Goal: Ask a question: Seek information or help from site administrators or community

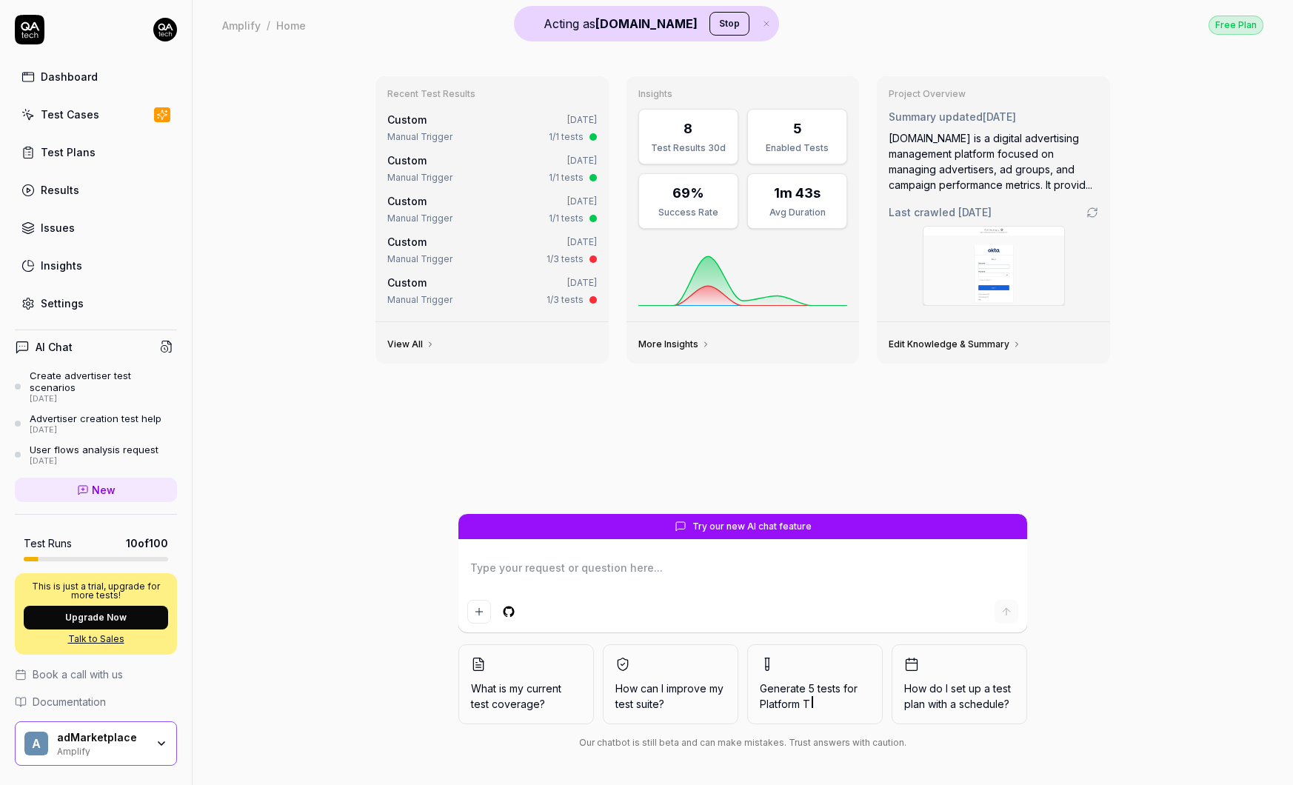
click at [77, 115] on div "Test Cases" at bounding box center [70, 115] width 58 height 16
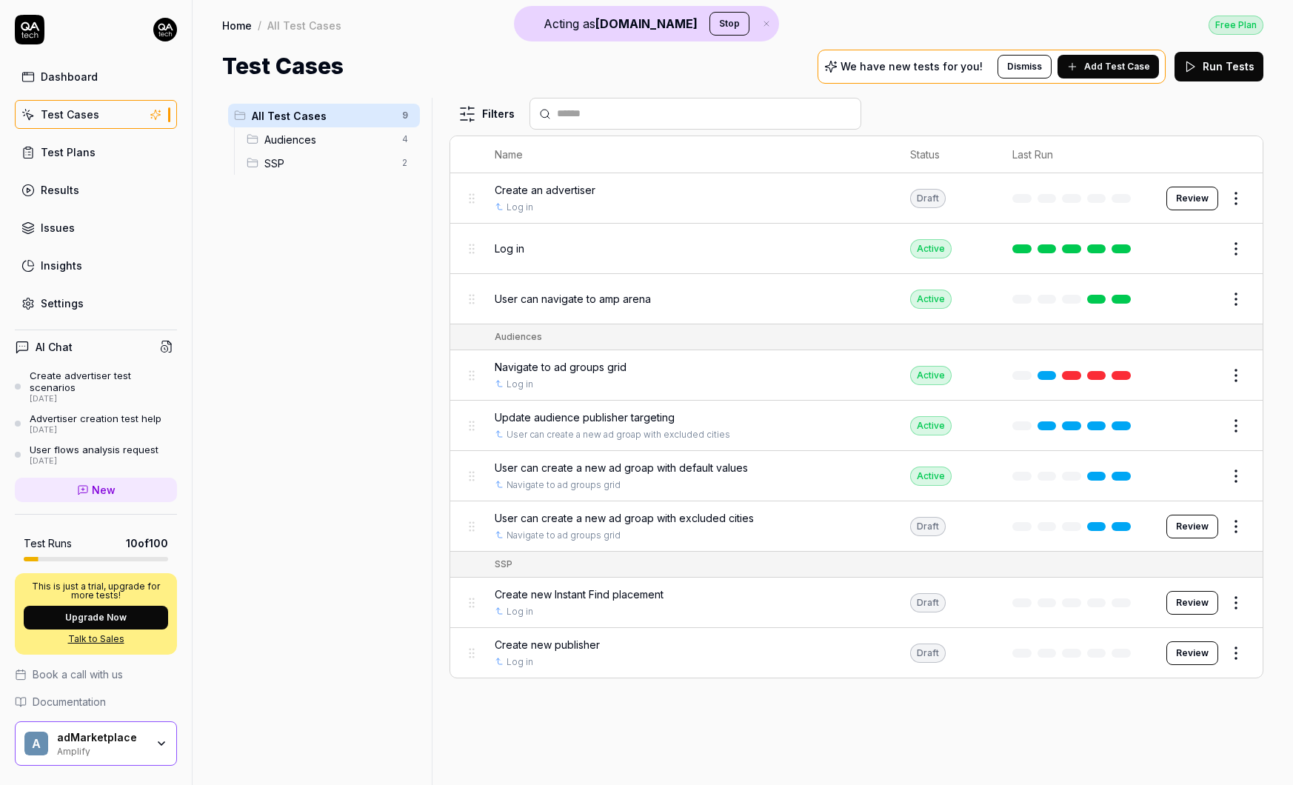
click at [1127, 301] on link at bounding box center [1120, 299] width 19 height 9
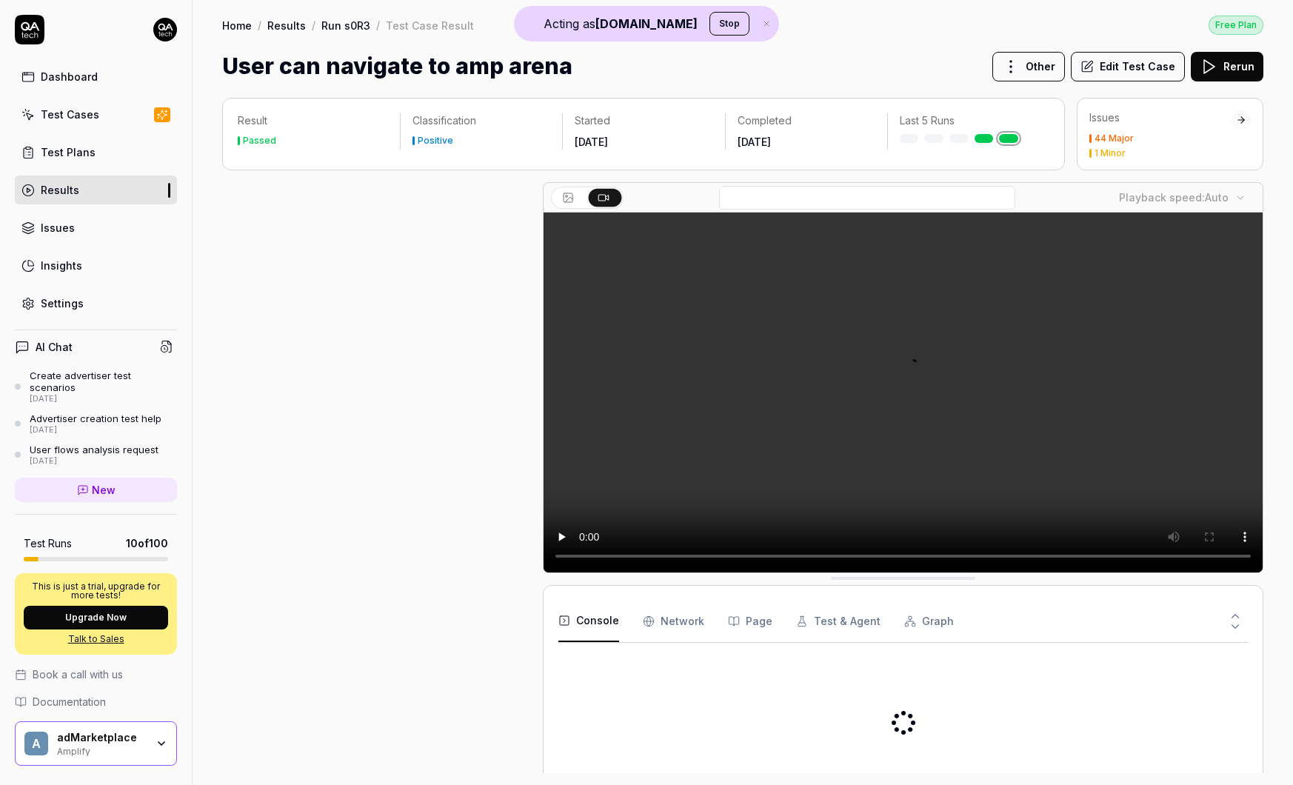
scroll to position [290, 0]
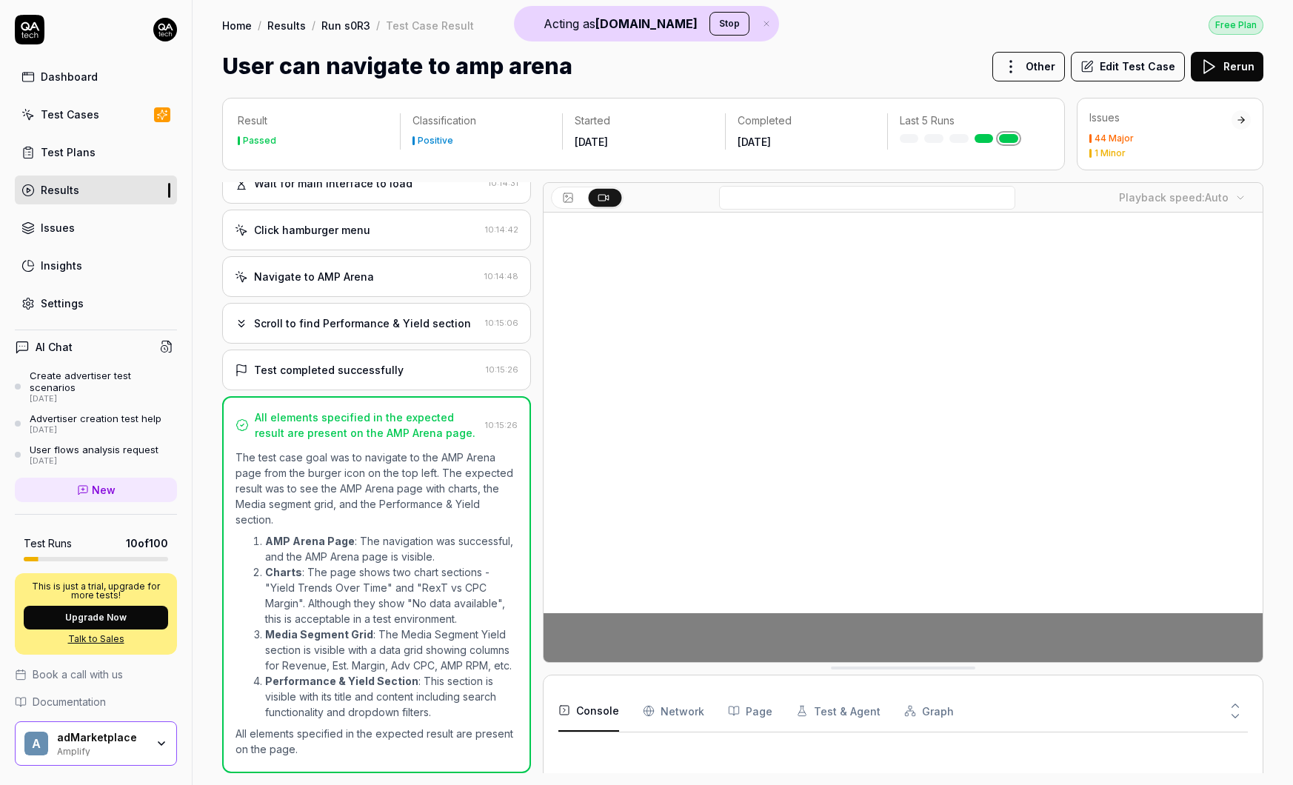
click at [1144, 64] on button "Edit Test Case" at bounding box center [1128, 67] width 114 height 30
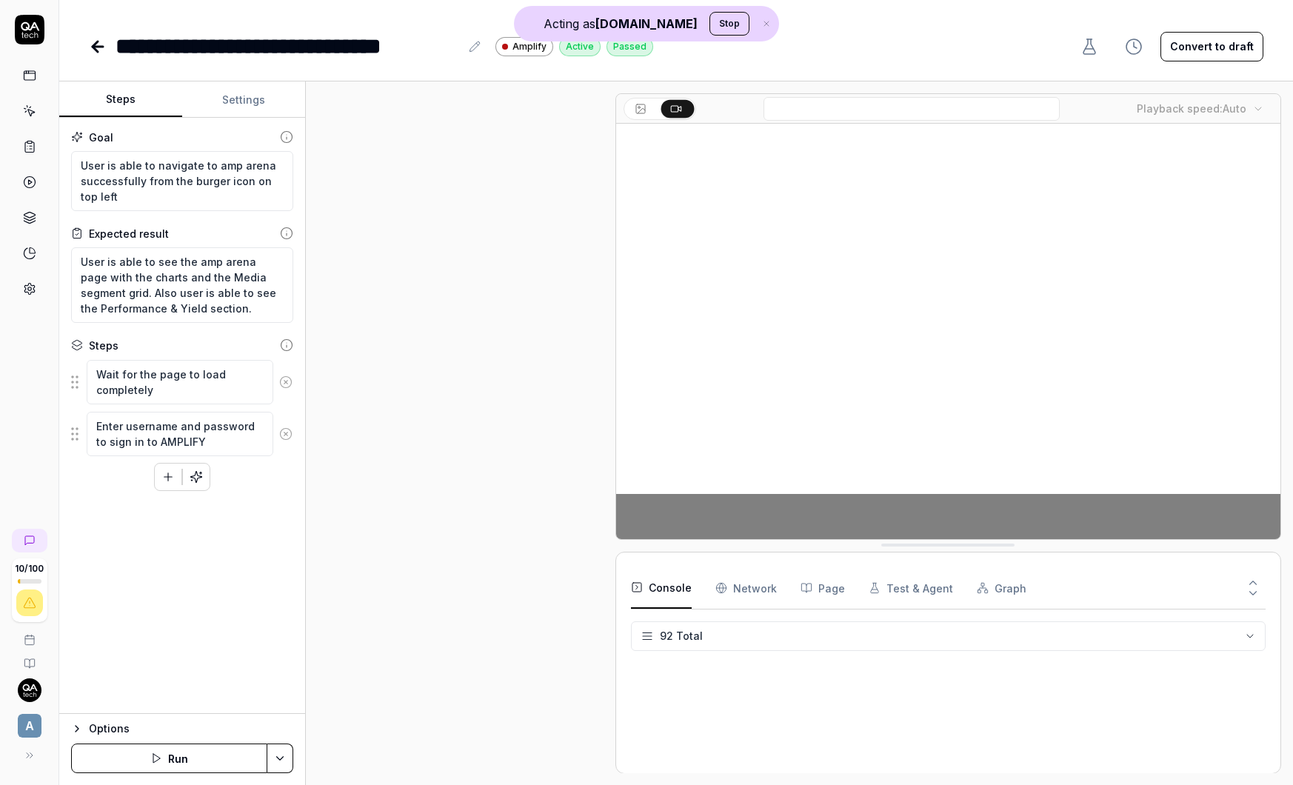
scroll to position [264, 0]
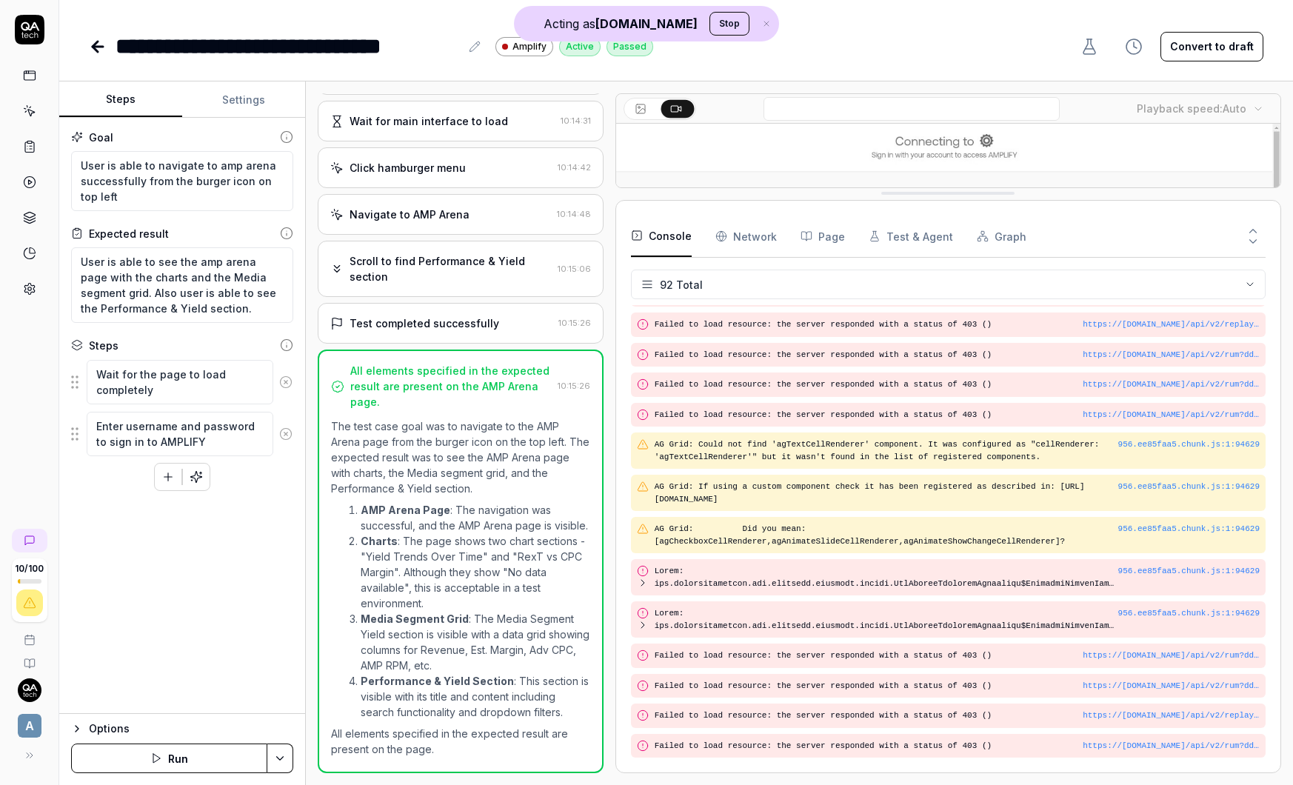
scroll to position [2963, 0]
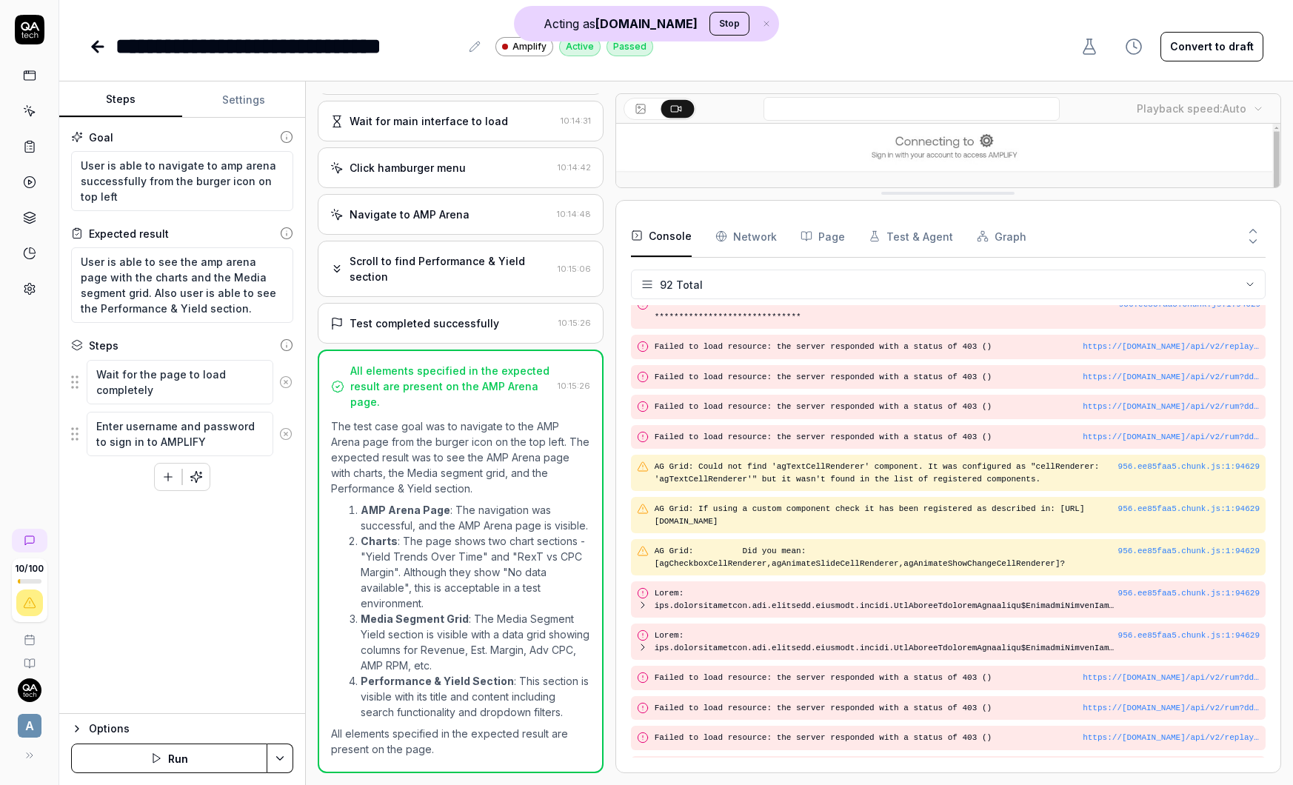
drag, startPoint x: 919, startPoint y: 543, endPoint x: 852, endPoint y: 169, distance: 379.8
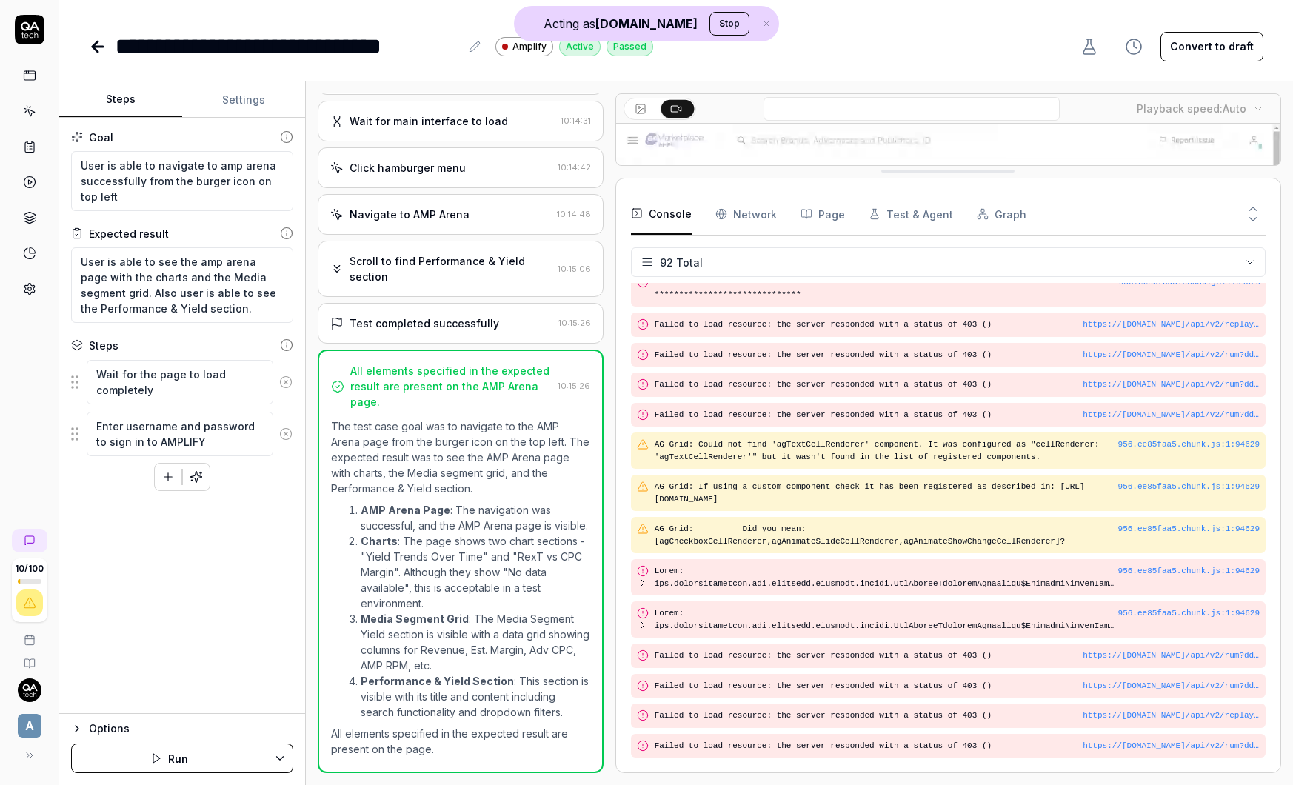
click at [745, 217] on Requests "Network" at bounding box center [745, 213] width 61 height 41
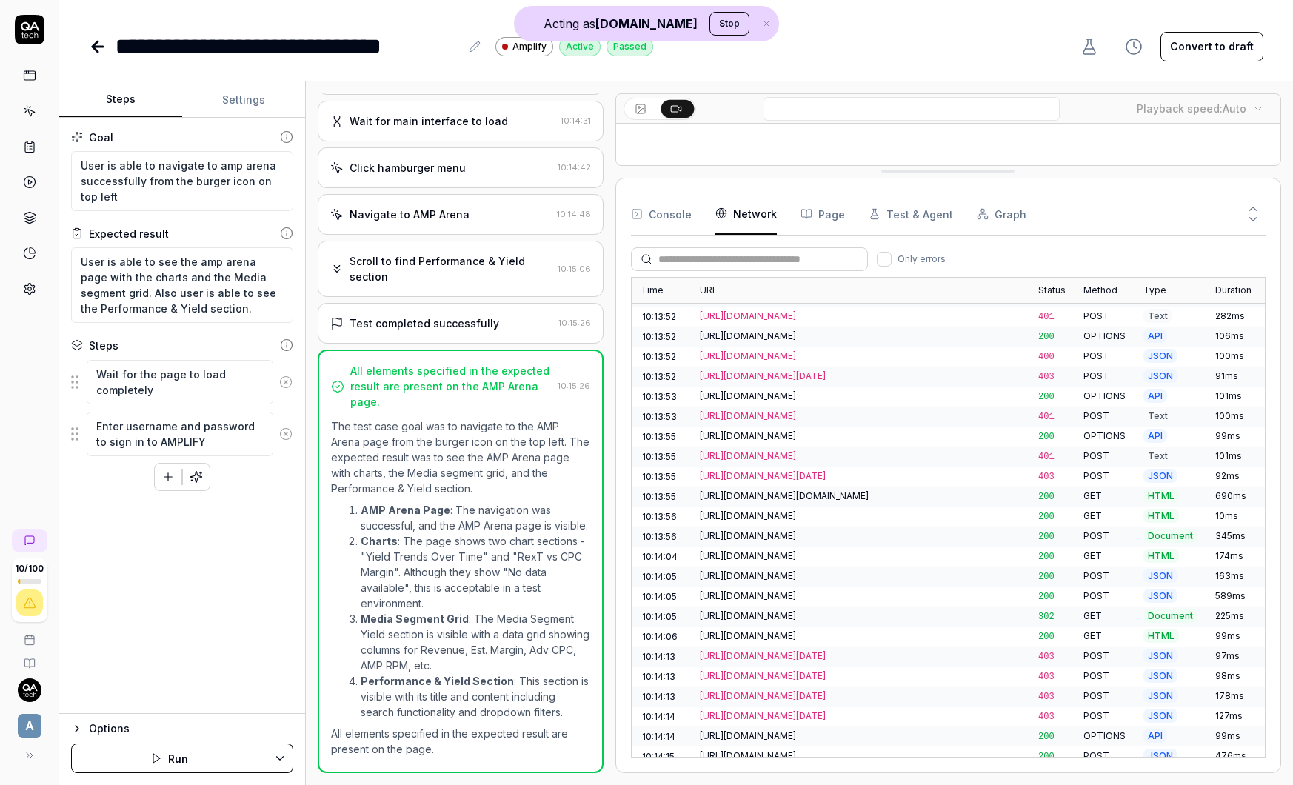
scroll to position [96, 0]
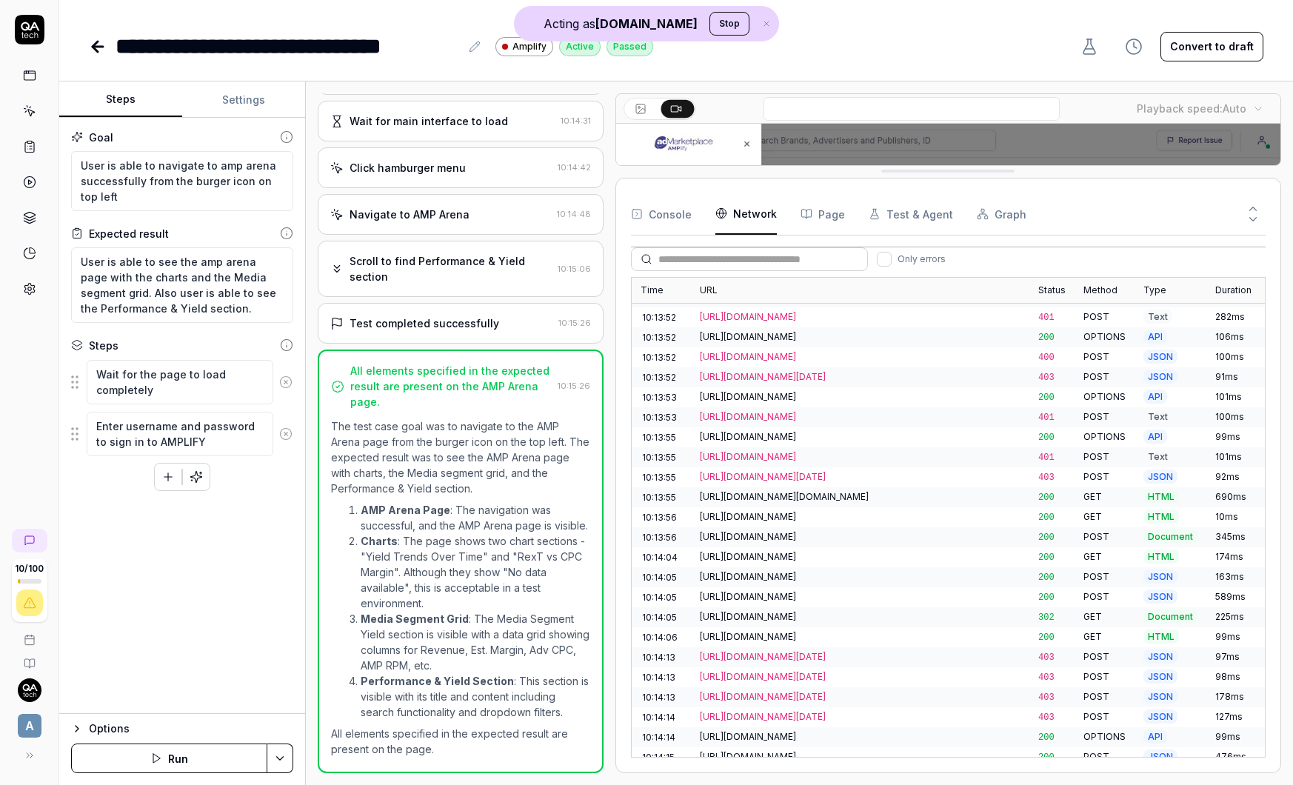
click at [834, 391] on div "https://dsp-api.stage-amplify.admarketplace.com/api/graphql" at bounding box center [860, 396] width 321 height 13
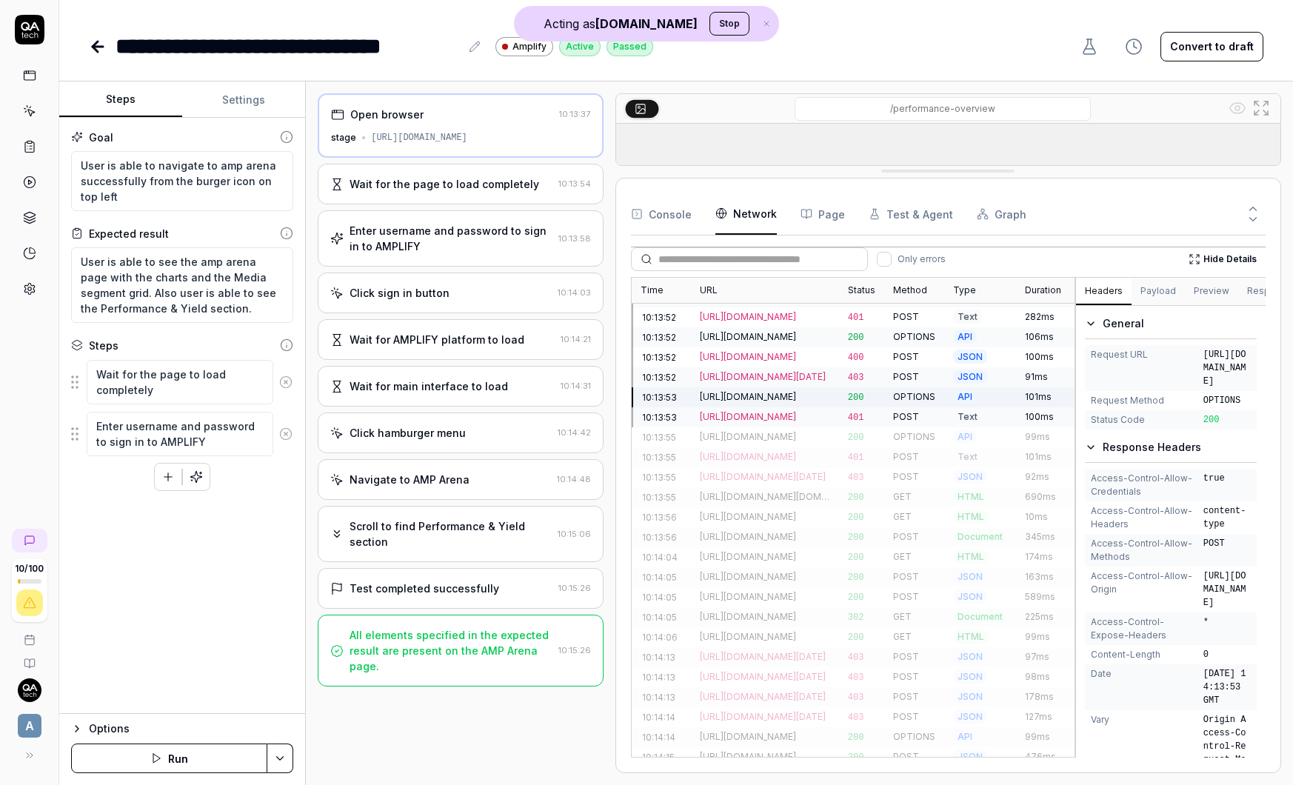
click at [713, 567] on div "https://admarketplace.oktapreview.com/api/v1/internal/device/nonce" at bounding box center [765, 577] width 148 height 20
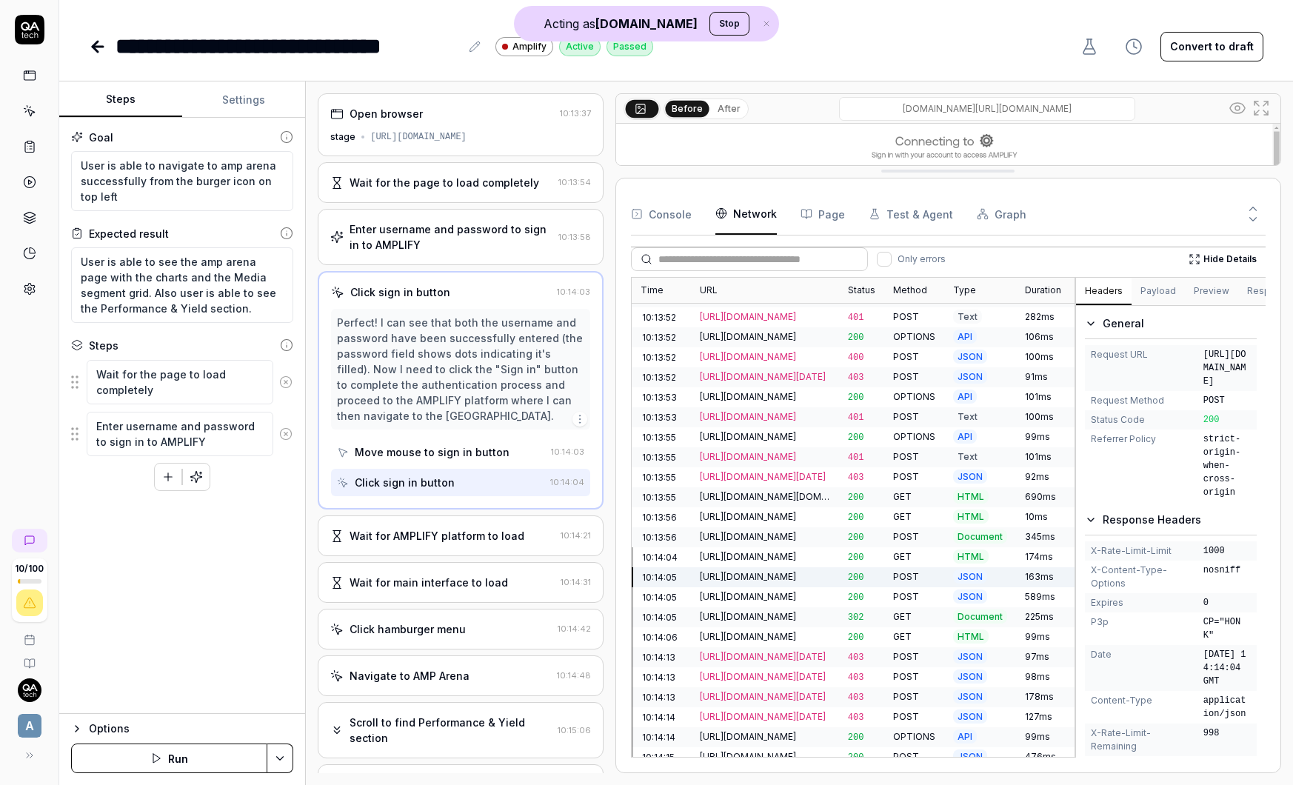
click at [769, 650] on div "https://browser-intake-datadoghq.com/api/v2/rum?ddsource=browser&ddtags=sdk_ver…" at bounding box center [765, 656] width 130 height 13
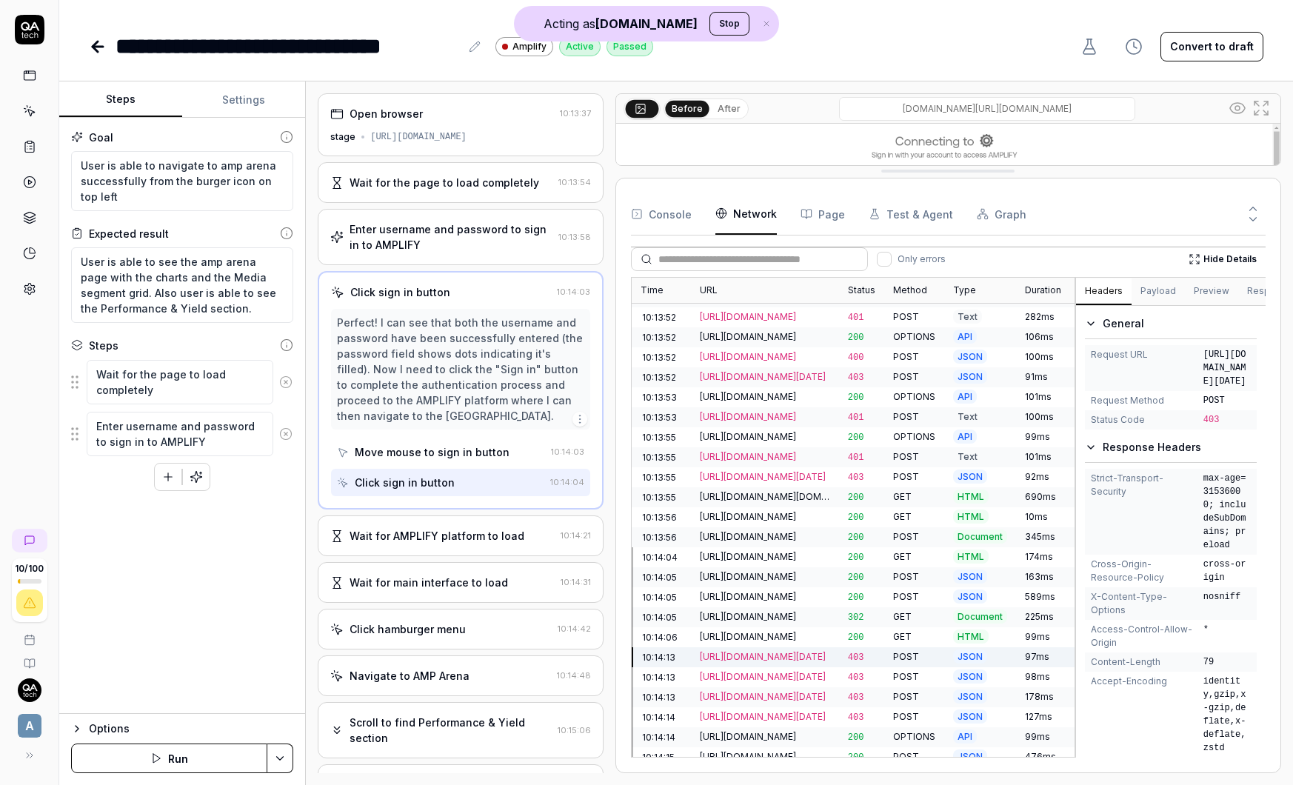
click at [767, 730] on div "https://dsp-api.stage-amplify.admarketplace.com/api/v1/oauth2/token" at bounding box center [765, 736] width 130 height 13
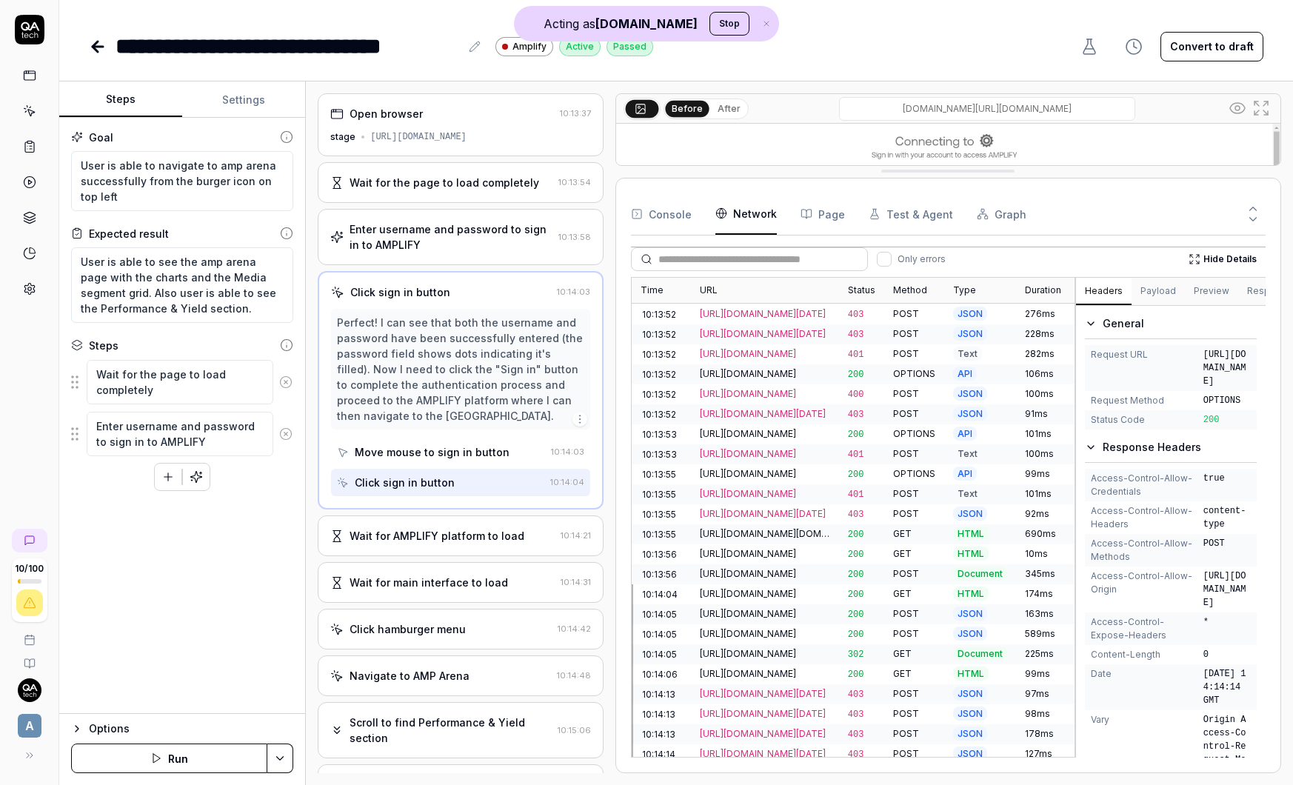
scroll to position [61, 0]
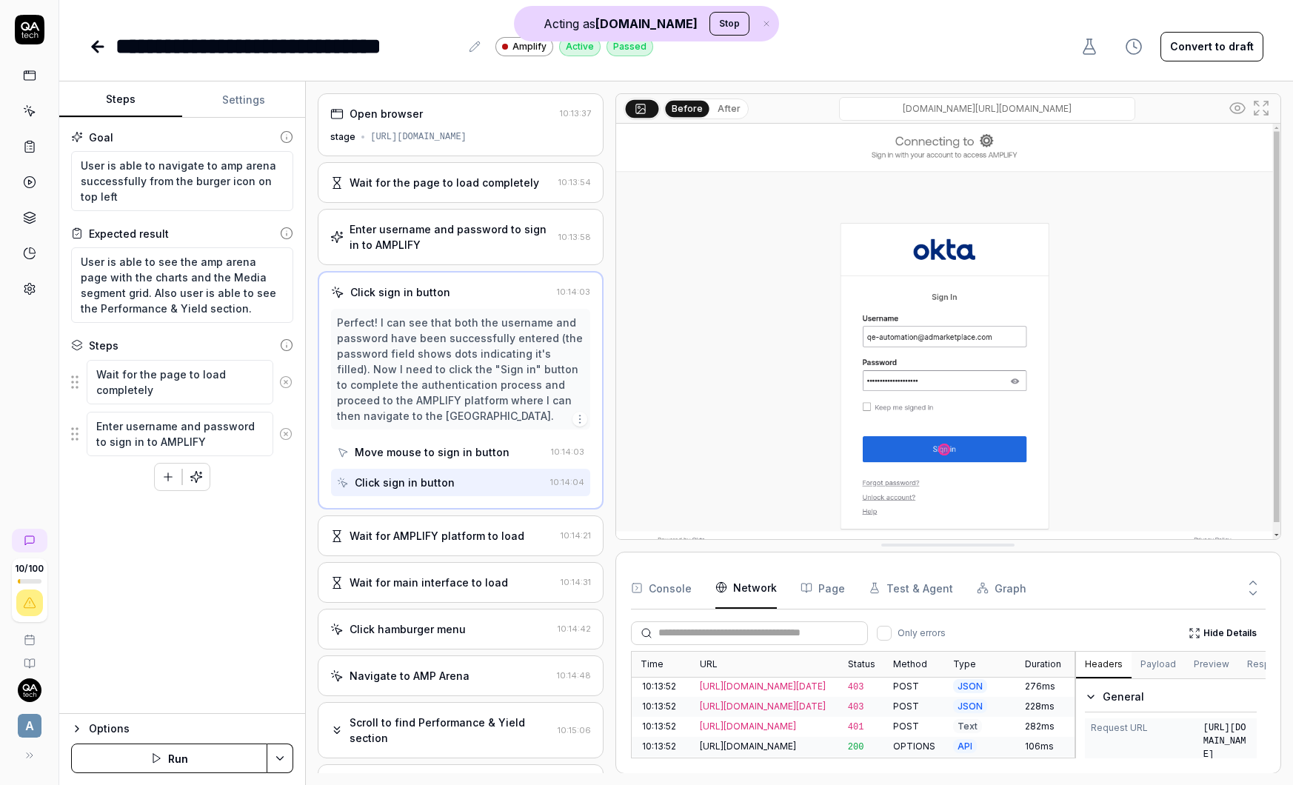
drag, startPoint x: 957, startPoint y: 169, endPoint x: 944, endPoint y: 600, distance: 431.2
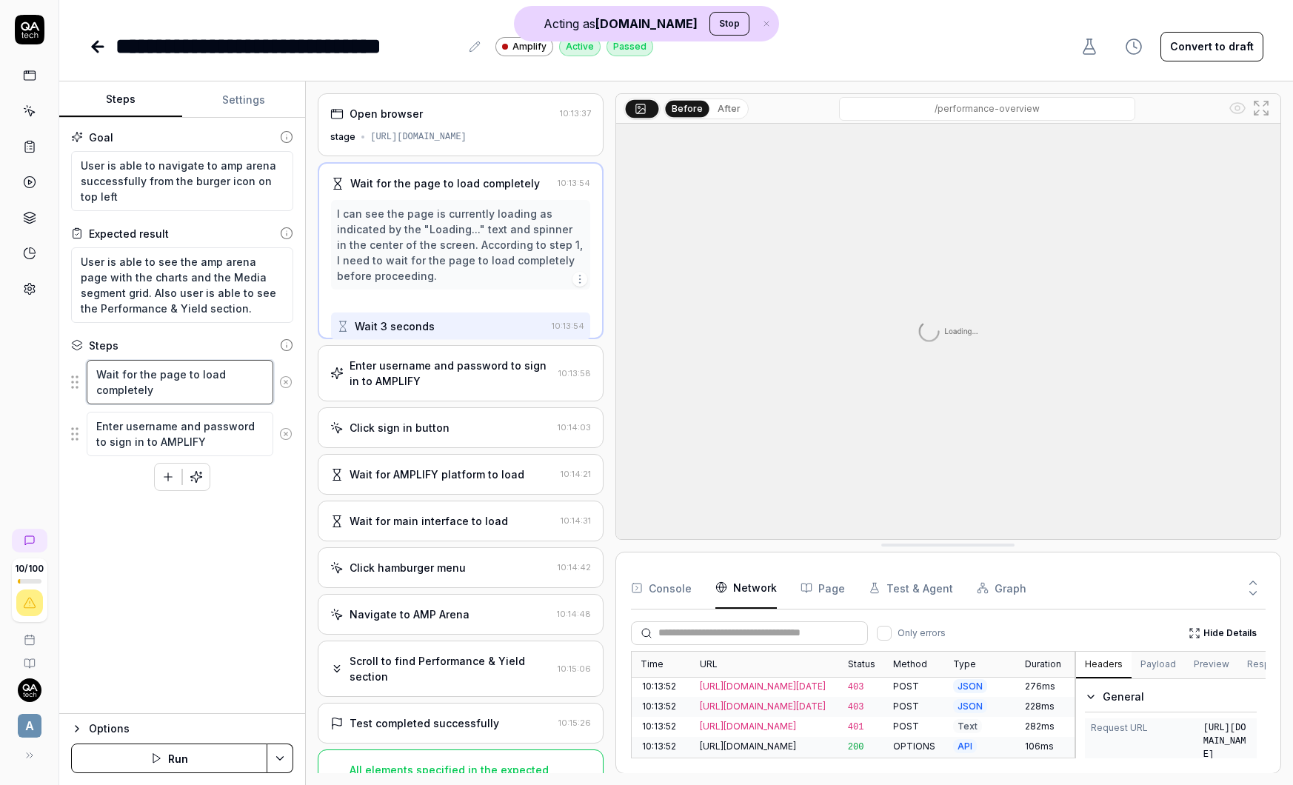
click at [159, 390] on textarea "Wait for the page to load completely" at bounding box center [180, 382] width 187 height 44
drag, startPoint x: 159, startPoint y: 390, endPoint x: 70, endPoint y: 368, distance: 91.6
click at [71, 368] on div "Wait for the page to load completely" at bounding box center [182, 382] width 222 height 46
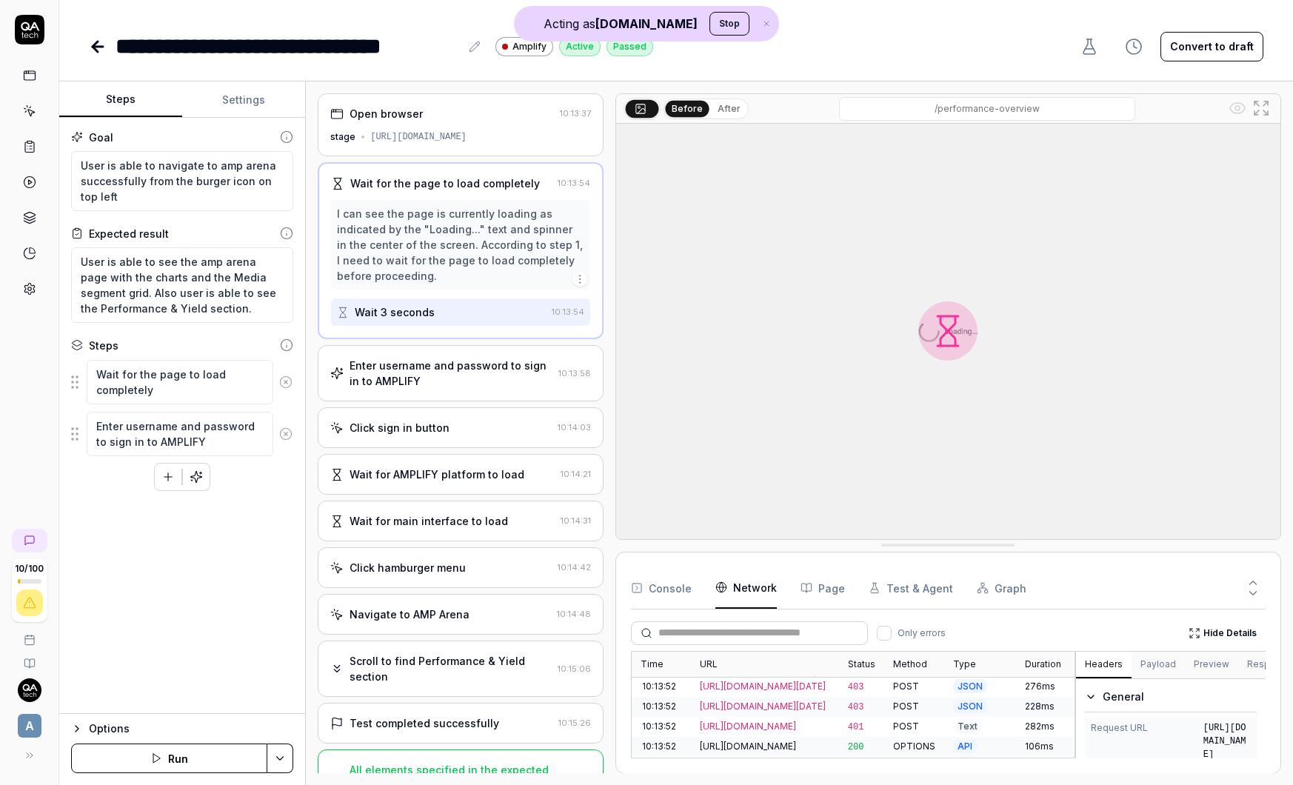
click at [409, 312] on div "Wait 3 seconds" at bounding box center [395, 312] width 80 height 16
click at [442, 384] on div "Enter username and password to sign in to AMPLIFY" at bounding box center [451, 373] width 202 height 31
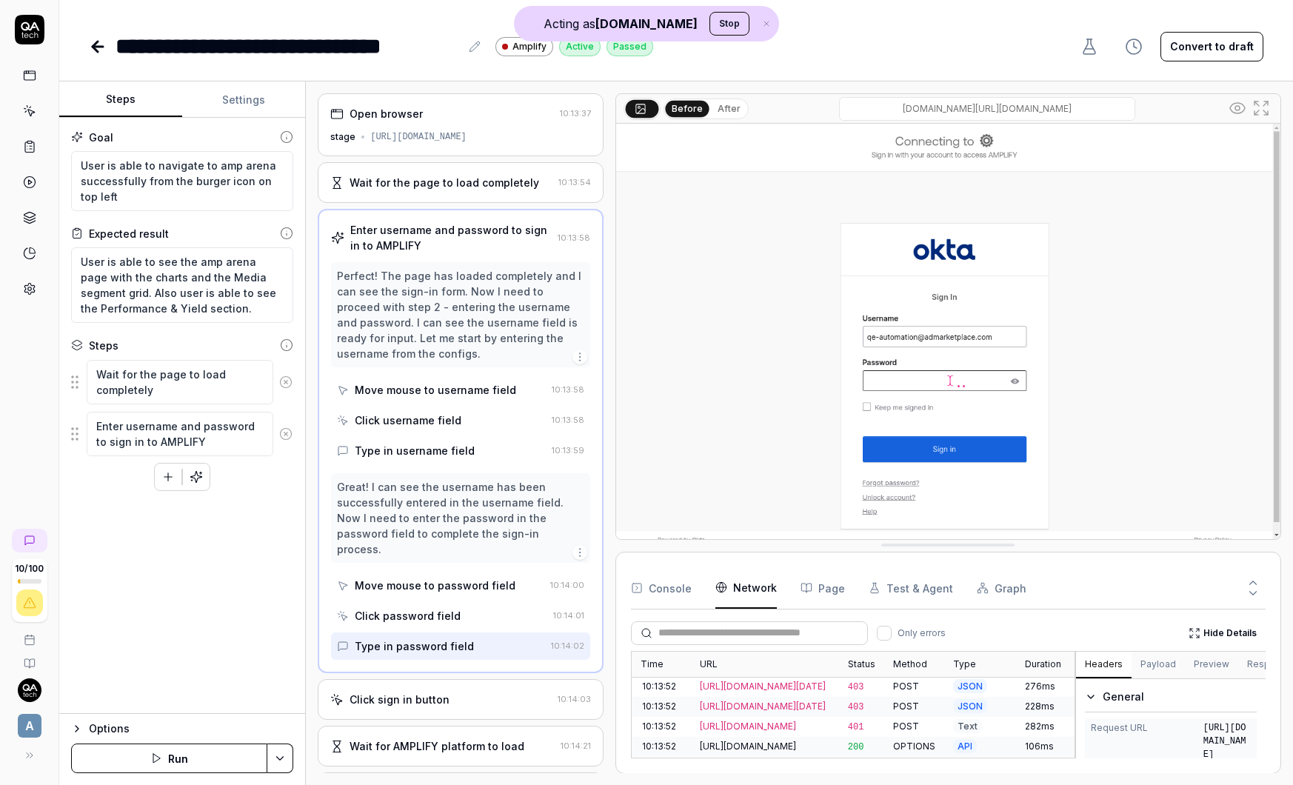
click at [413, 184] on div "Wait for the page to load completely" at bounding box center [445, 183] width 190 height 16
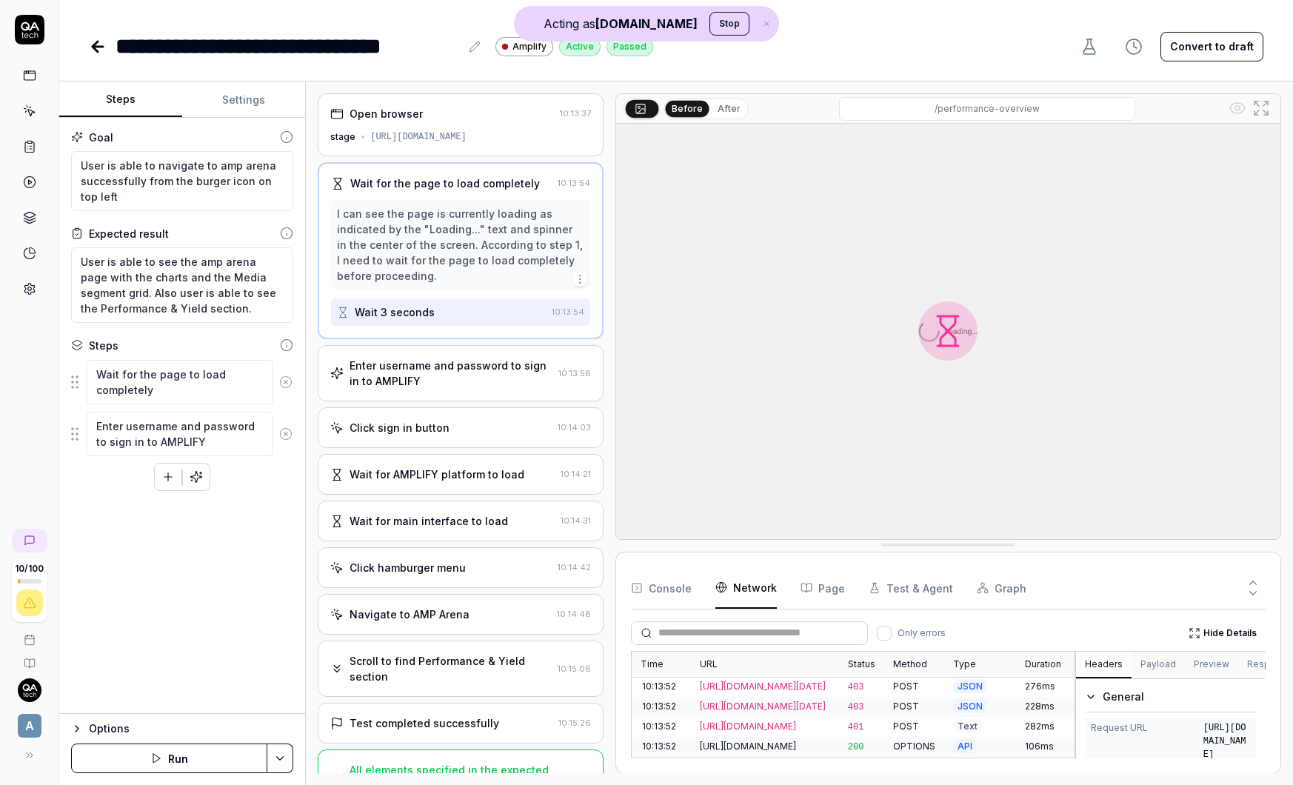
click at [738, 113] on button "After" at bounding box center [729, 109] width 35 height 16
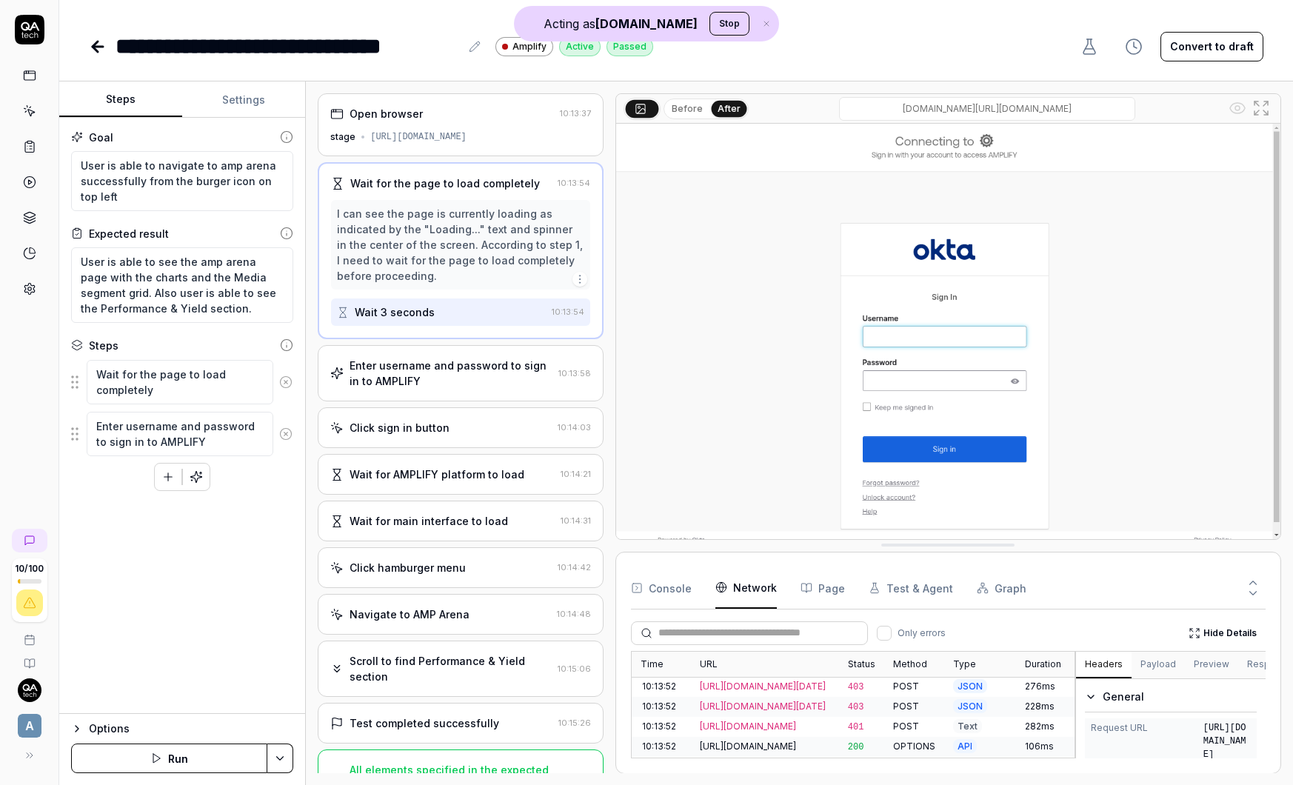
click at [673, 110] on button "Before" at bounding box center [687, 109] width 43 height 16
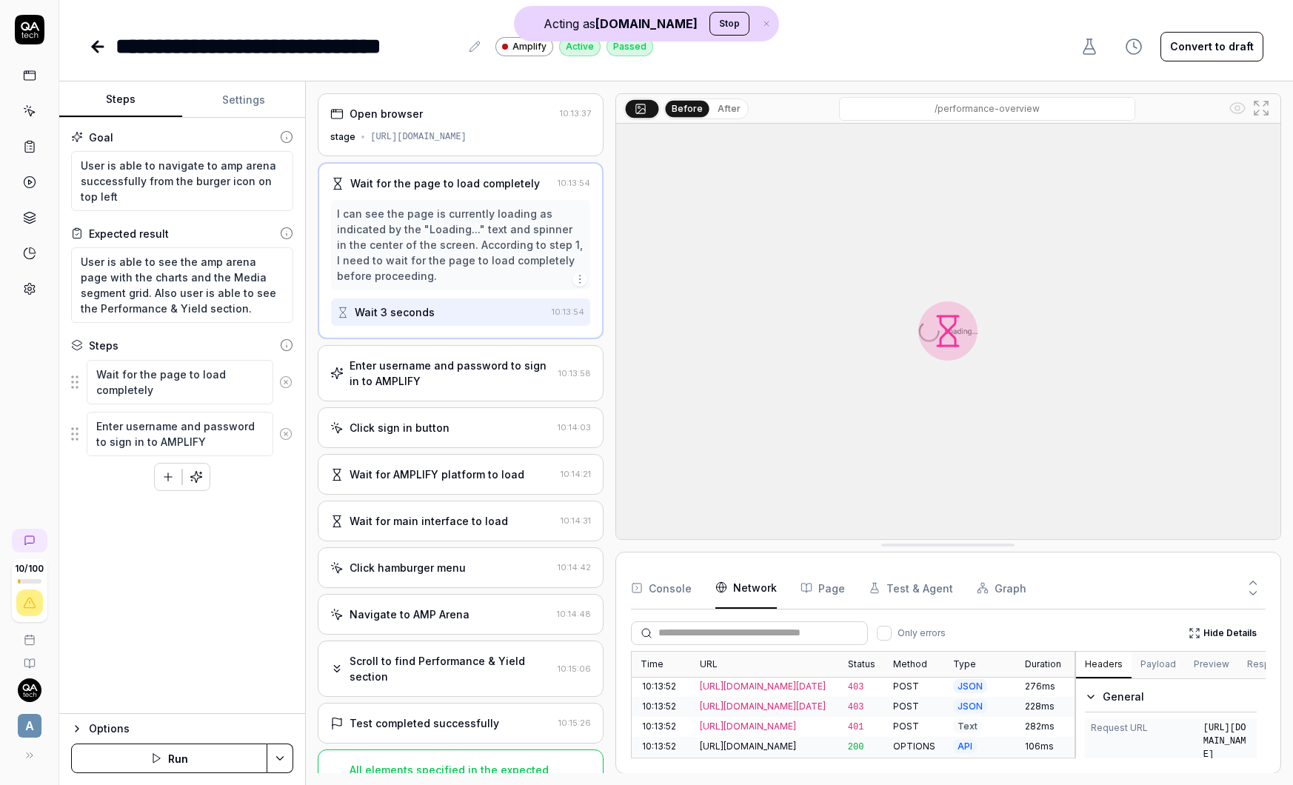
click at [392, 137] on div "https://stage-amplify.admarketplace.com/performance-overview" at bounding box center [418, 136] width 96 height 13
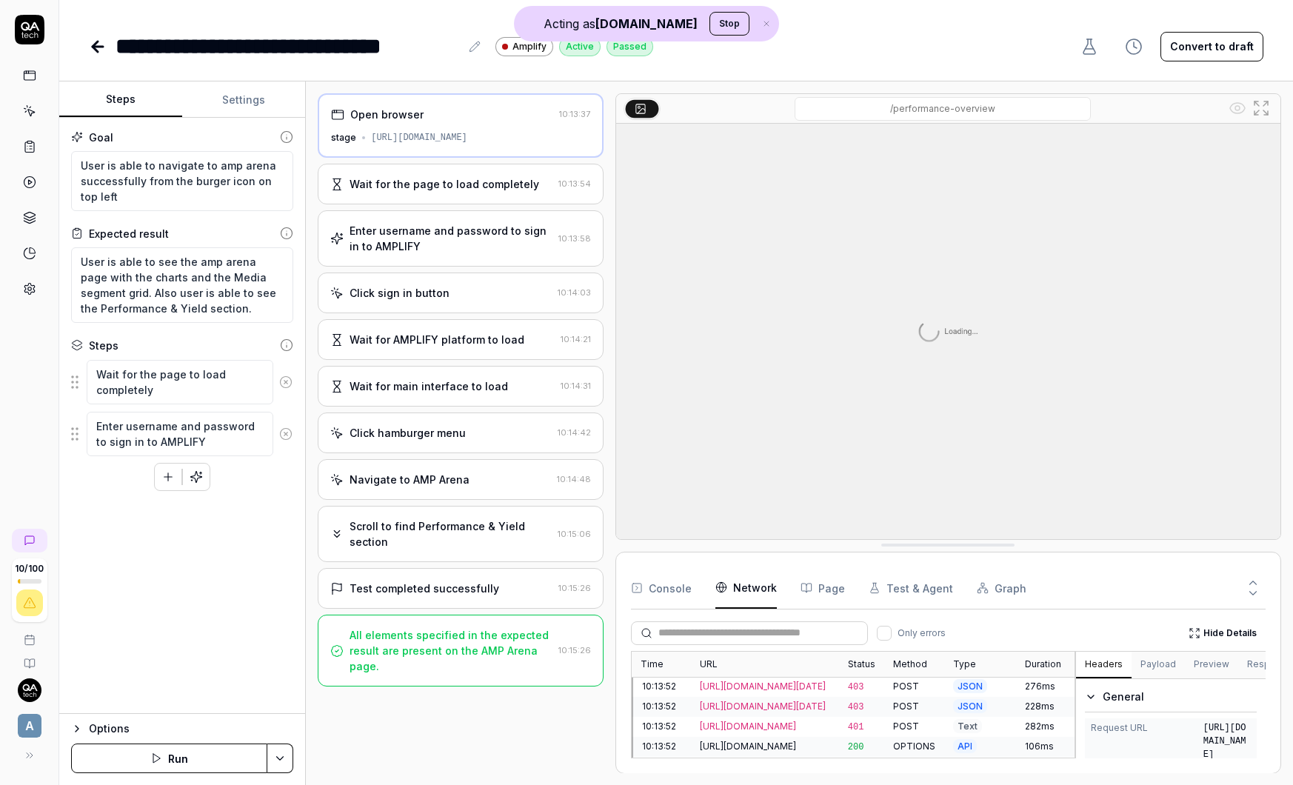
click at [467, 184] on div "Wait for the page to load completely" at bounding box center [445, 184] width 190 height 16
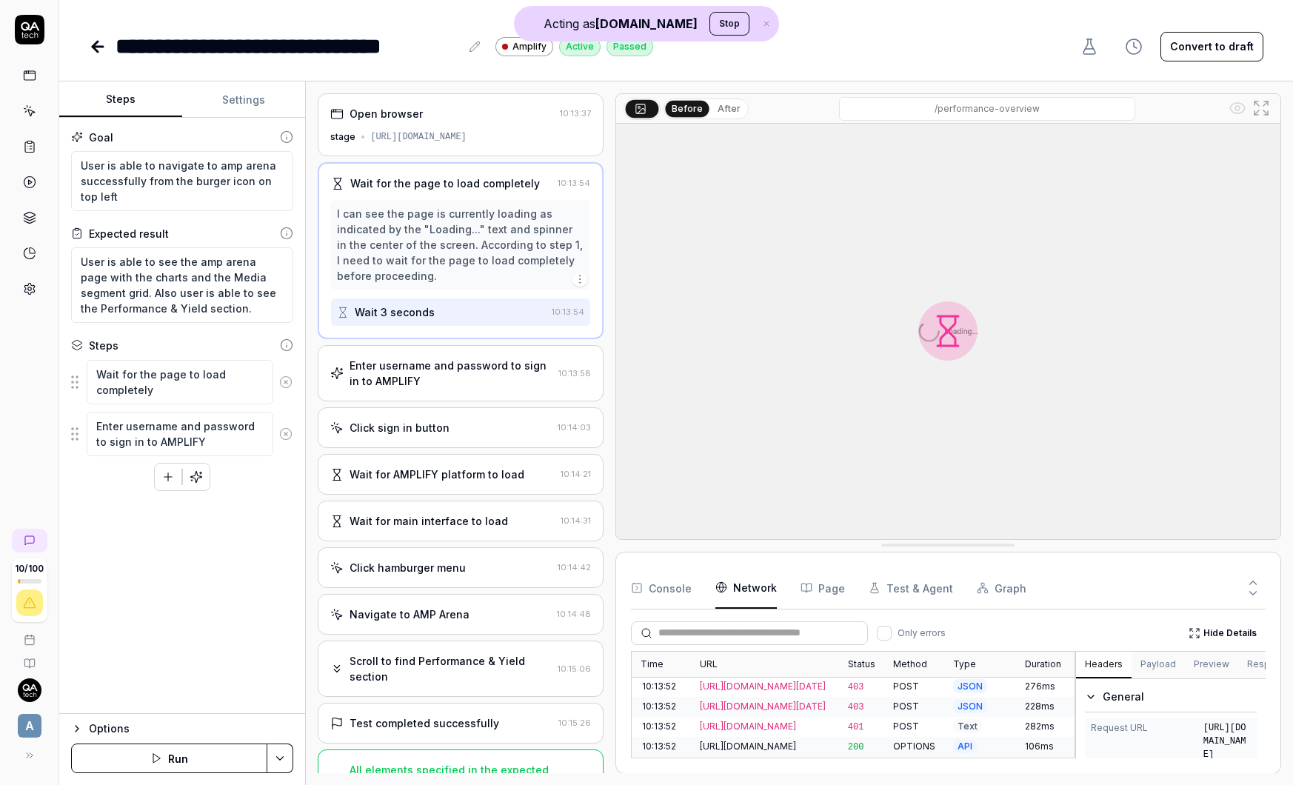
click at [736, 102] on button "After" at bounding box center [729, 109] width 35 height 16
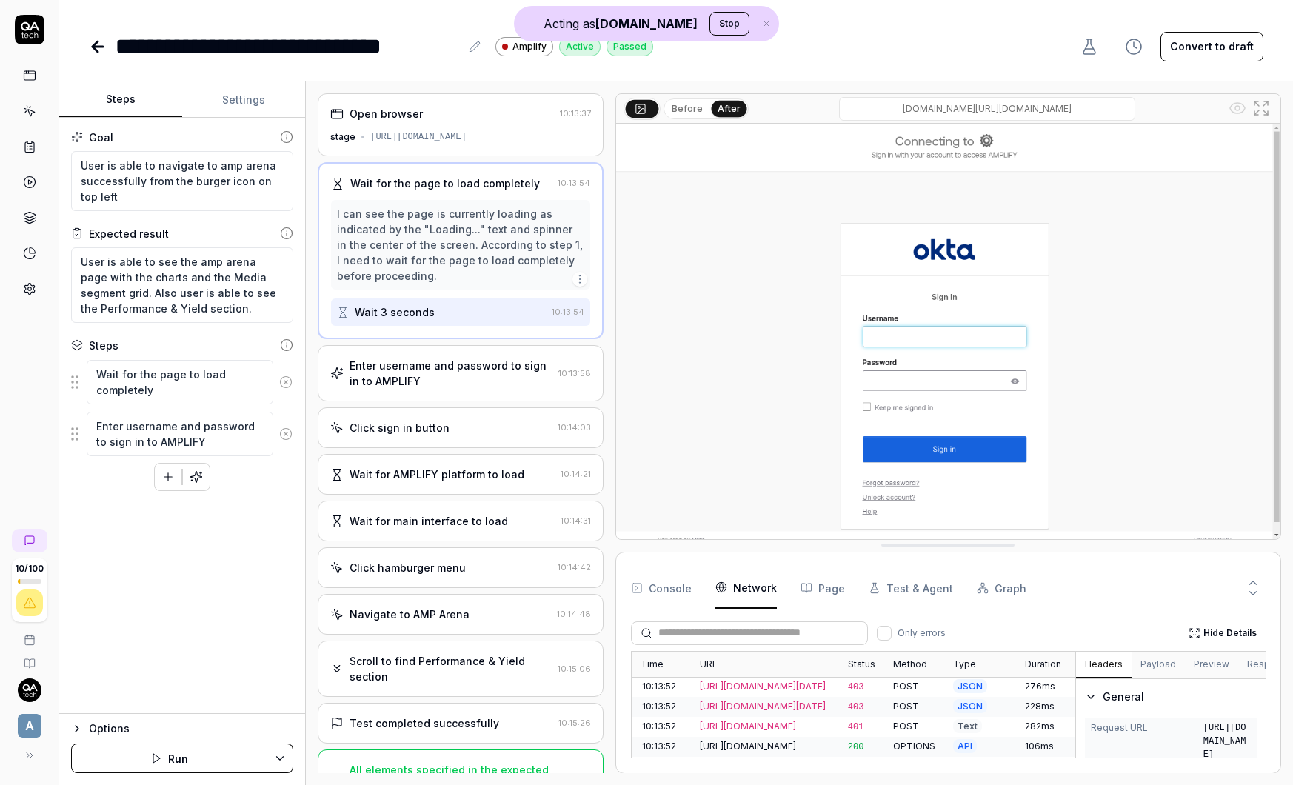
click at [692, 112] on button "Before" at bounding box center [687, 109] width 43 height 16
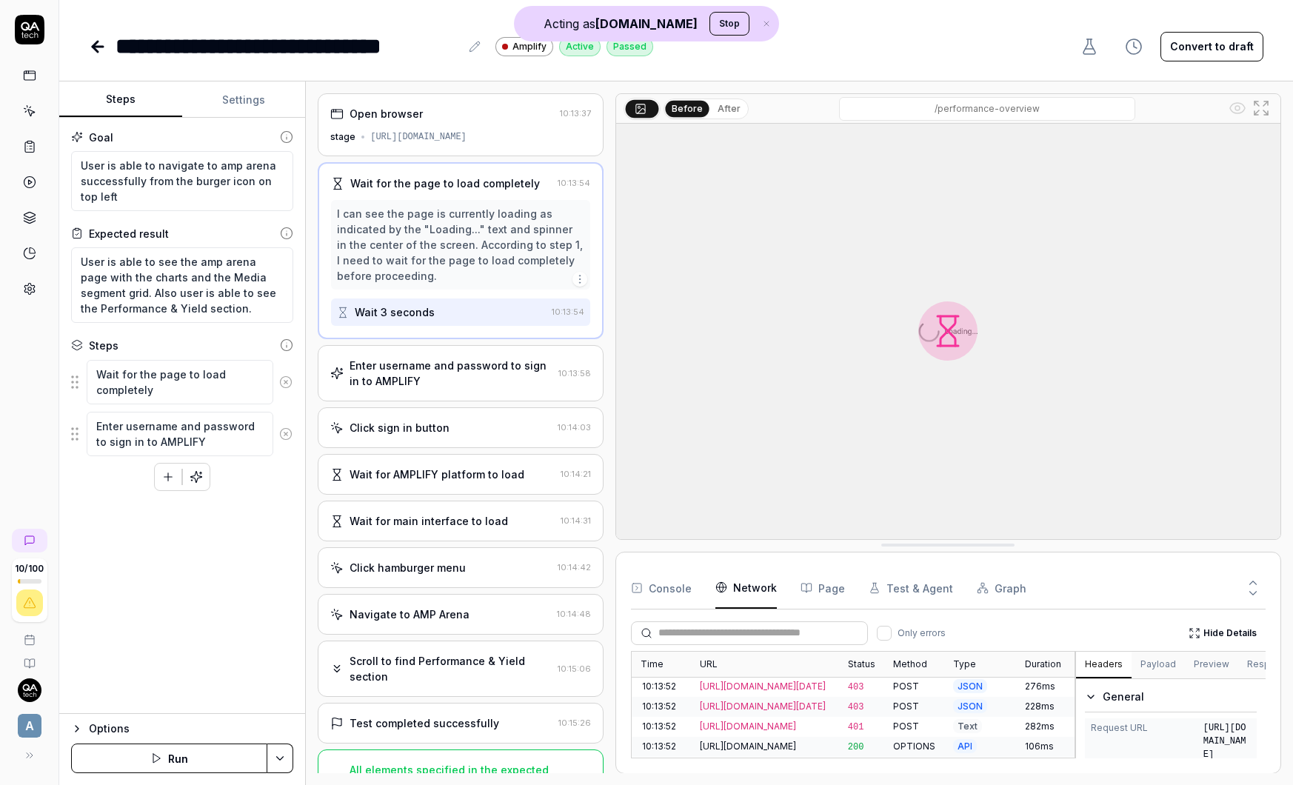
click at [714, 111] on button "After" at bounding box center [729, 109] width 35 height 16
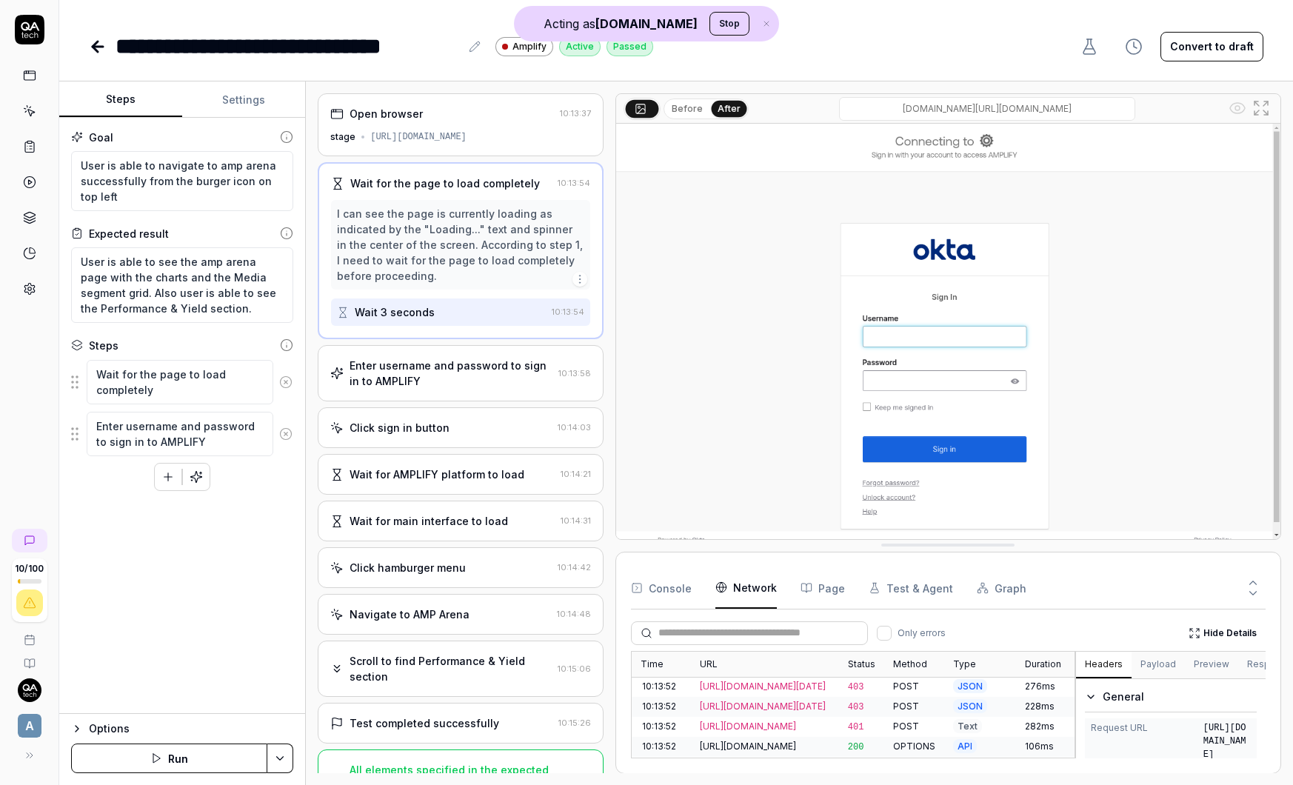
click at [677, 110] on button "Before" at bounding box center [687, 109] width 43 height 16
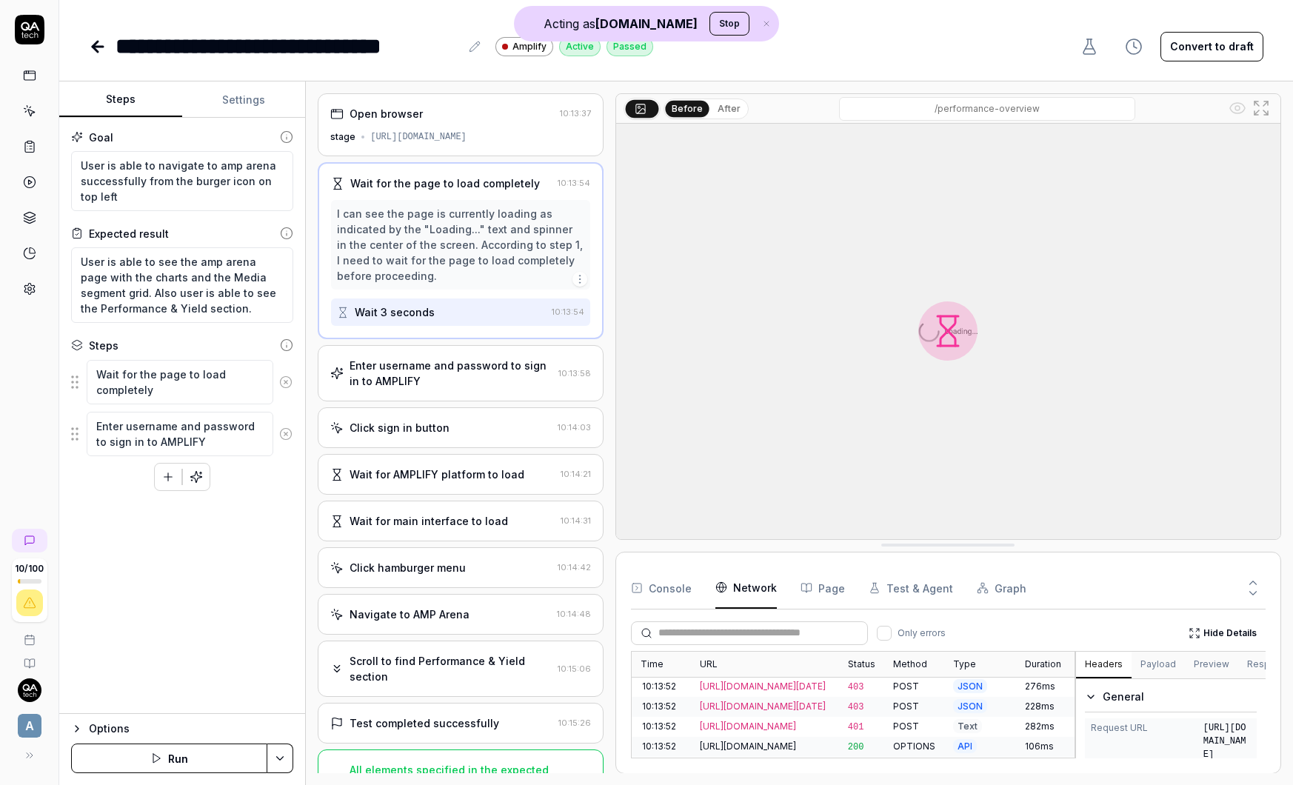
click at [721, 107] on button "After" at bounding box center [729, 109] width 35 height 16
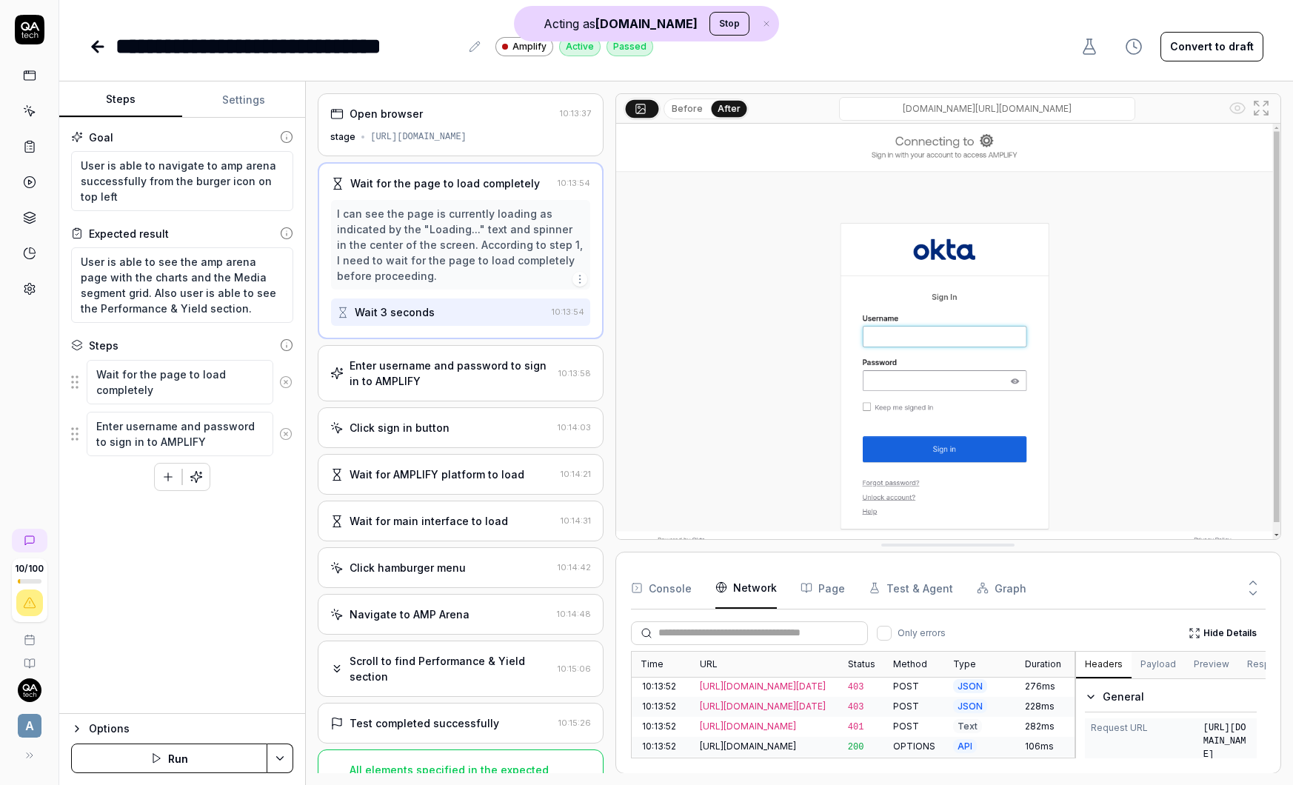
click at [442, 375] on div "Enter username and password to sign in to AMPLIFY" at bounding box center [451, 373] width 202 height 31
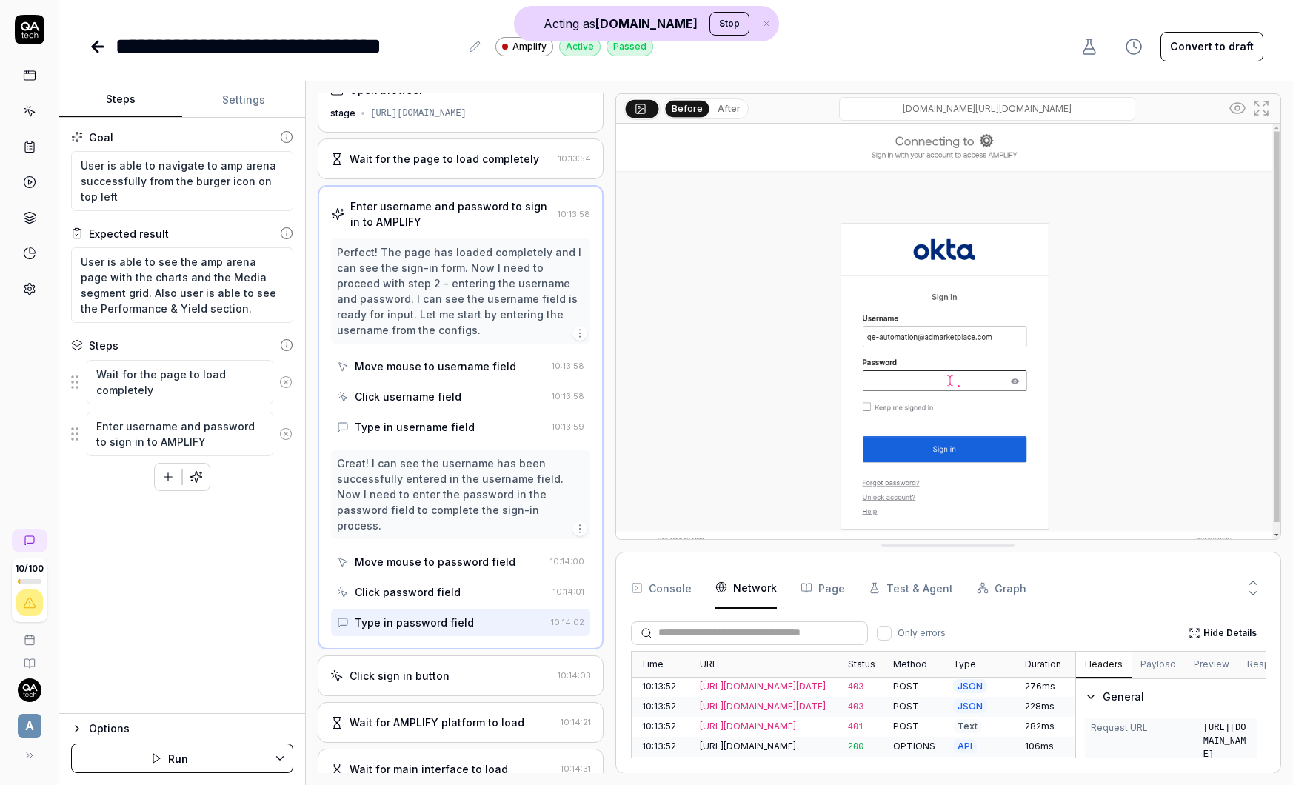
scroll to position [21, 0]
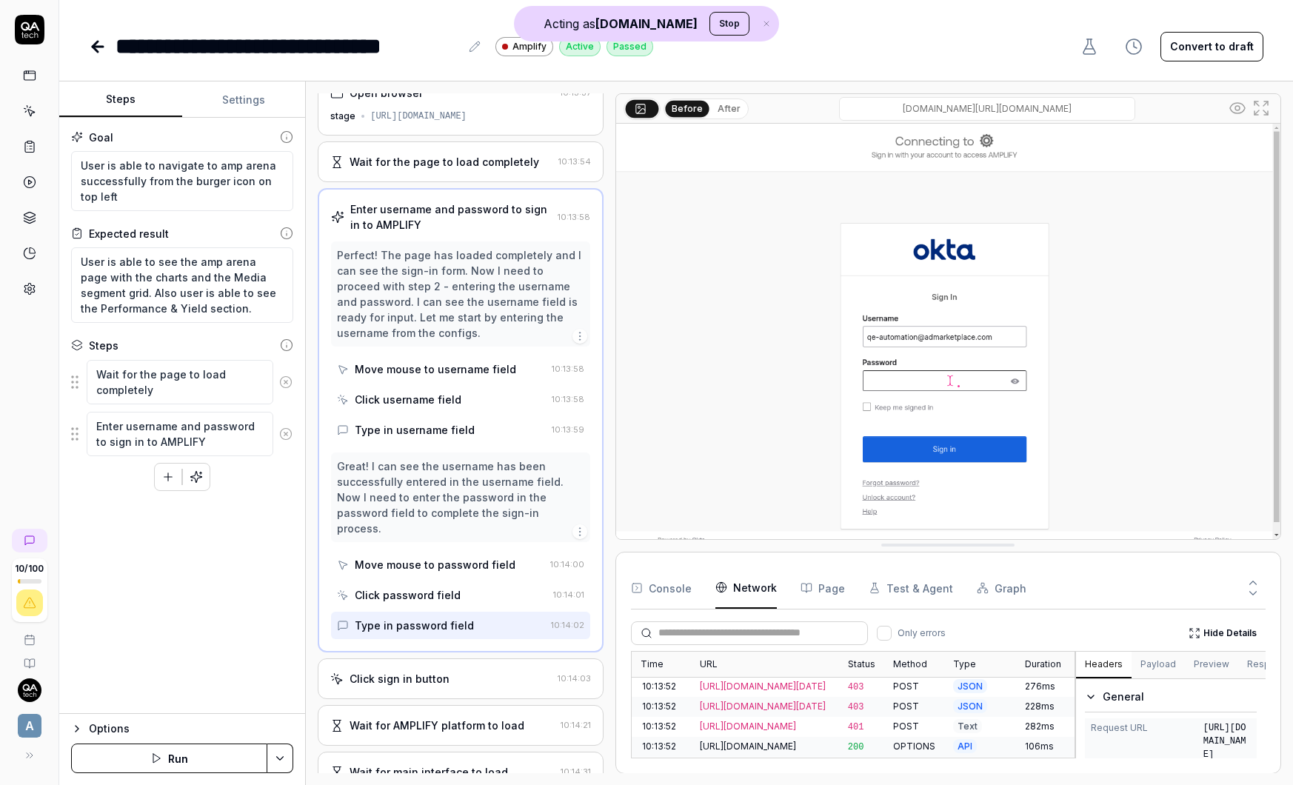
click at [435, 557] on div "Move mouse to password field" at bounding box center [435, 565] width 161 height 16
click at [436, 587] on div "Click password field" at bounding box center [408, 595] width 106 height 16
click at [441, 618] on div "Type in password field" at bounding box center [414, 626] width 119 height 16
click at [458, 672] on div "Click sign in button 10:14:03" at bounding box center [460, 678] width 285 height 41
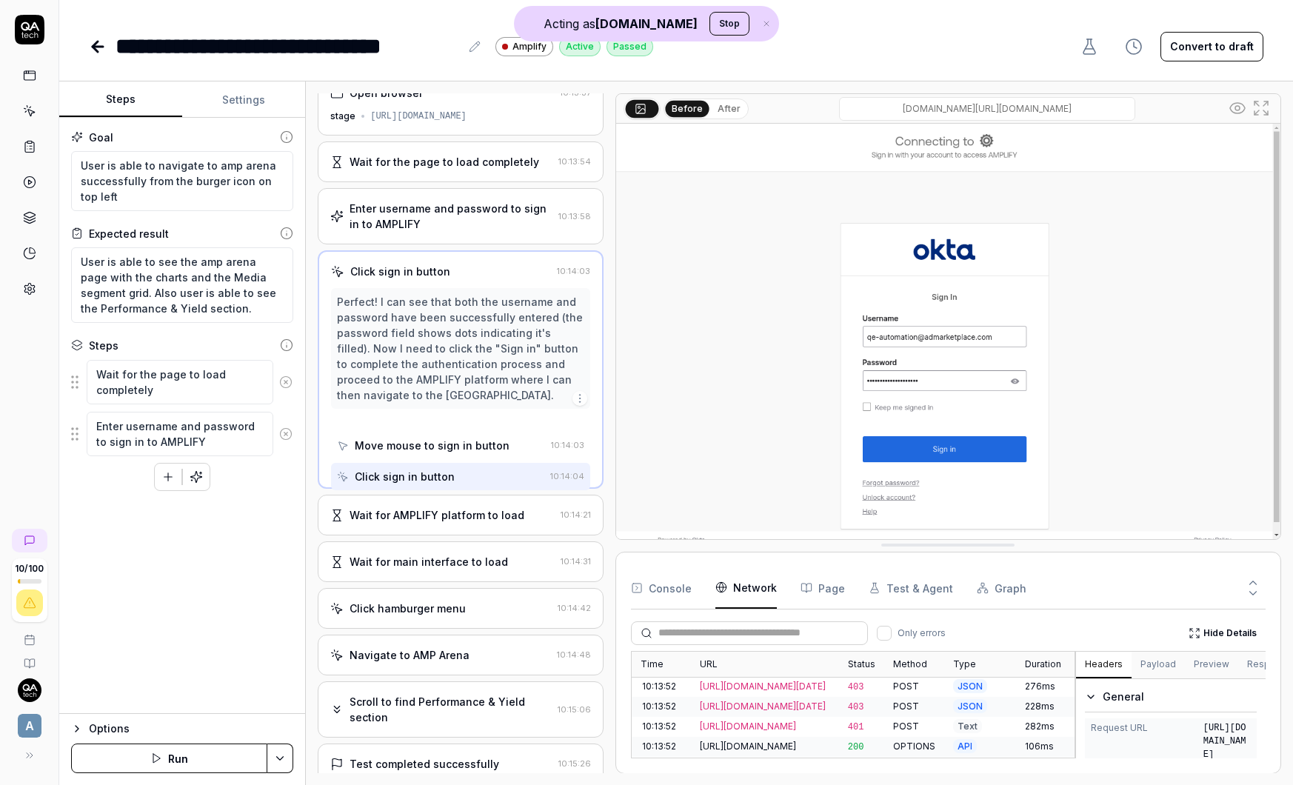
scroll to position [0, 0]
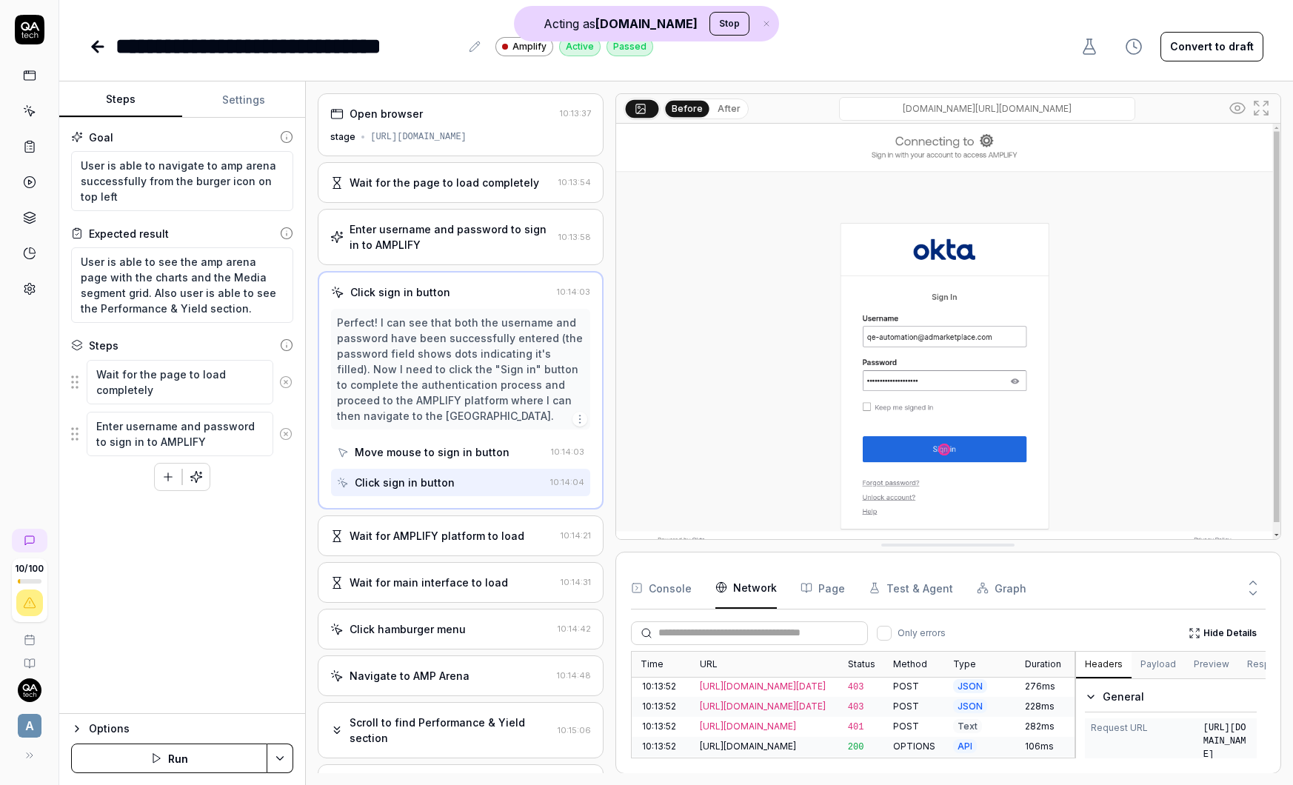
click at [460, 464] on div "Move mouse to sign in button" at bounding box center [440, 451] width 207 height 27
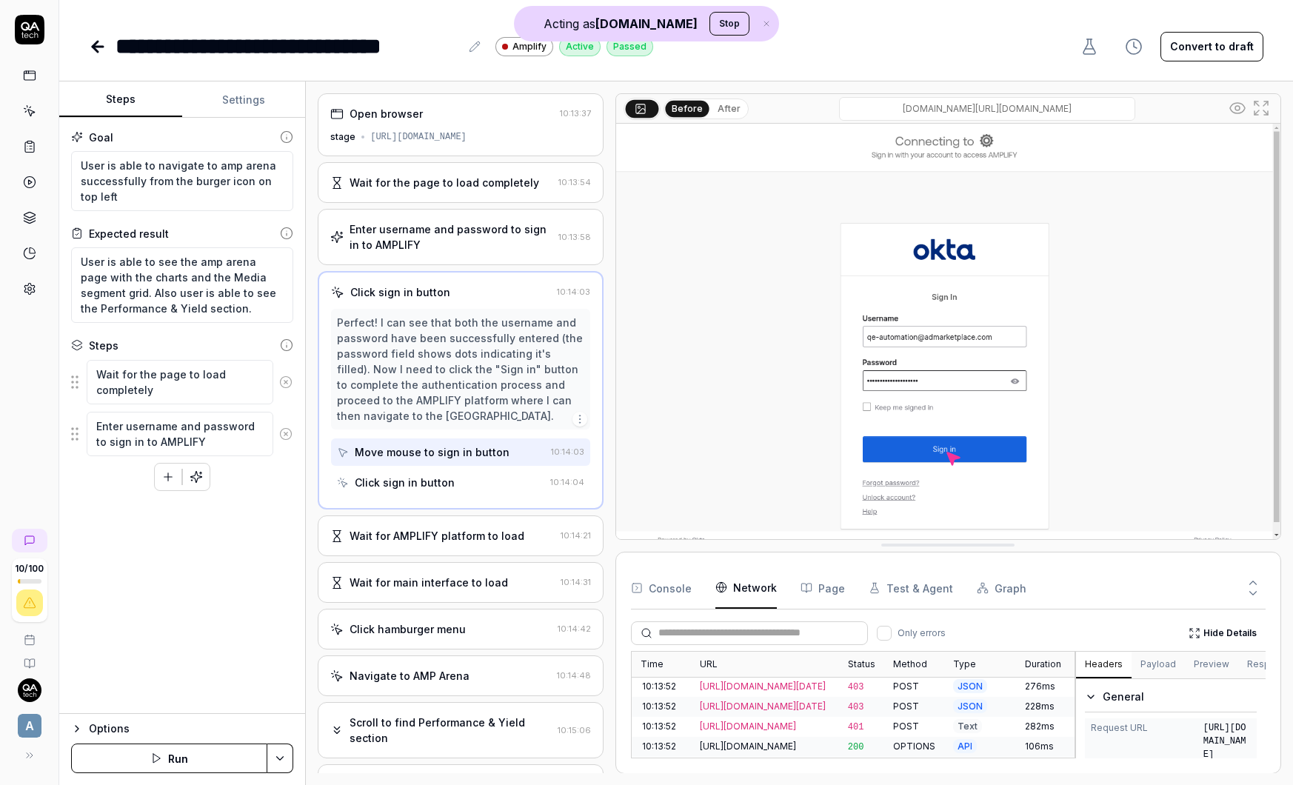
click at [460, 477] on div "Click sign in button" at bounding box center [440, 482] width 207 height 27
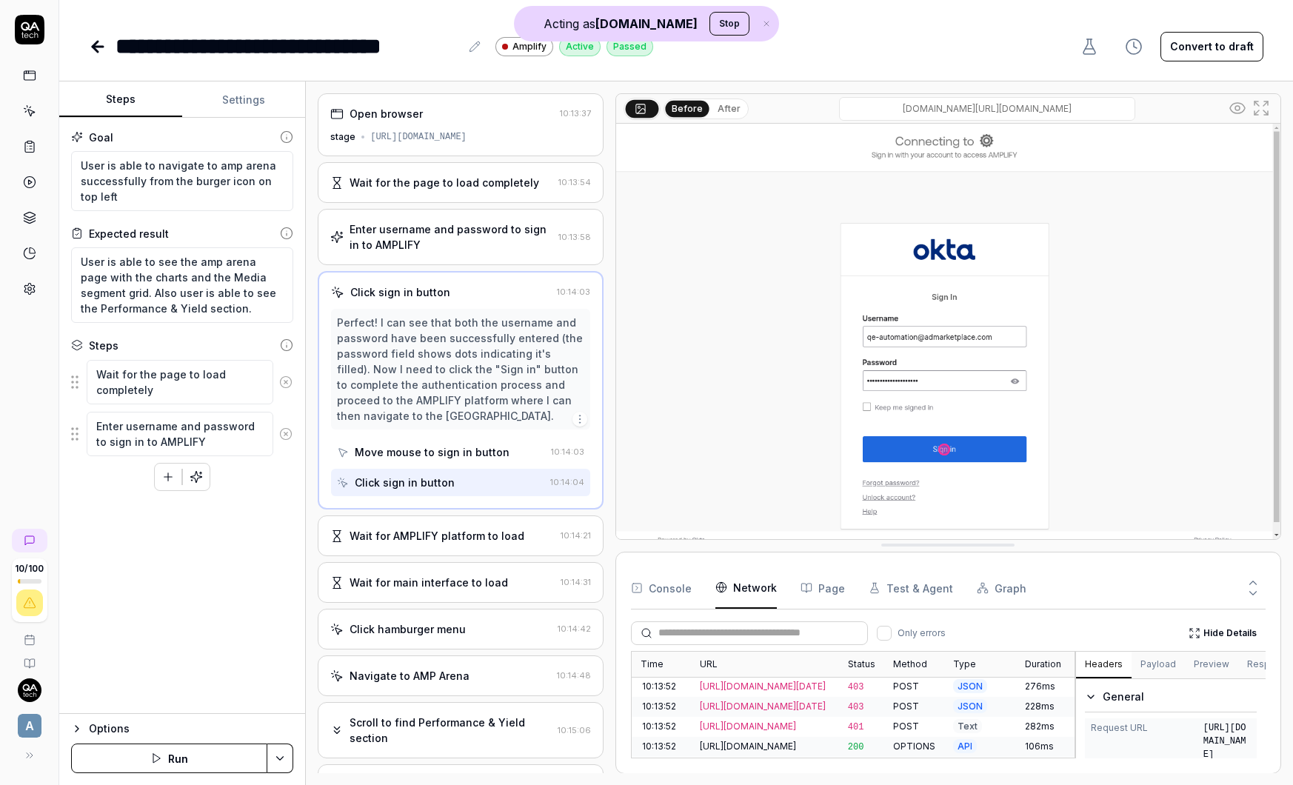
click at [461, 543] on div "Wait for AMPLIFY platform to load" at bounding box center [437, 536] width 175 height 16
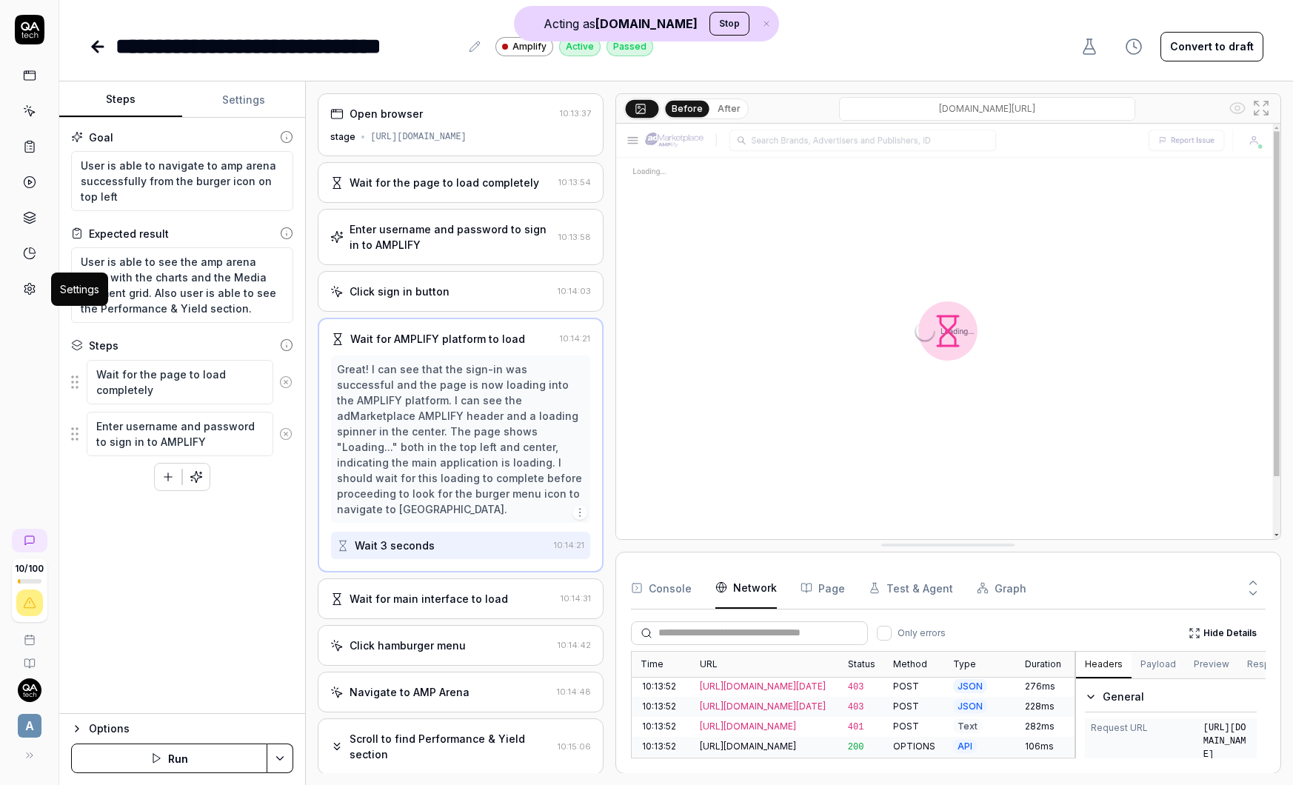
click at [34, 287] on icon at bounding box center [29, 288] width 13 height 13
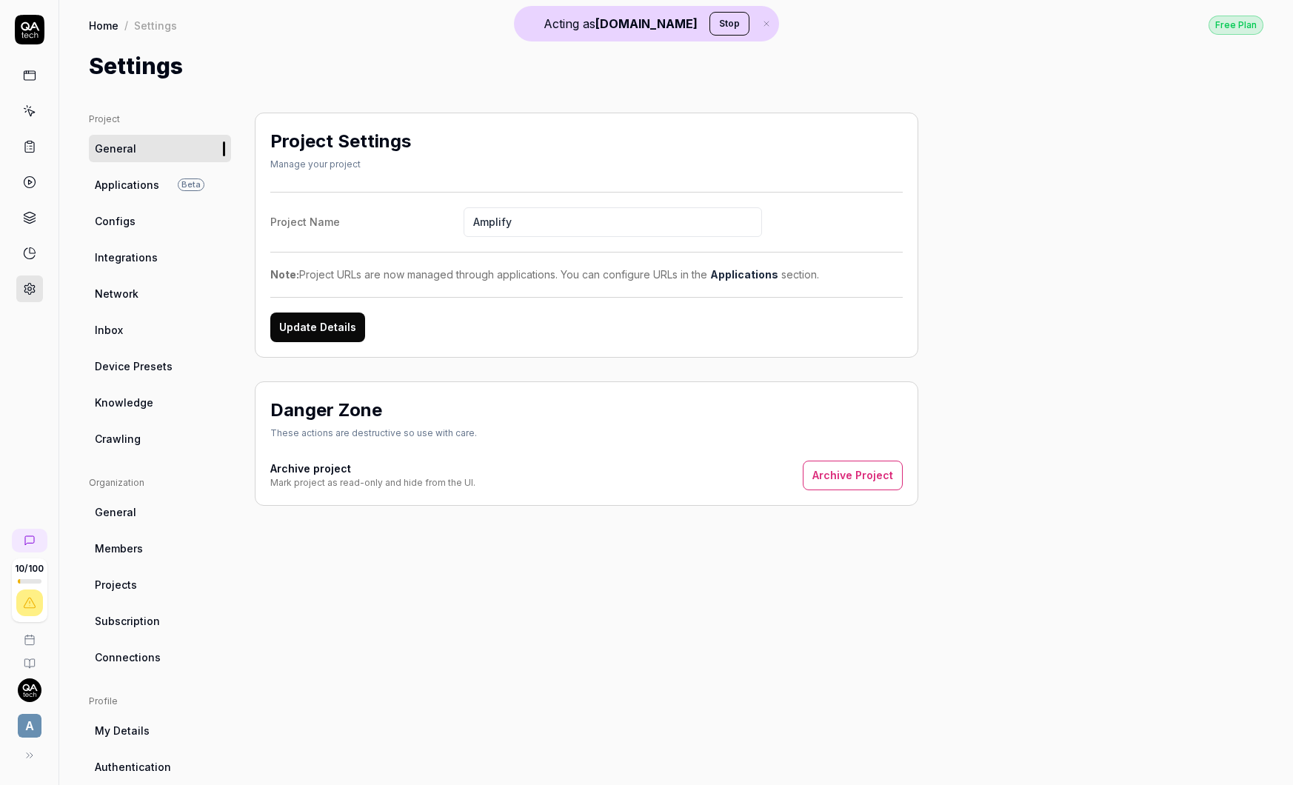
click at [156, 260] on link "Integrations" at bounding box center [160, 257] width 142 height 27
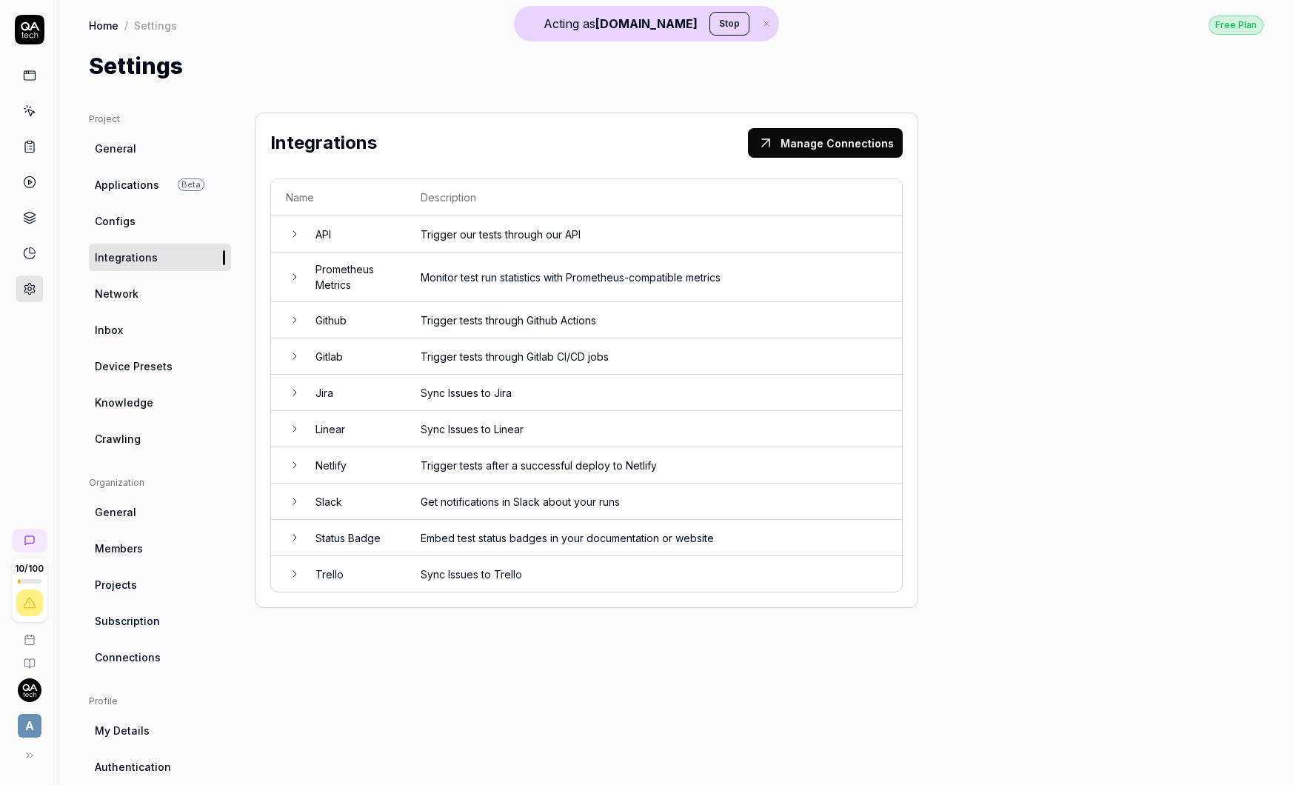
click at [154, 364] on span "Device Presets" at bounding box center [134, 366] width 78 height 16
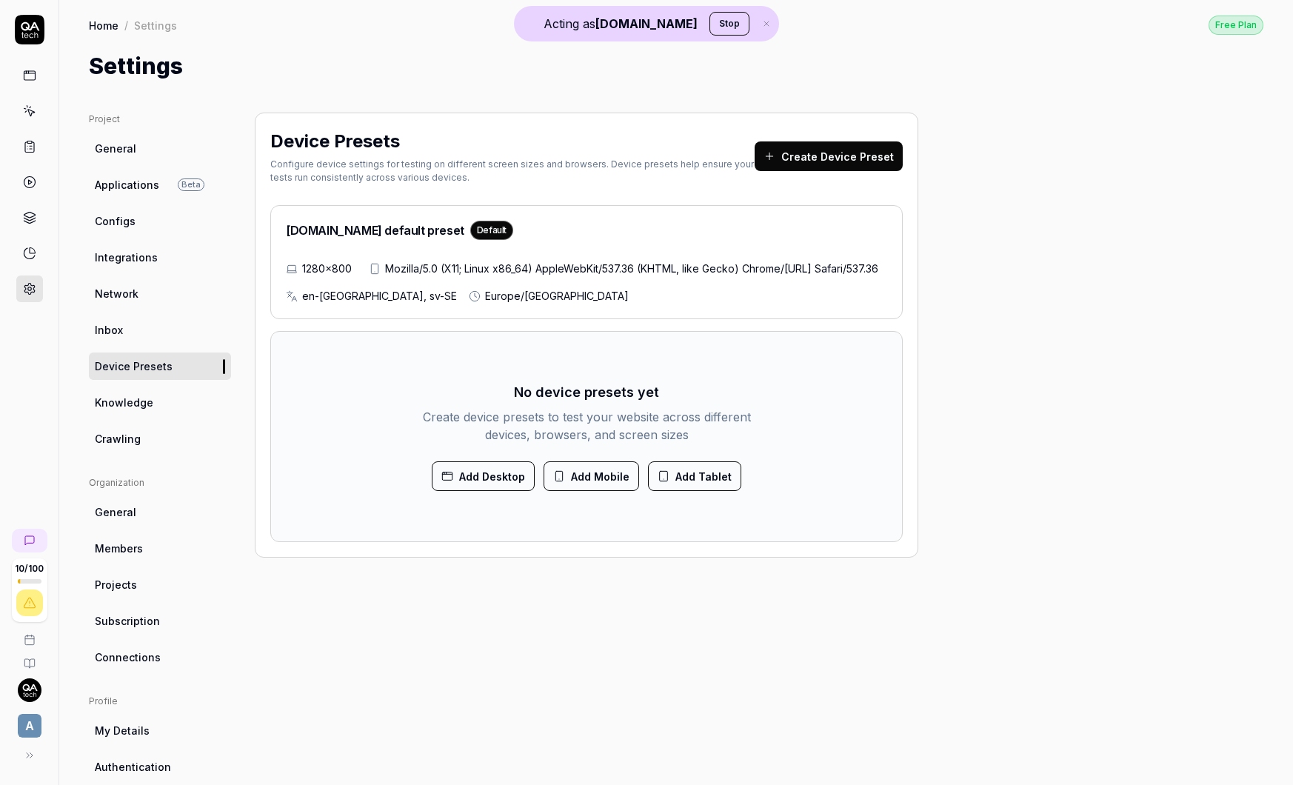
click at [138, 398] on span "Knowledge" at bounding box center [124, 403] width 58 height 16
type textarea "*"
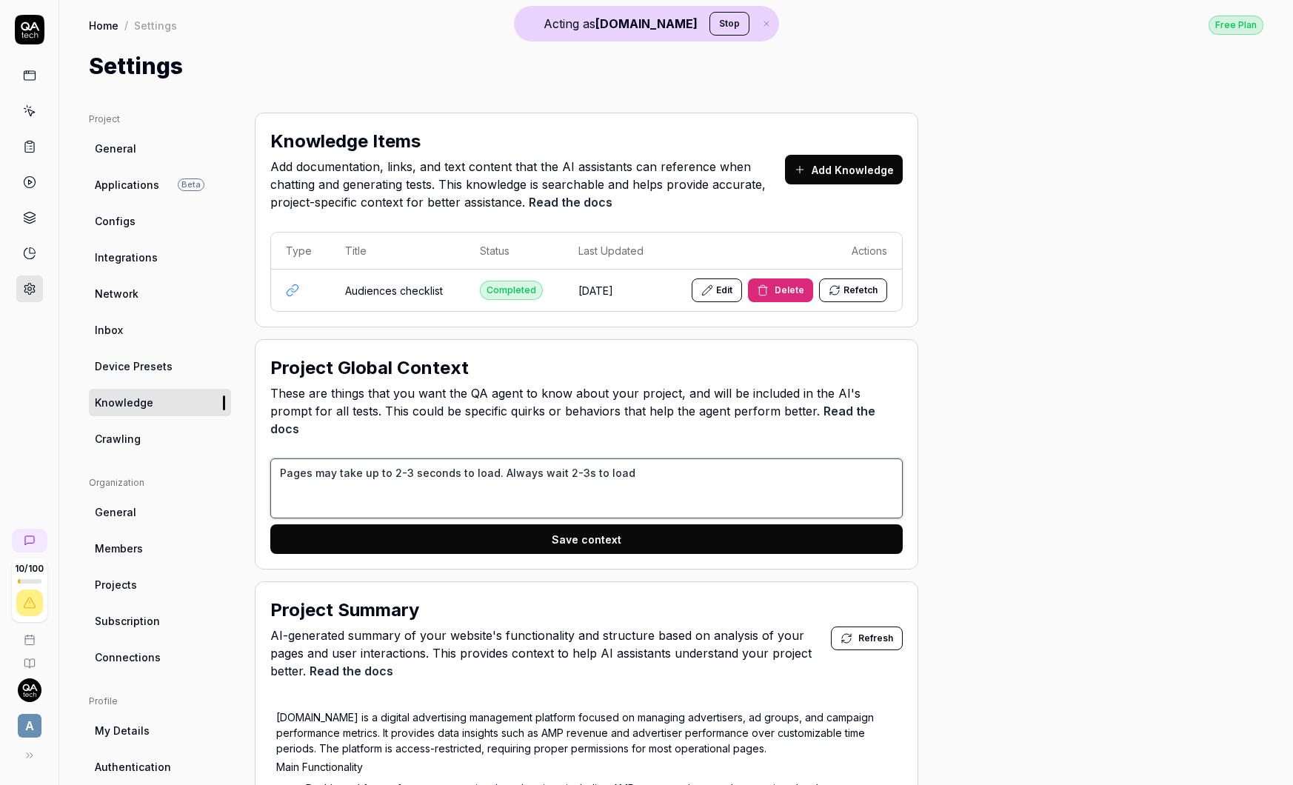
click at [632, 458] on textarea "Pages may take up to 2-3 seconds to load. Always wait 2-3s to load" at bounding box center [586, 488] width 632 height 60
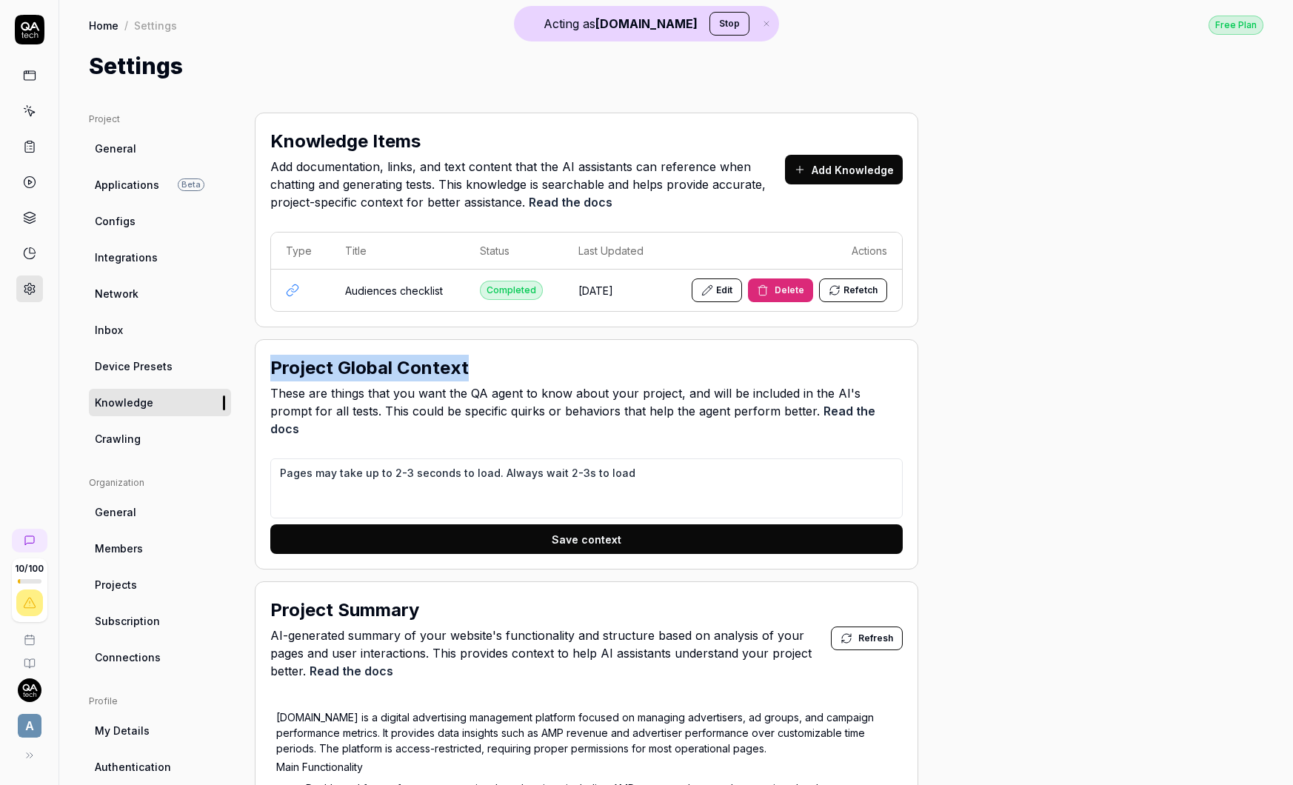
drag, startPoint x: 272, startPoint y: 367, endPoint x: 475, endPoint y: 368, distance: 202.9
click at [475, 368] on div "Project Global Context" at bounding box center [586, 368] width 632 height 27
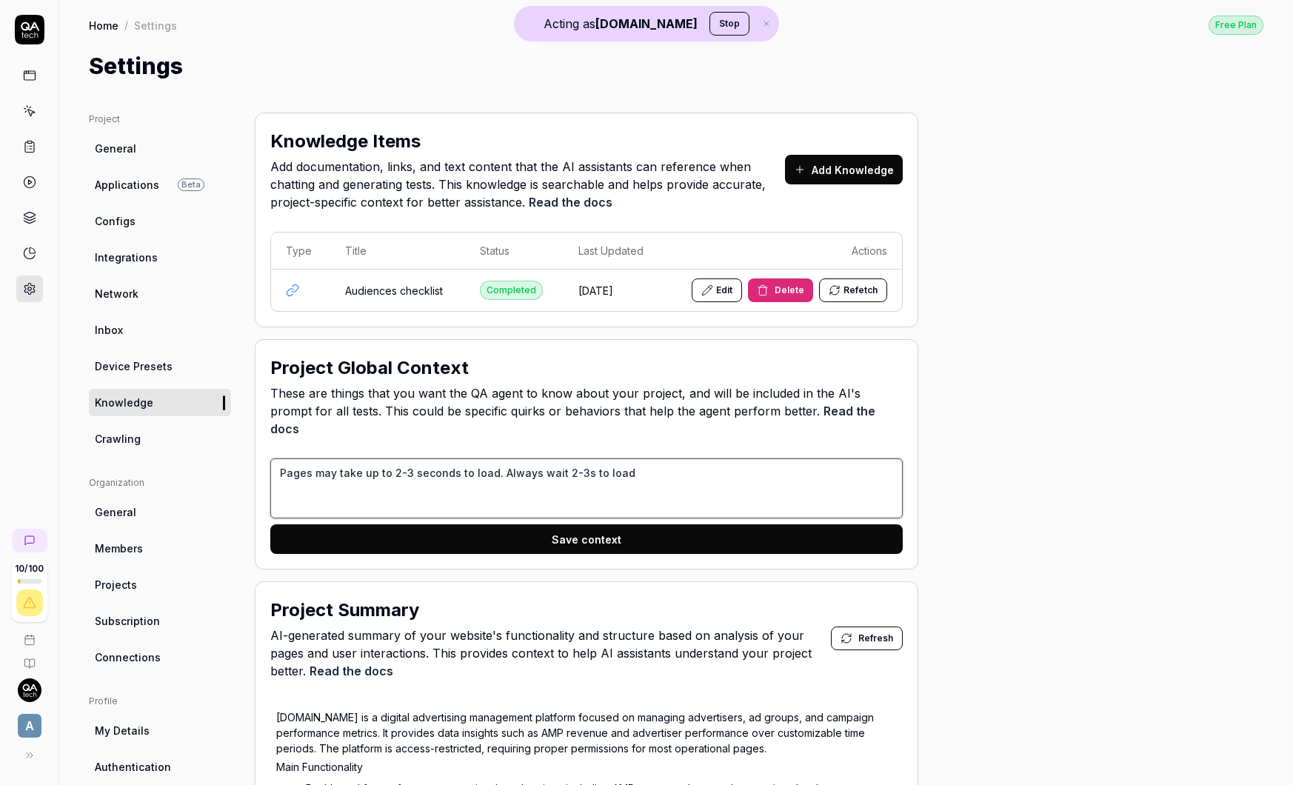
click at [675, 470] on textarea "Pages may take up to 2-3 seconds to load. Always wait 2-3s to load" at bounding box center [586, 488] width 632 height 60
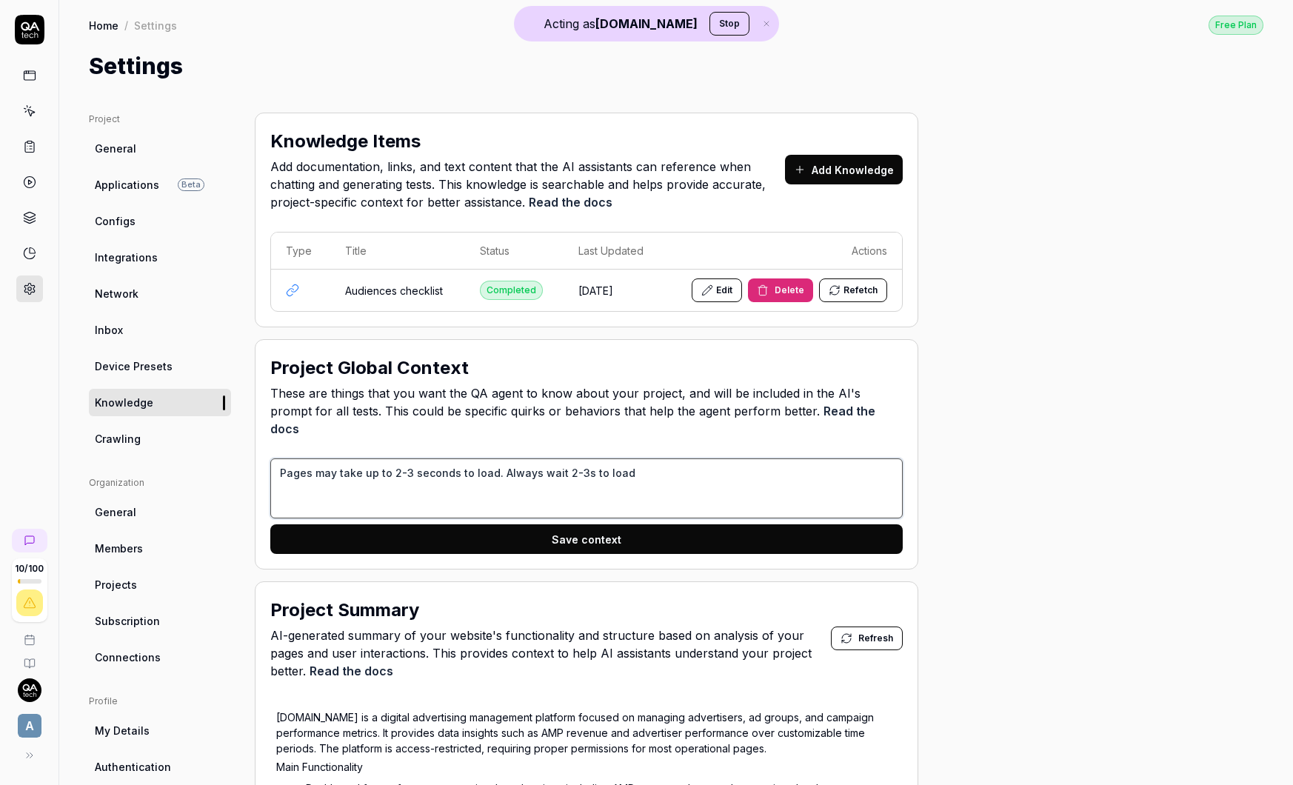
drag, startPoint x: 280, startPoint y: 458, endPoint x: 493, endPoint y: 456, distance: 213.3
click at [495, 458] on textarea "Pages may take up to 2-3 seconds to load. Always wait 2-3s to load" at bounding box center [586, 488] width 632 height 60
drag, startPoint x: 495, startPoint y: 456, endPoint x: 621, endPoint y: 456, distance: 125.9
click at [621, 458] on textarea "Pages may take up to 2-3 seconds to load. Always wait 2-3s to load" at bounding box center [586, 488] width 632 height 60
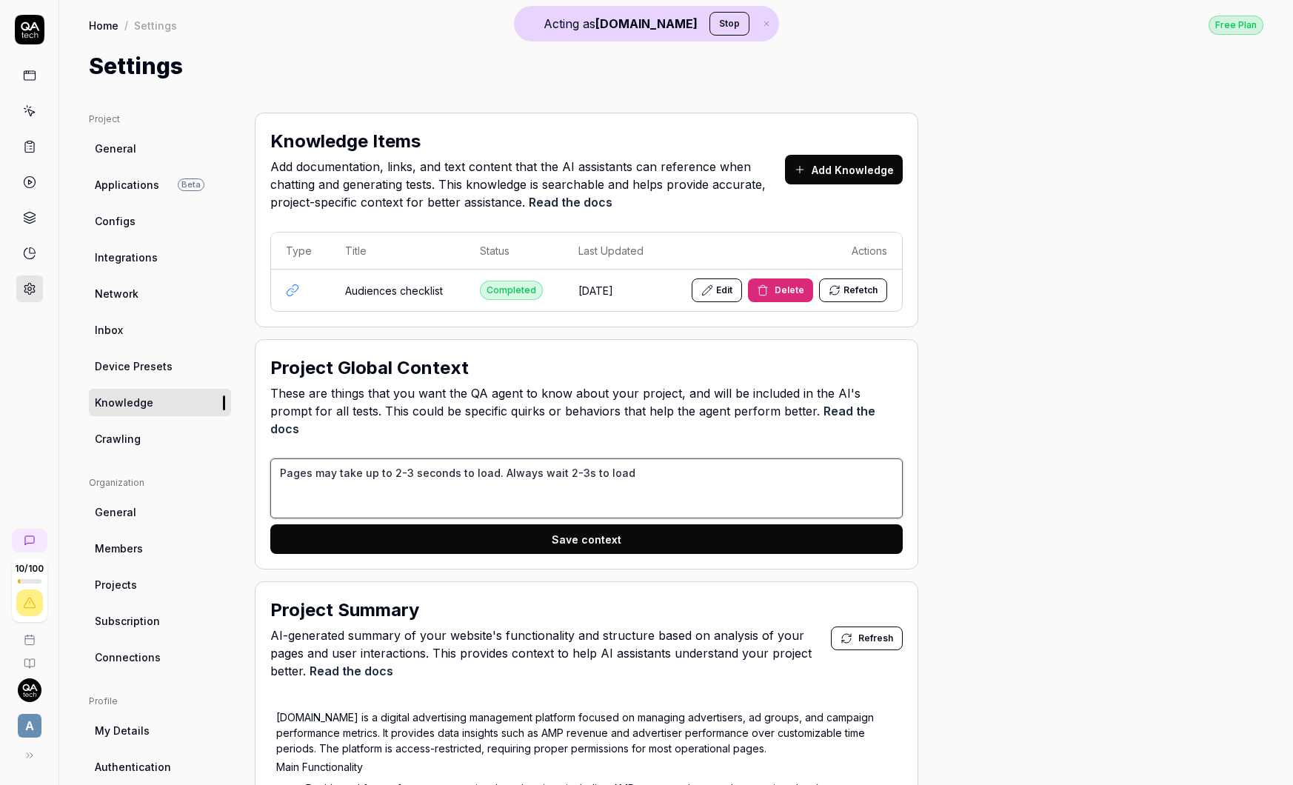
click at [646, 458] on textarea "Pages may take up to 2-3 seconds to load. Always wait 2-3s to load" at bounding box center [586, 488] width 632 height 60
drag, startPoint x: 574, startPoint y: 458, endPoint x: 555, endPoint y: 458, distance: 19.3
click at [555, 458] on textarea "Pages may take up to 2-3 seconds to load. Always wait 2-3s to load" at bounding box center [586, 488] width 632 height 60
click at [703, 463] on textarea "Pages may take up to 2-3 seconds to load. Always wait 2-3s to load" at bounding box center [586, 488] width 632 height 60
click at [665, 465] on textarea "Pages may take up to 2-3 seconds to load. Always wait 2-3s to load" at bounding box center [586, 488] width 632 height 60
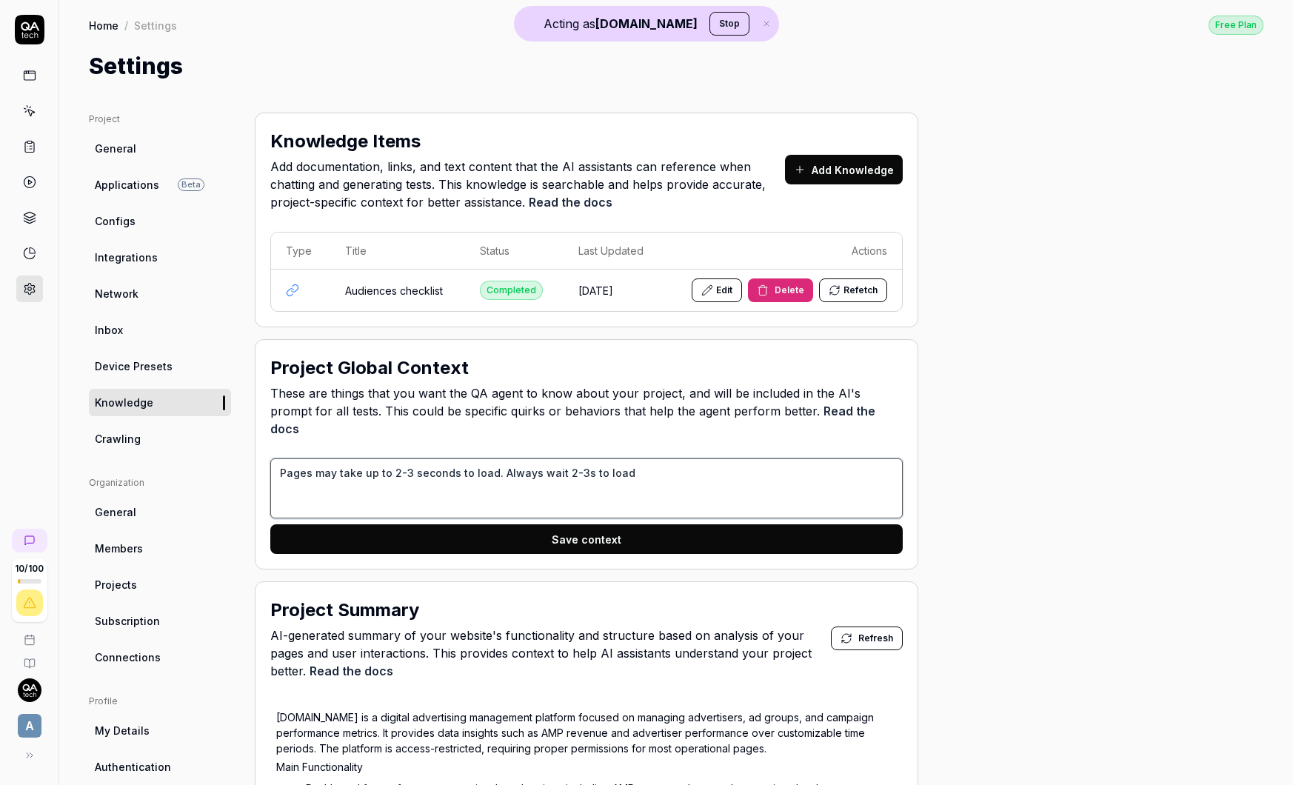
click at [665, 465] on textarea "Pages may take up to 2-3 seconds to load. Always wait 2-3s to load" at bounding box center [586, 488] width 632 height 60
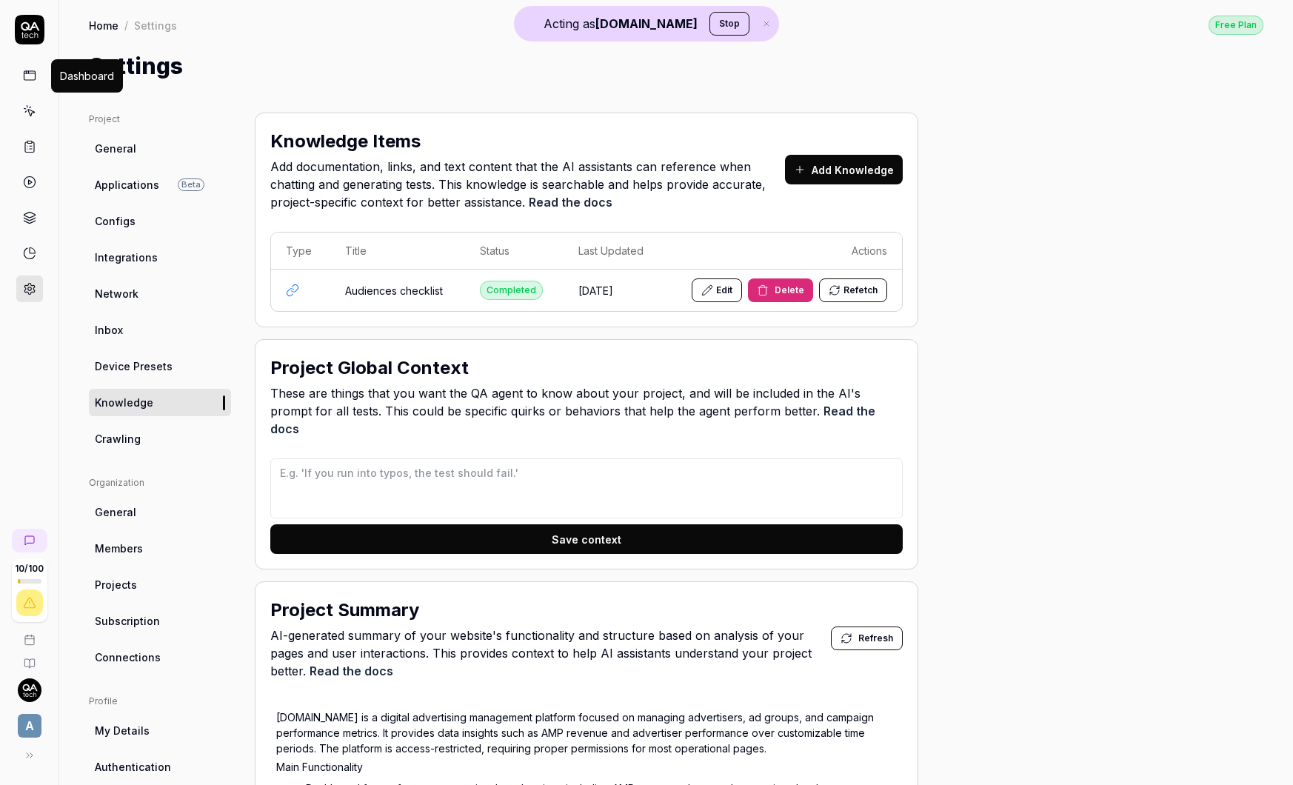
click at [31, 76] on icon at bounding box center [29, 75] width 13 height 13
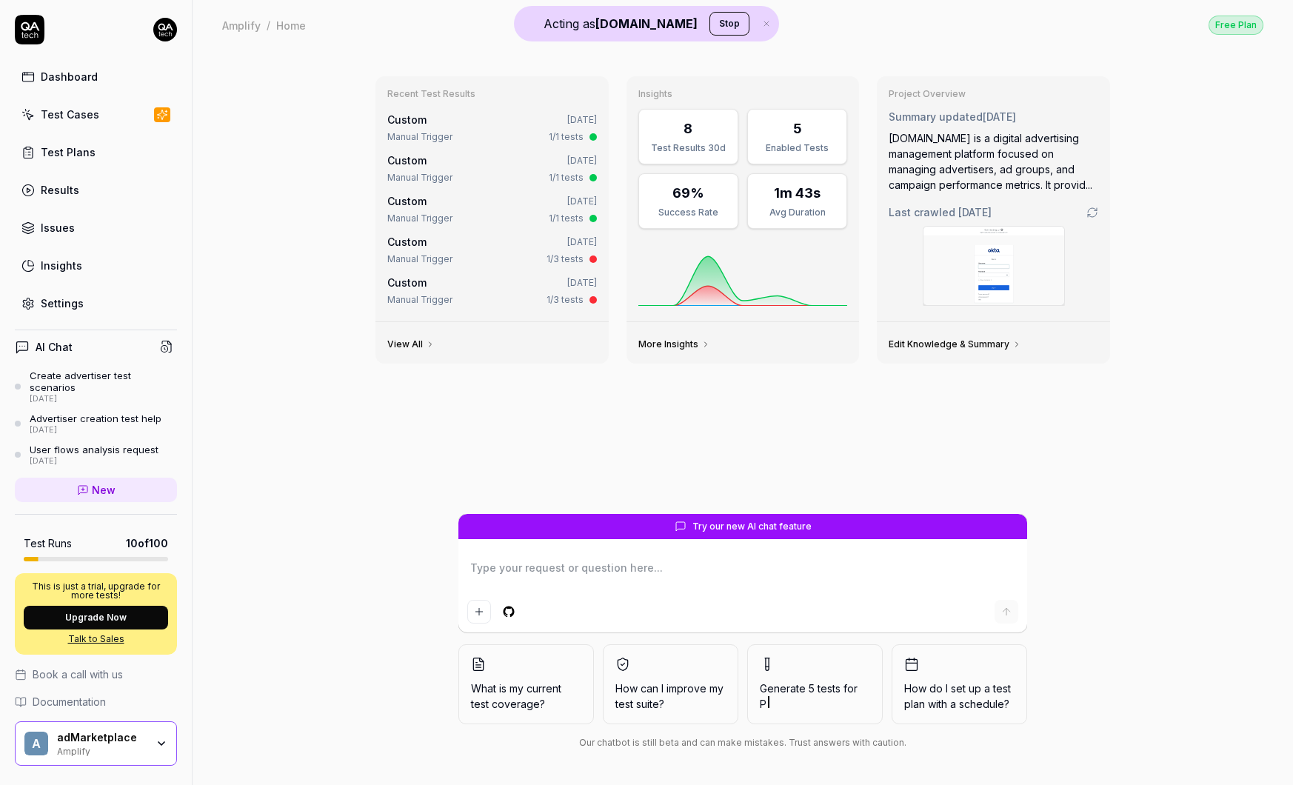
click at [65, 116] on div "Test Cases" at bounding box center [70, 115] width 58 height 16
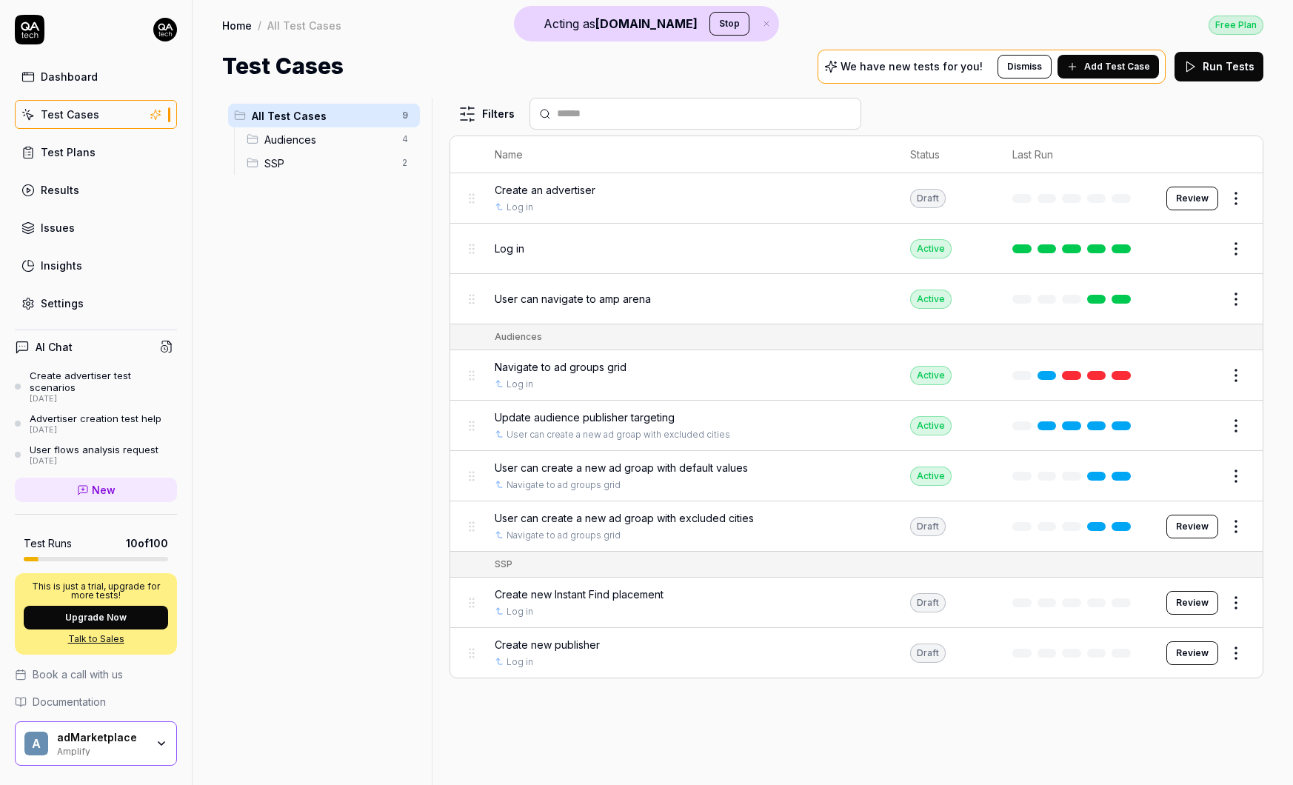
click at [141, 744] on div "Amplify" at bounding box center [101, 750] width 89 height 12
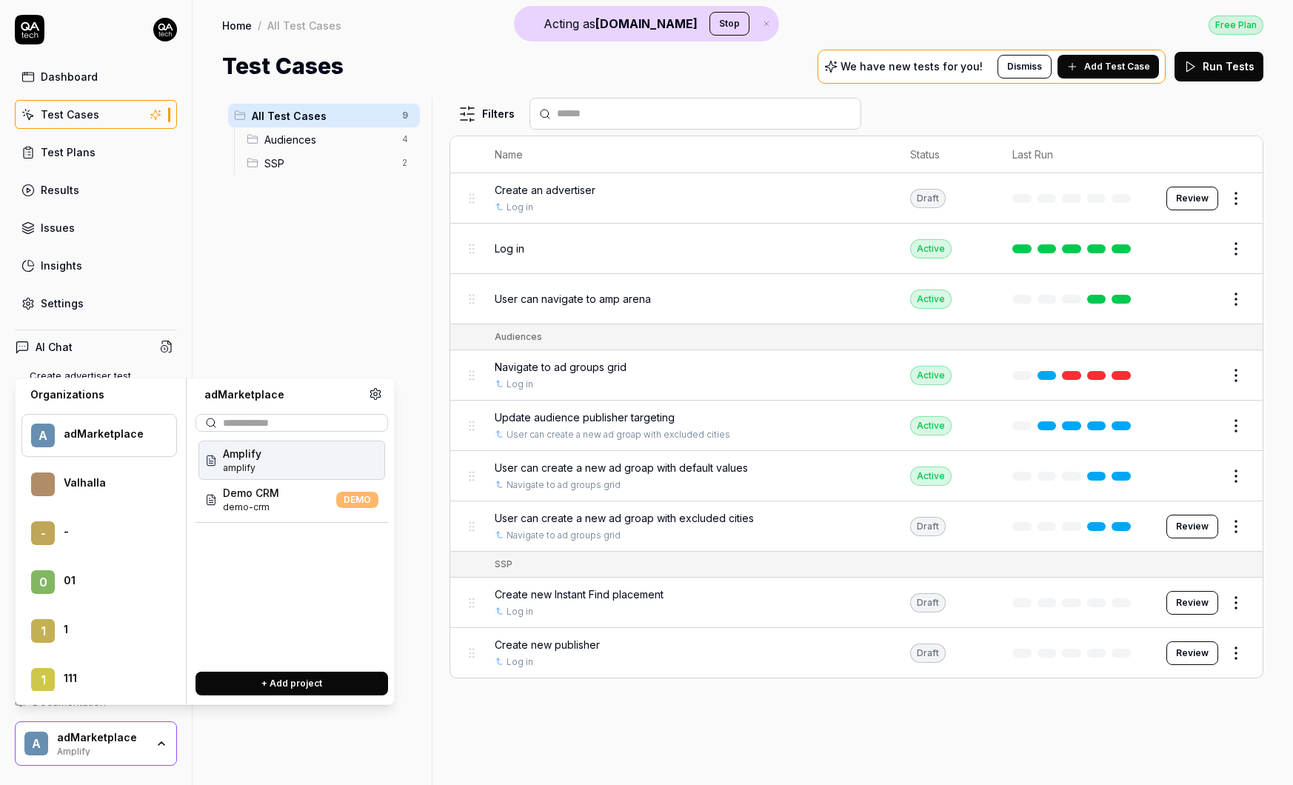
scroll to position [14172, 0]
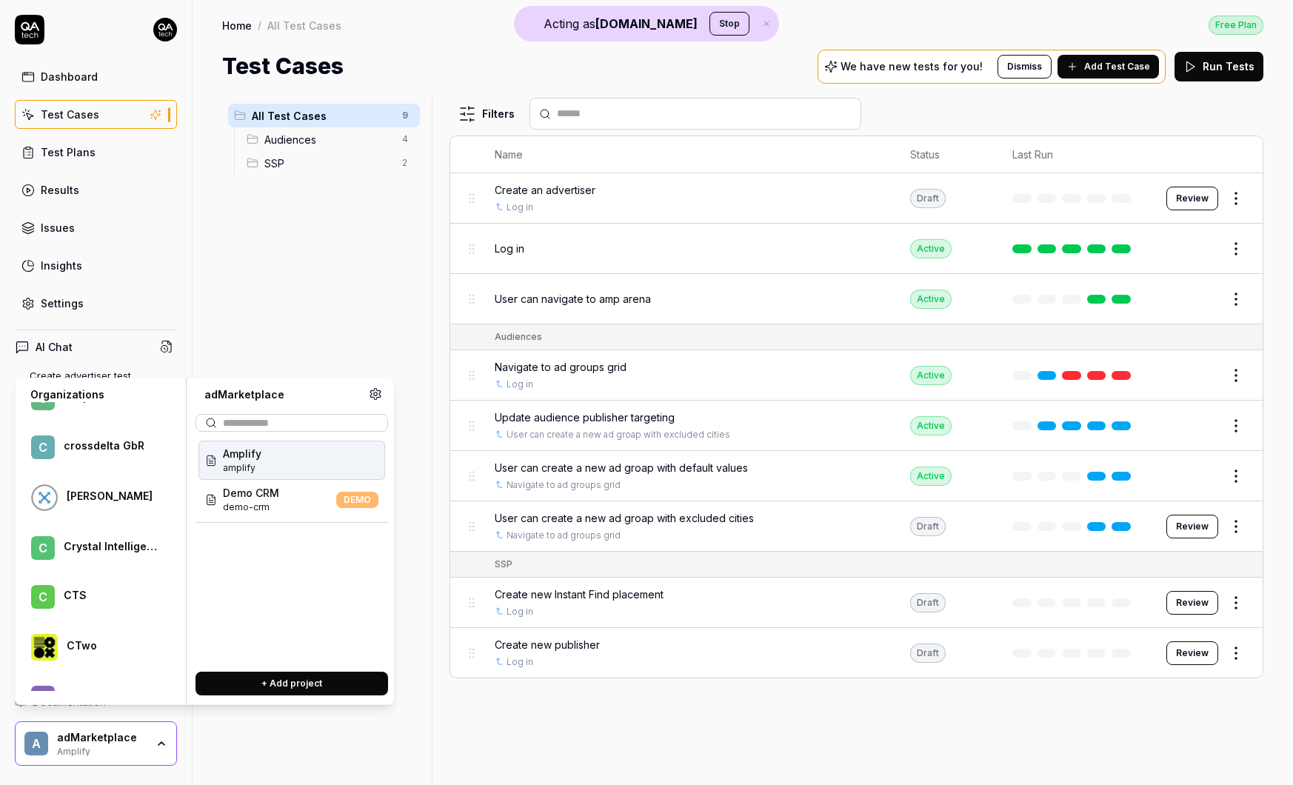
click at [93, 546] on div "Crystal Intelligence" at bounding box center [110, 546] width 93 height 13
click at [284, 491] on div "Viz test viz-test" at bounding box center [291, 499] width 187 height 39
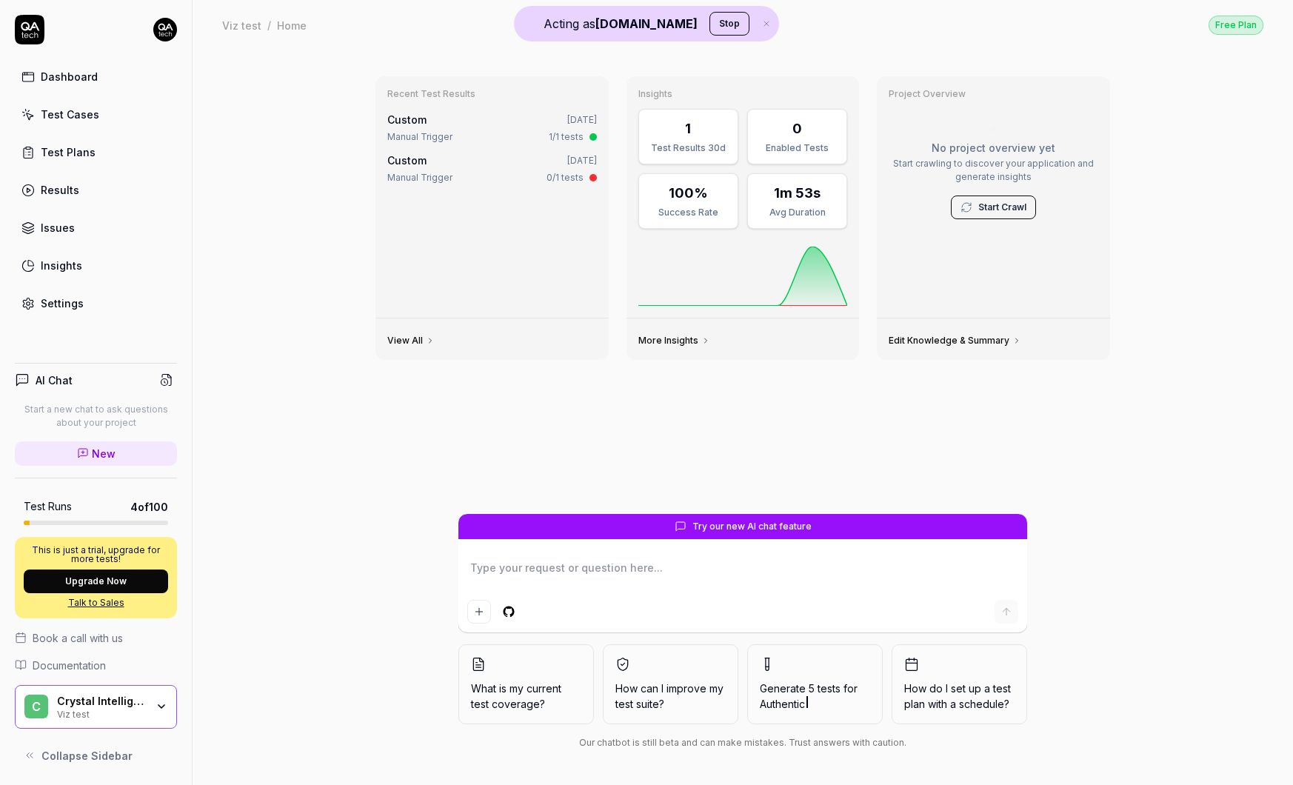
click at [82, 117] on div "Test Cases" at bounding box center [70, 115] width 58 height 16
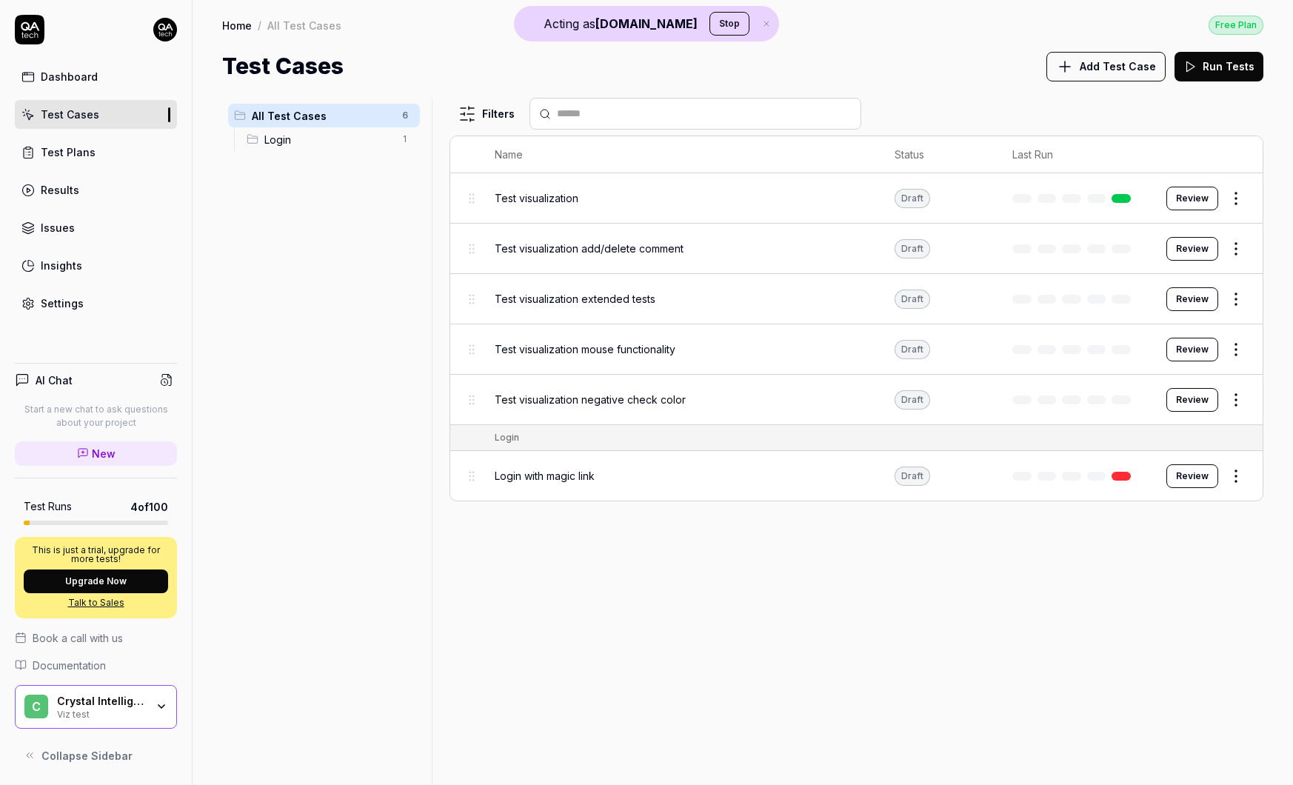
click at [1126, 195] on link at bounding box center [1120, 198] width 19 height 9
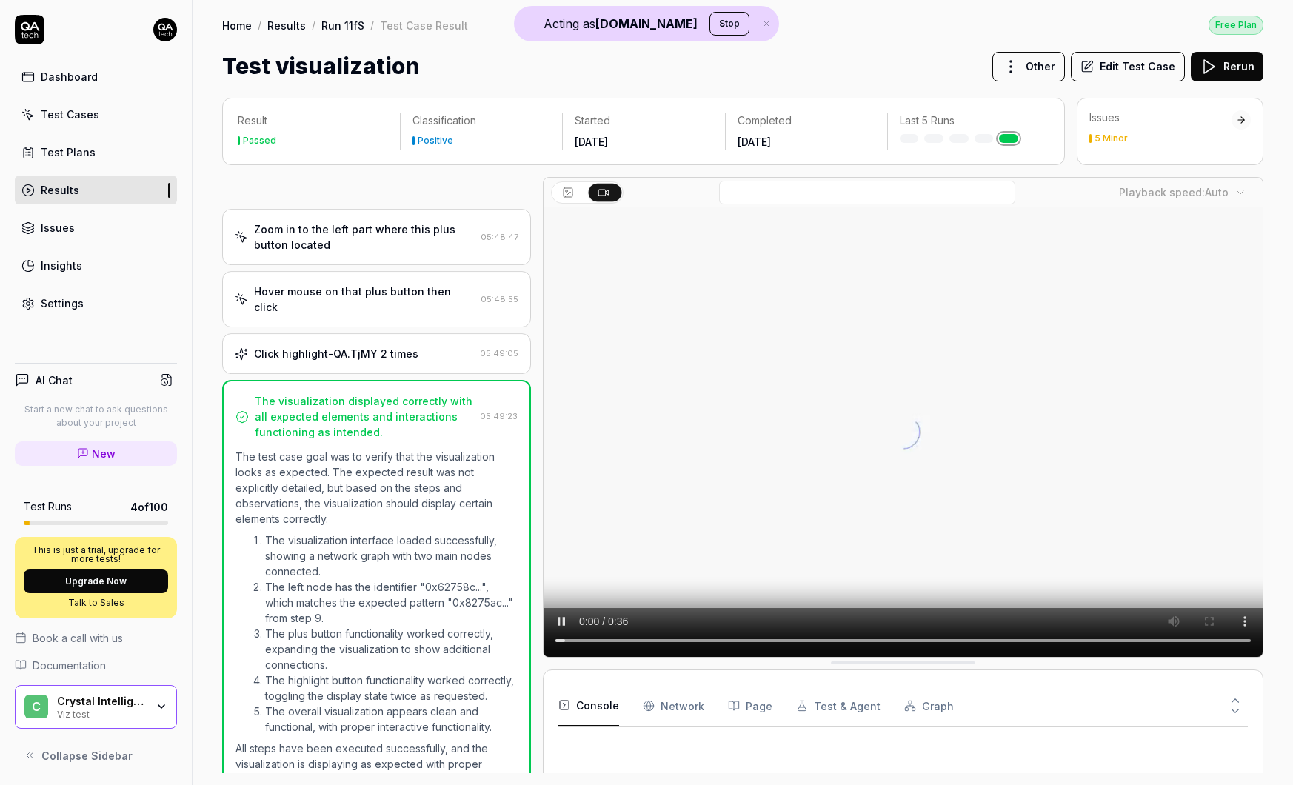
scroll to position [270, 0]
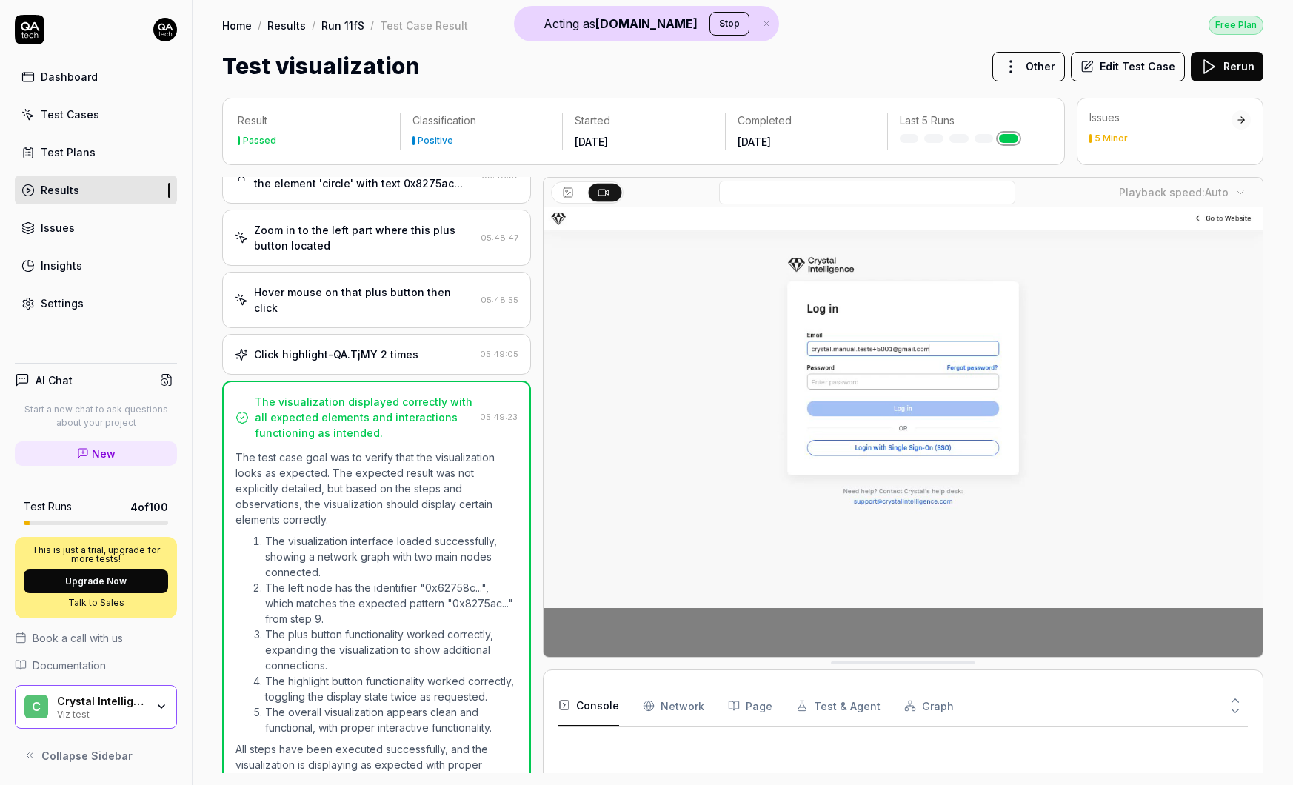
click at [1161, 60] on button "Edit Test Case" at bounding box center [1128, 67] width 114 height 30
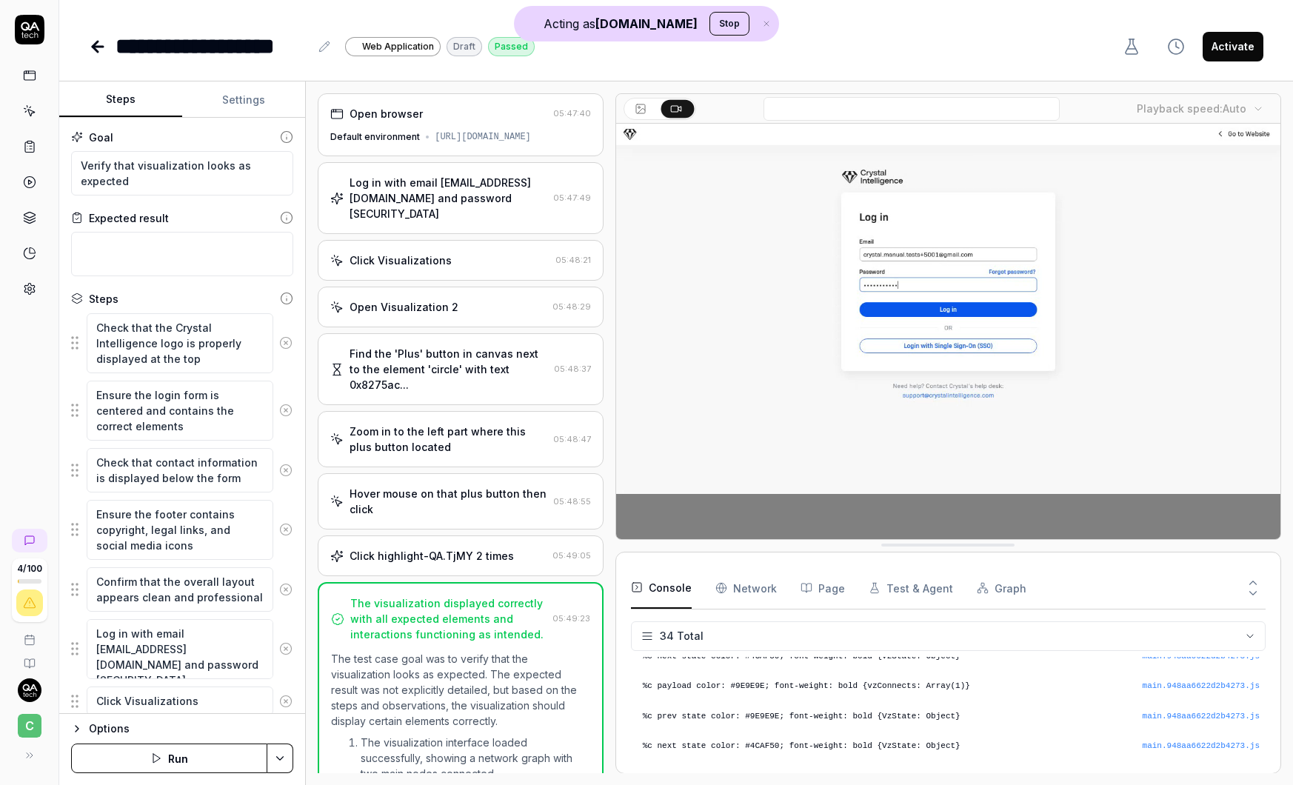
click at [432, 123] on div "Open browser 05:47:40 Default environment [URL][DOMAIN_NAME]" at bounding box center [460, 124] width 285 height 63
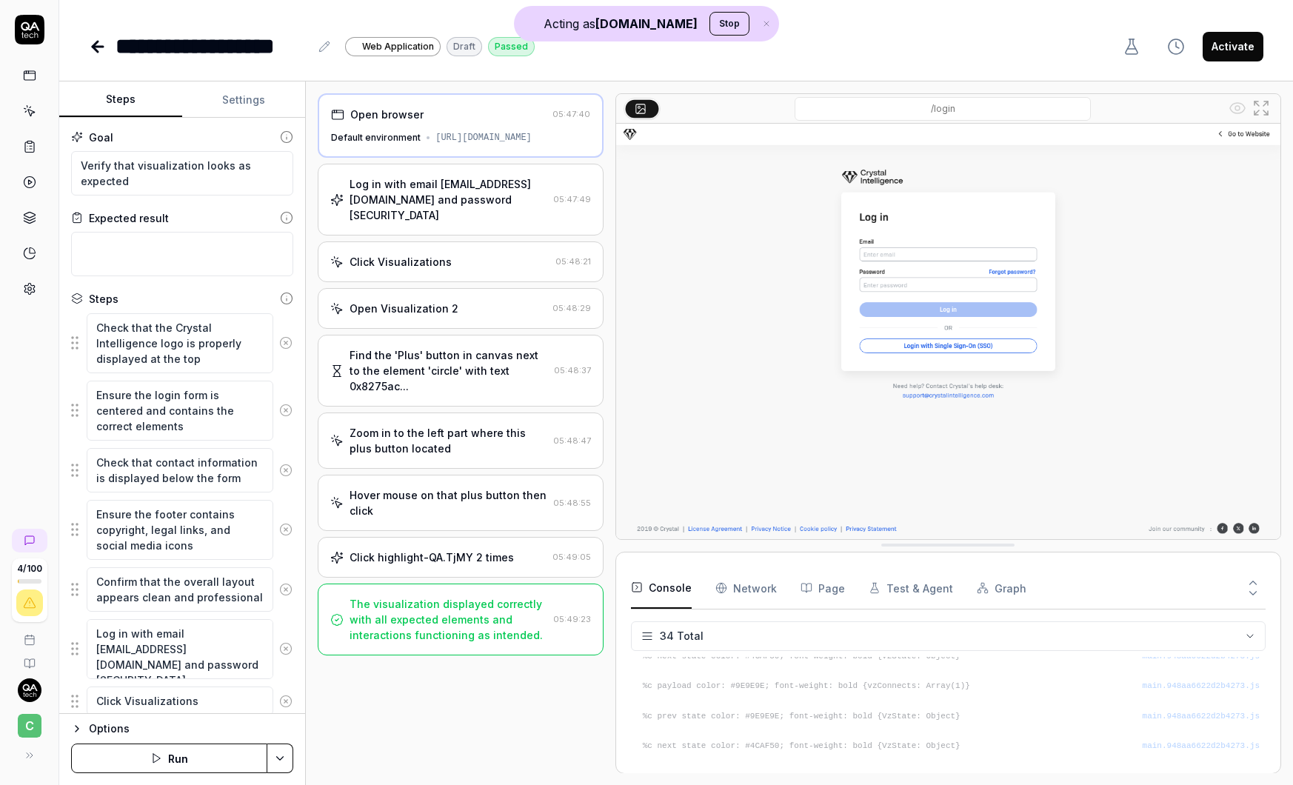
click at [430, 210] on div "Log in with email [EMAIL_ADDRESS][DOMAIN_NAME] and password [SECURITY_DATA]" at bounding box center [448, 199] width 197 height 47
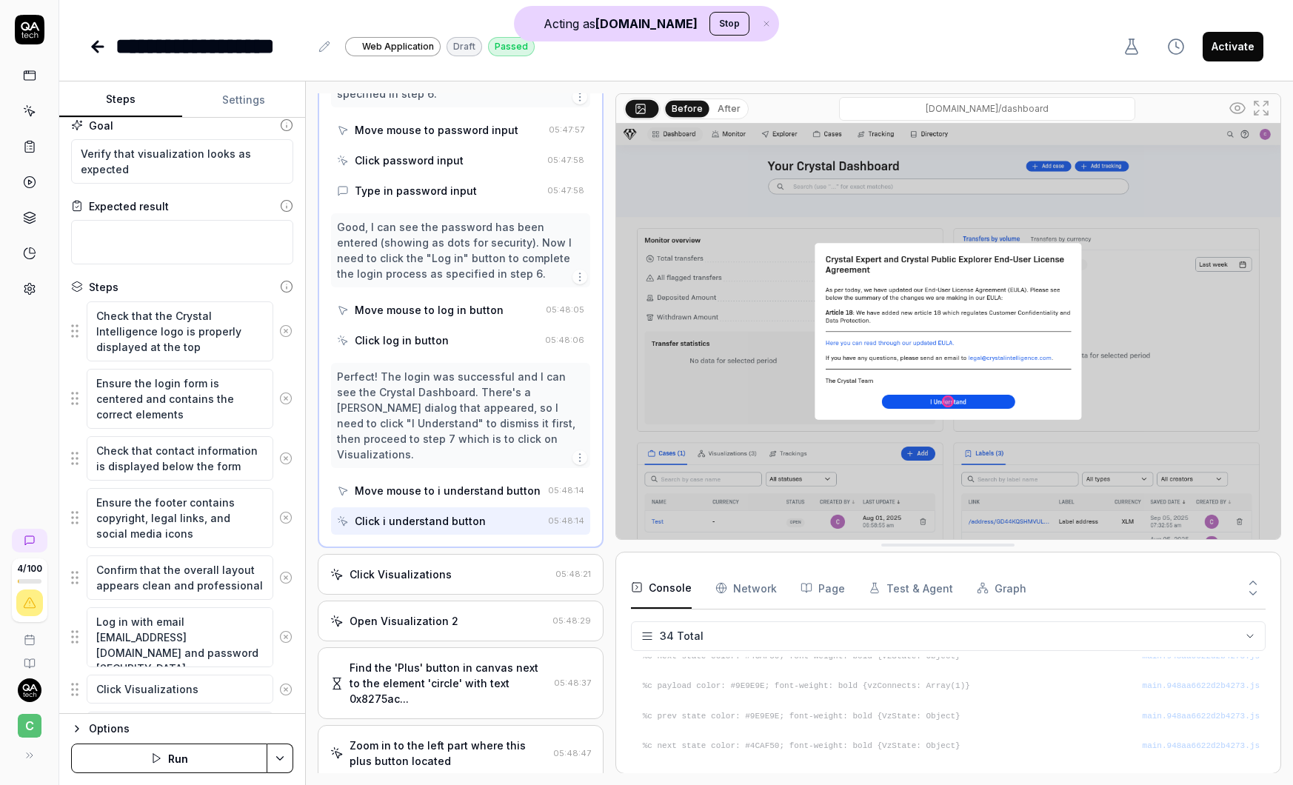
scroll to position [584, 0]
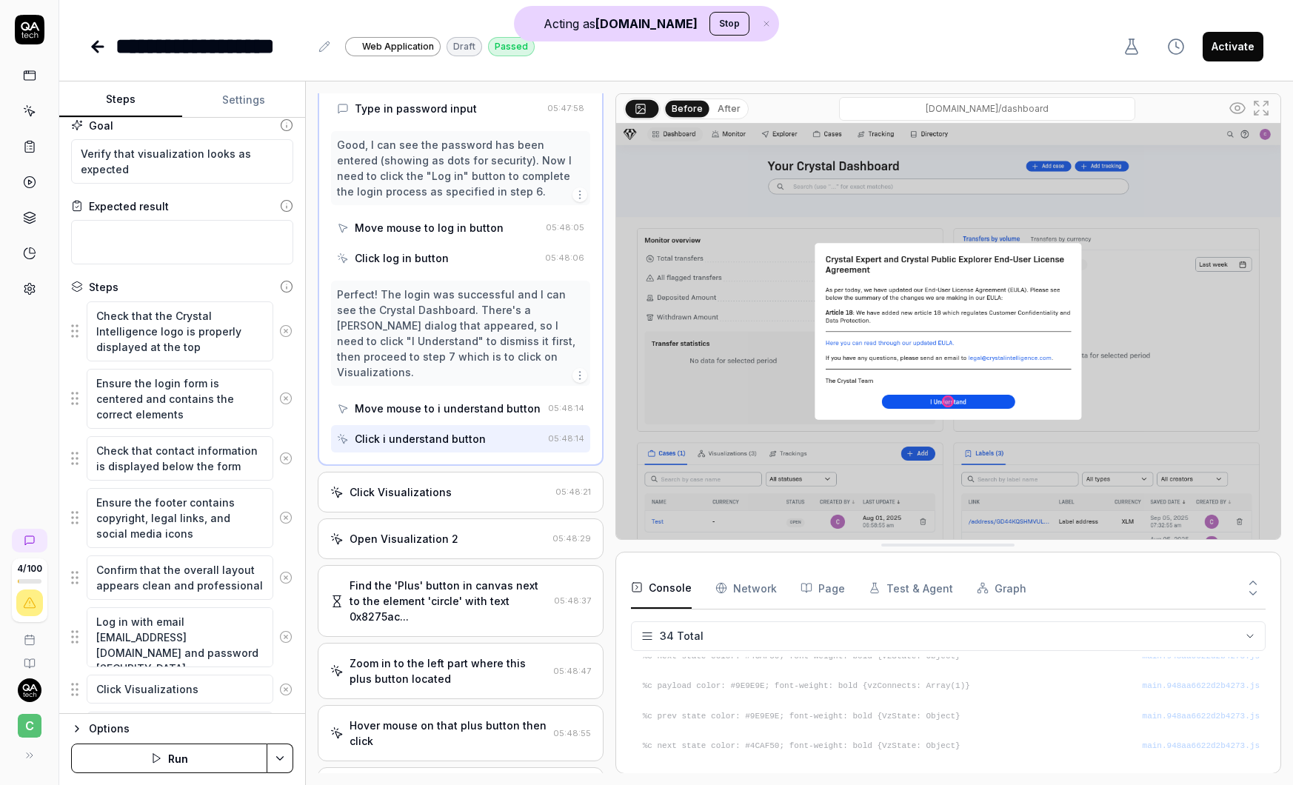
click at [396, 484] on div "Click Visualizations" at bounding box center [401, 492] width 102 height 16
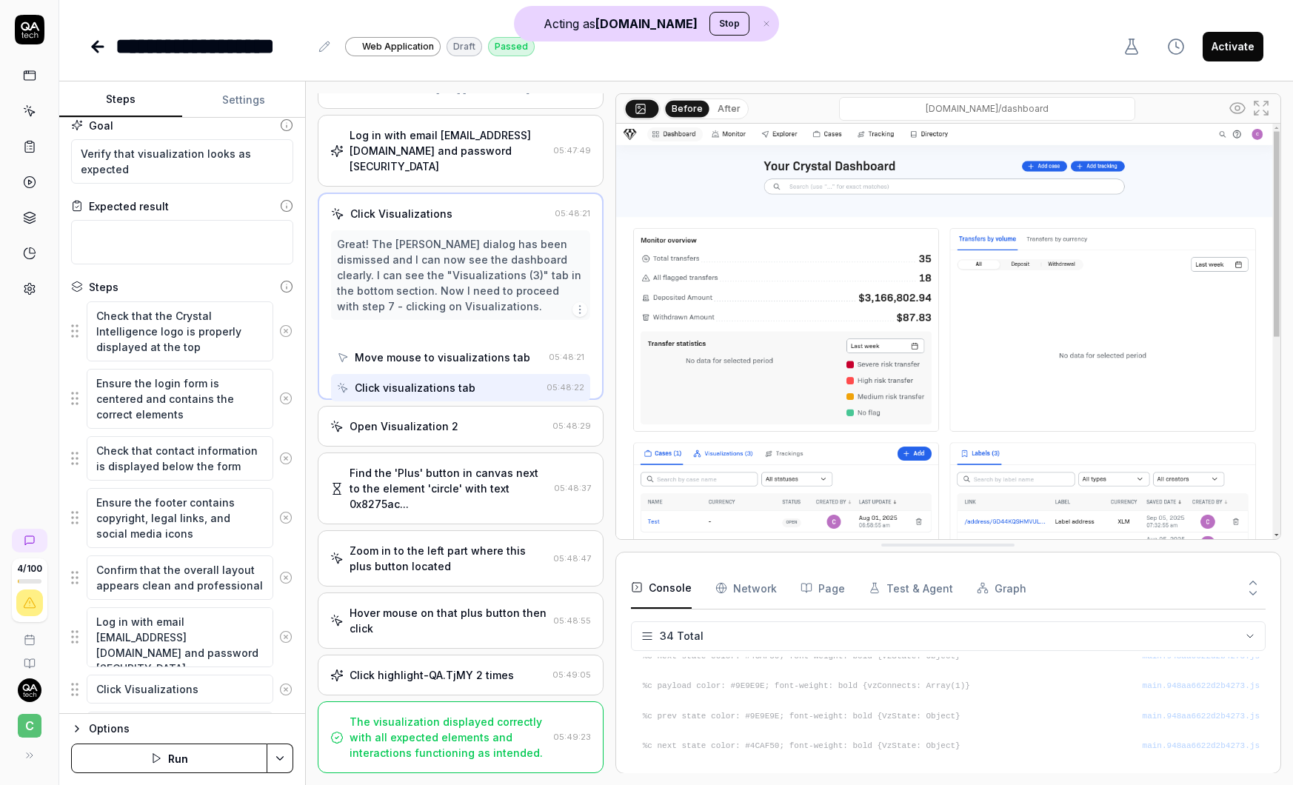
scroll to position [0, 0]
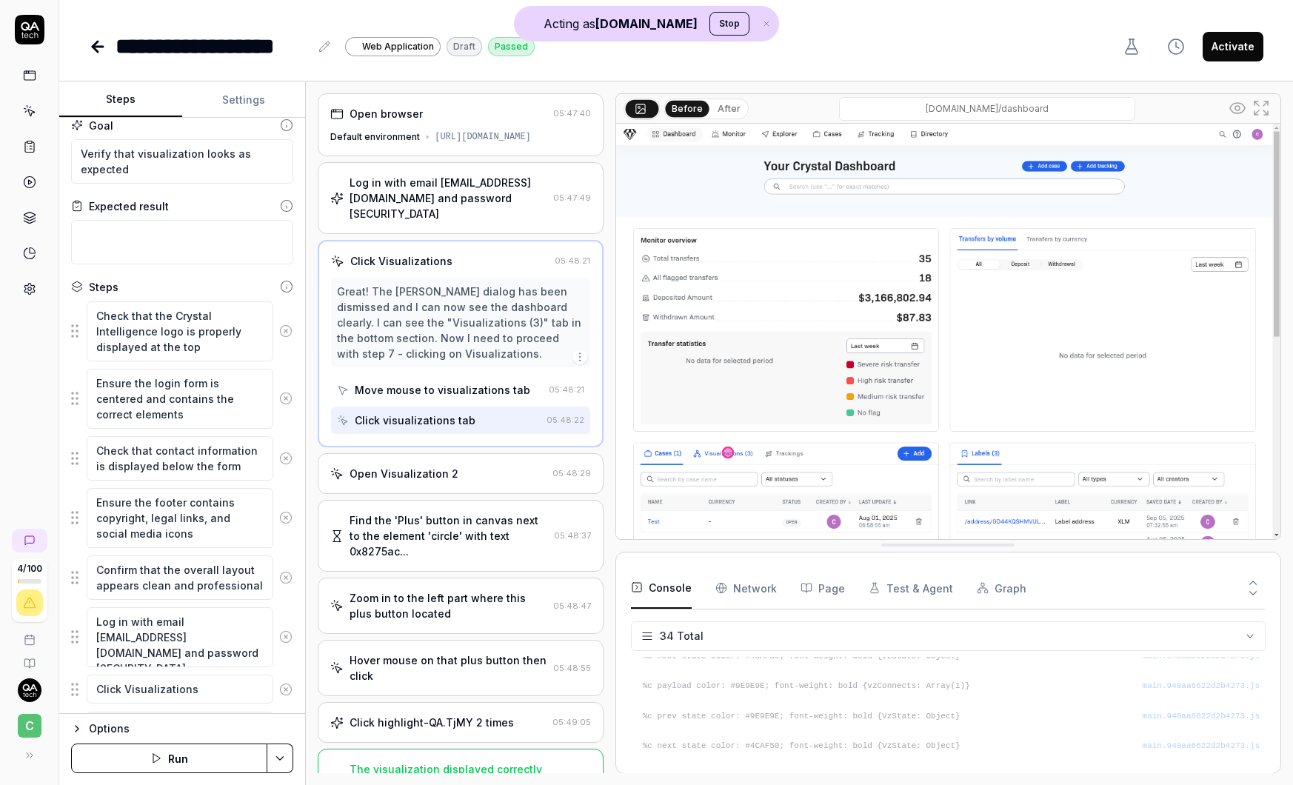
click at [431, 483] on div "Open Visualization 2 05:48:29" at bounding box center [460, 473] width 285 height 41
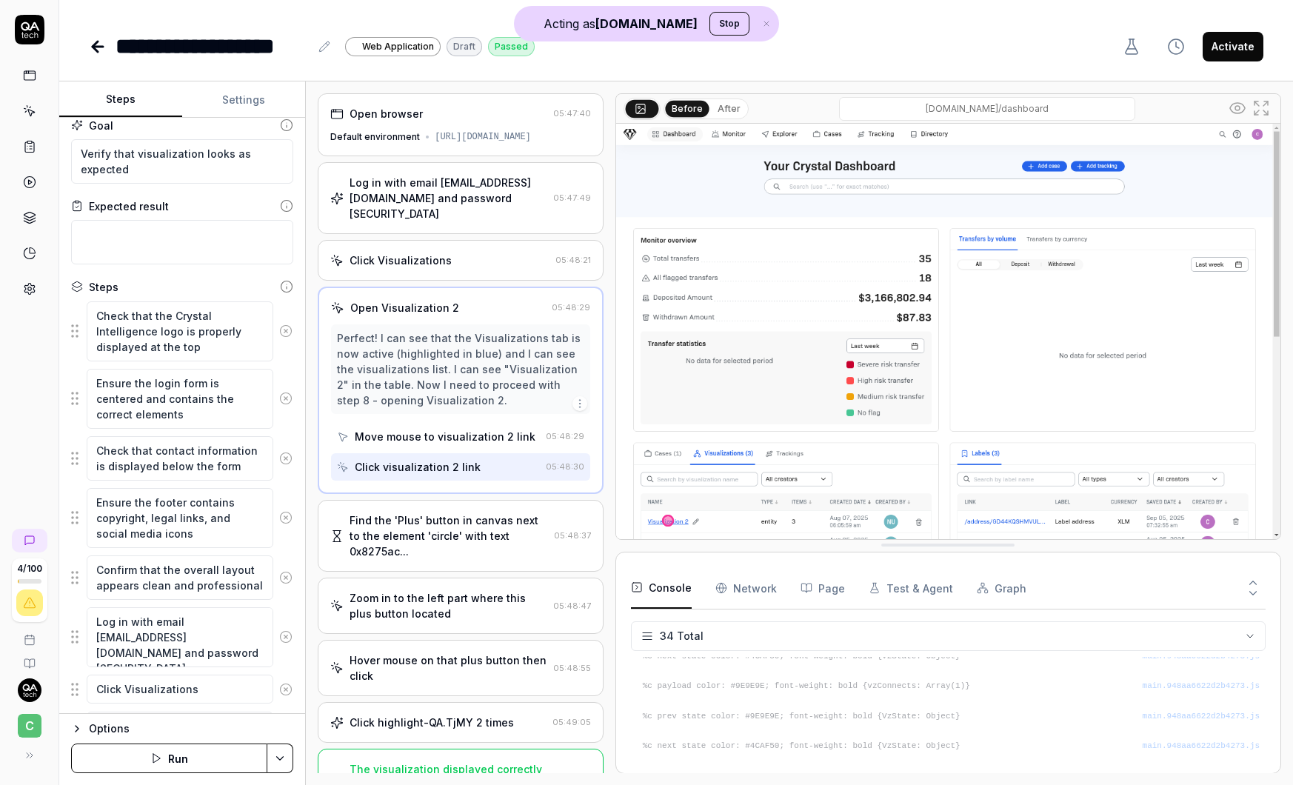
click at [449, 546] on div "Find the 'Plus' button in canvas next to the element 'circle' with text 0x8275a…" at bounding box center [449, 535] width 198 height 47
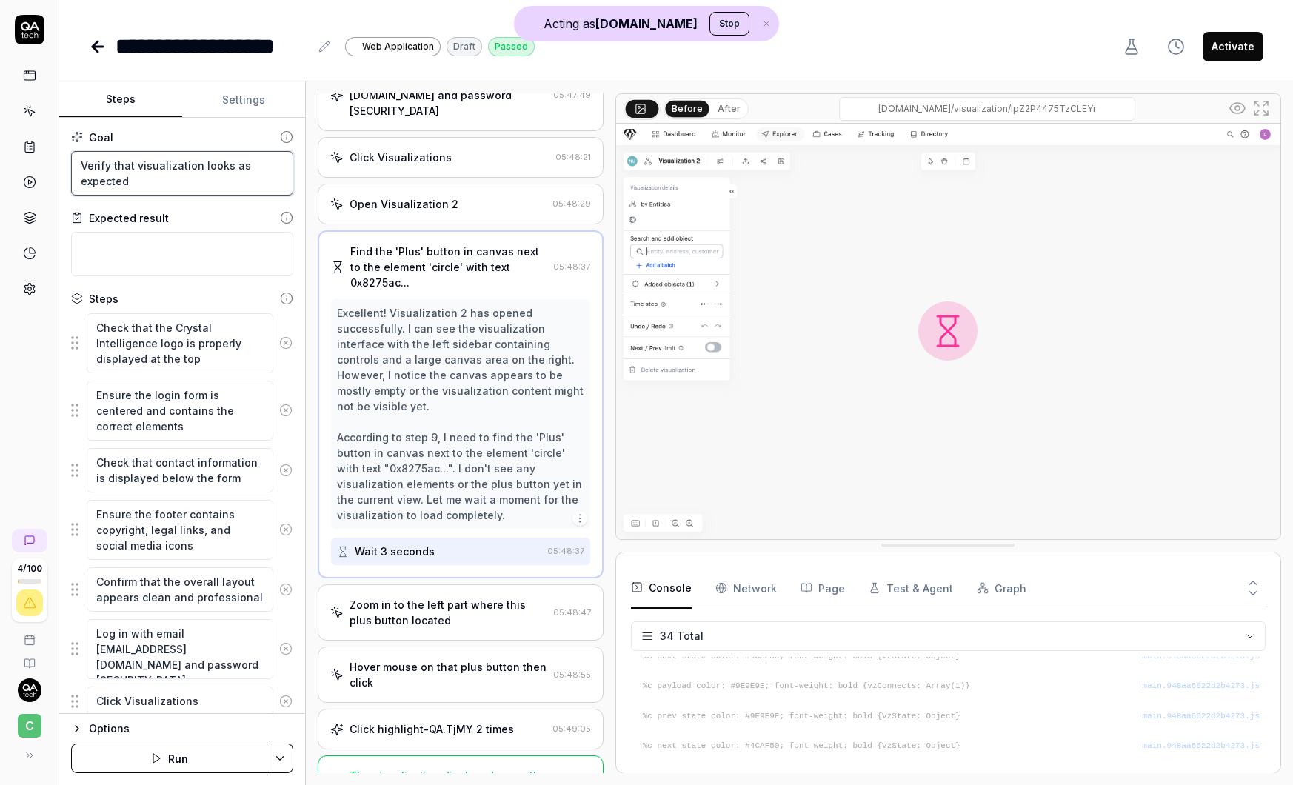
drag, startPoint x: 151, startPoint y: 178, endPoint x: 61, endPoint y: 160, distance: 91.5
click at [61, 160] on div "Goal Verify that visualization looks as expected Expected result Steps Check th…" at bounding box center [182, 416] width 246 height 596
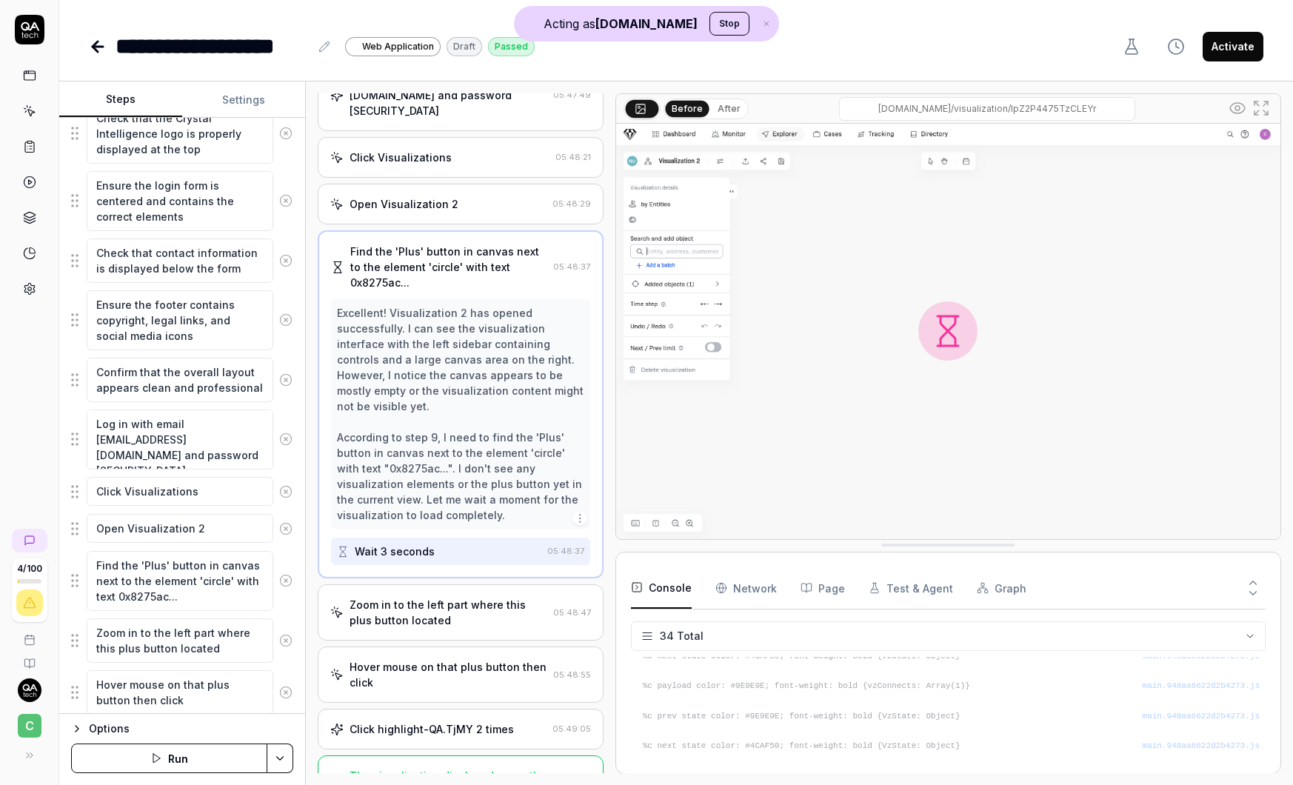
scroll to position [294, 0]
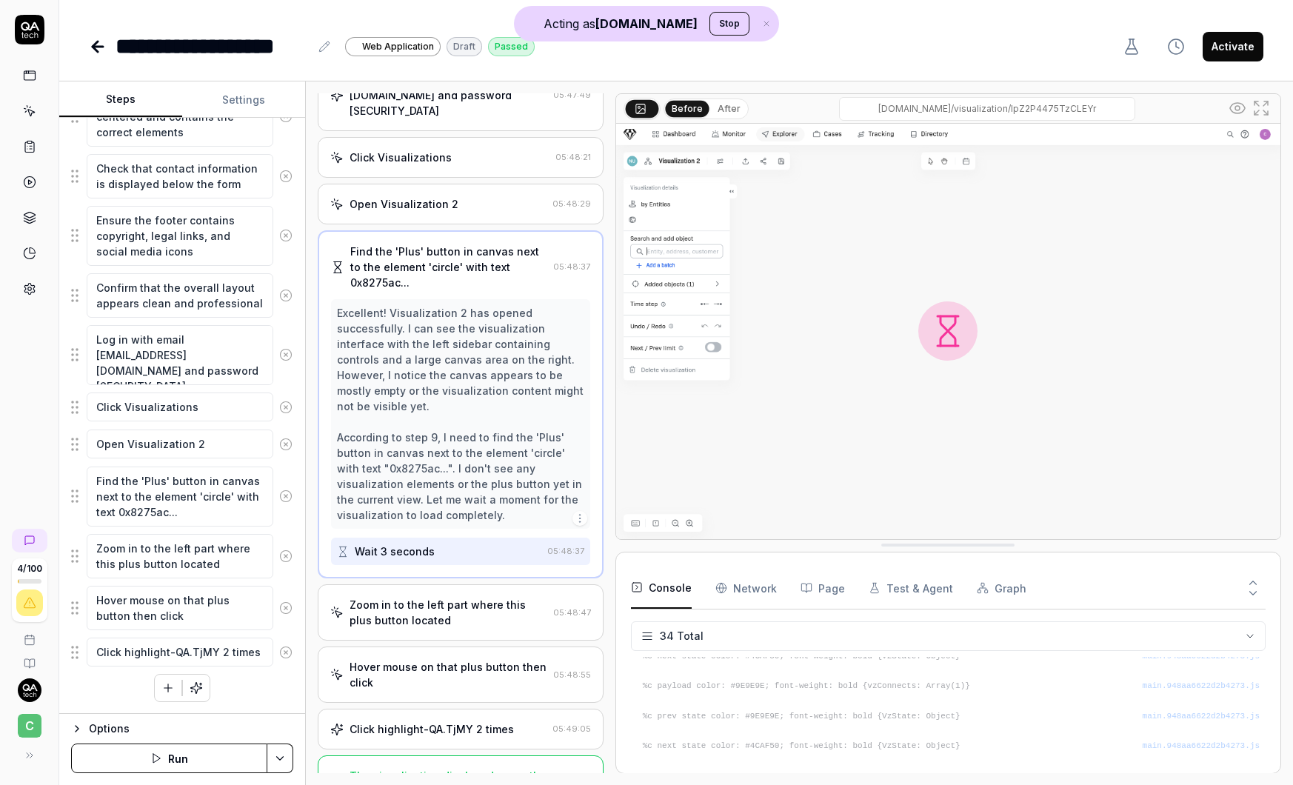
click at [464, 610] on div "Zoom in to the left part where this plus button located" at bounding box center [448, 612] width 197 height 31
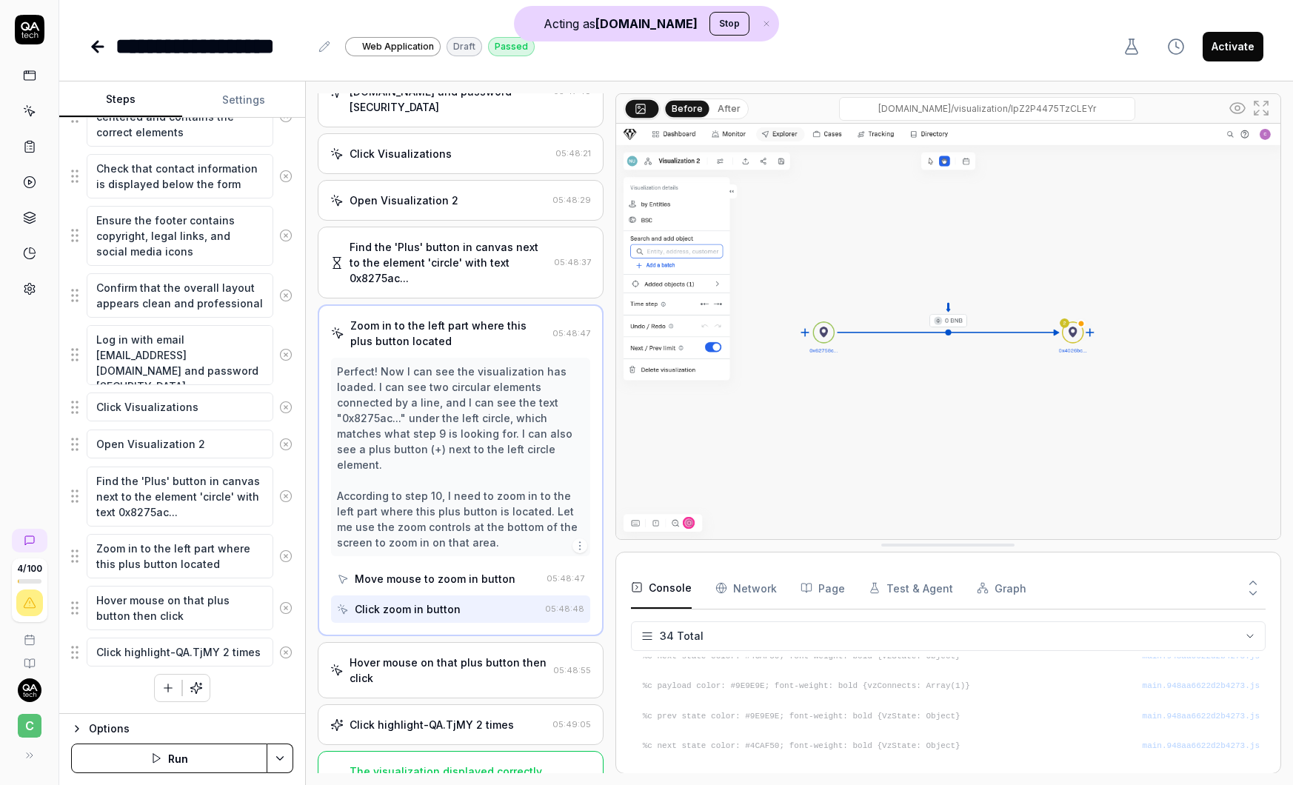
scroll to position [141, 0]
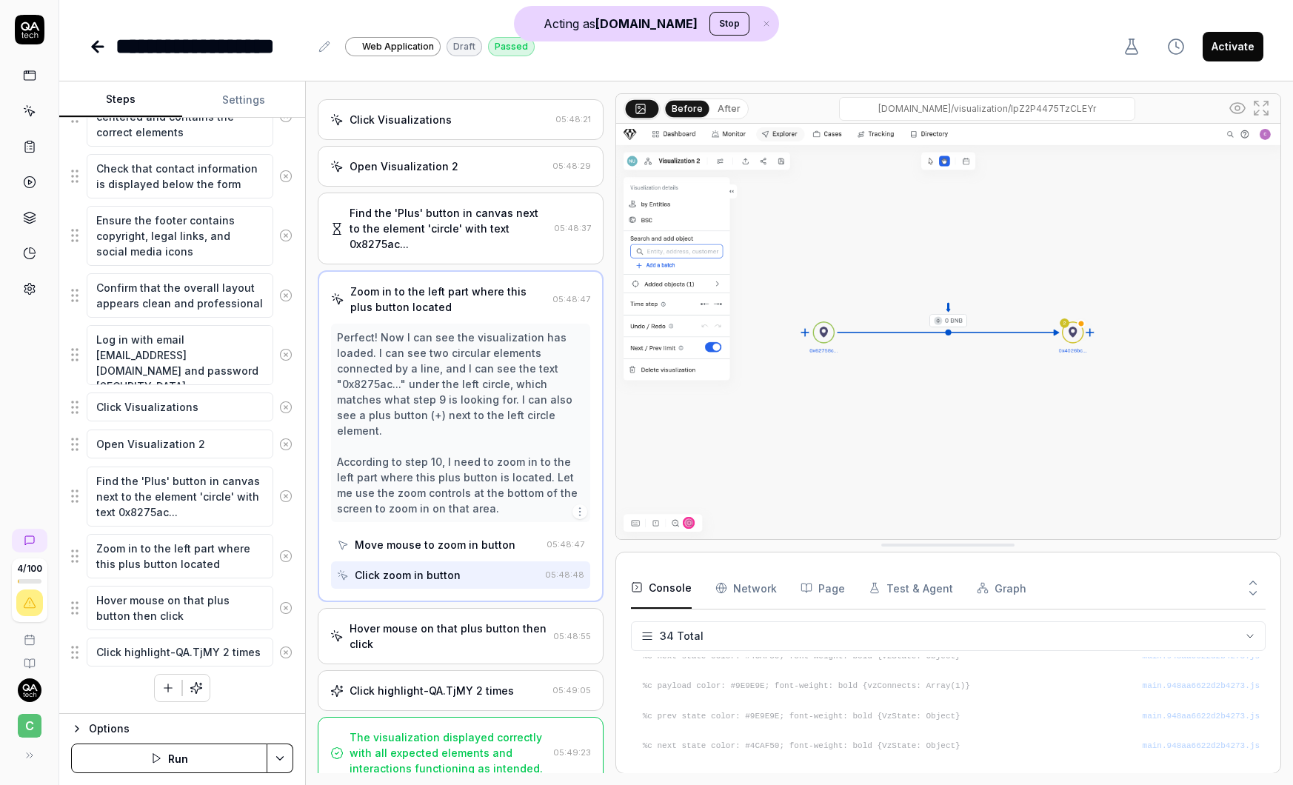
click at [458, 630] on div "Hover mouse on that plus button then click" at bounding box center [448, 636] width 197 height 31
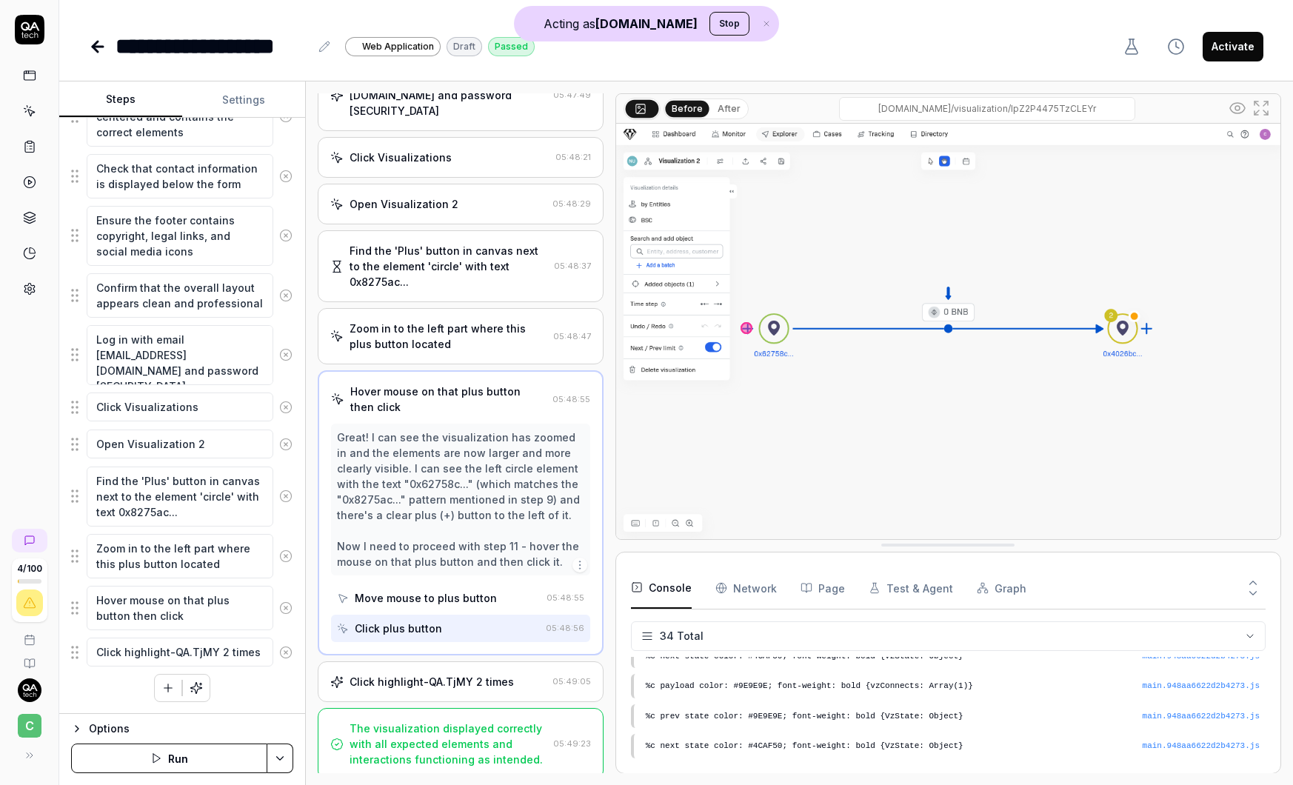
scroll to position [110, 0]
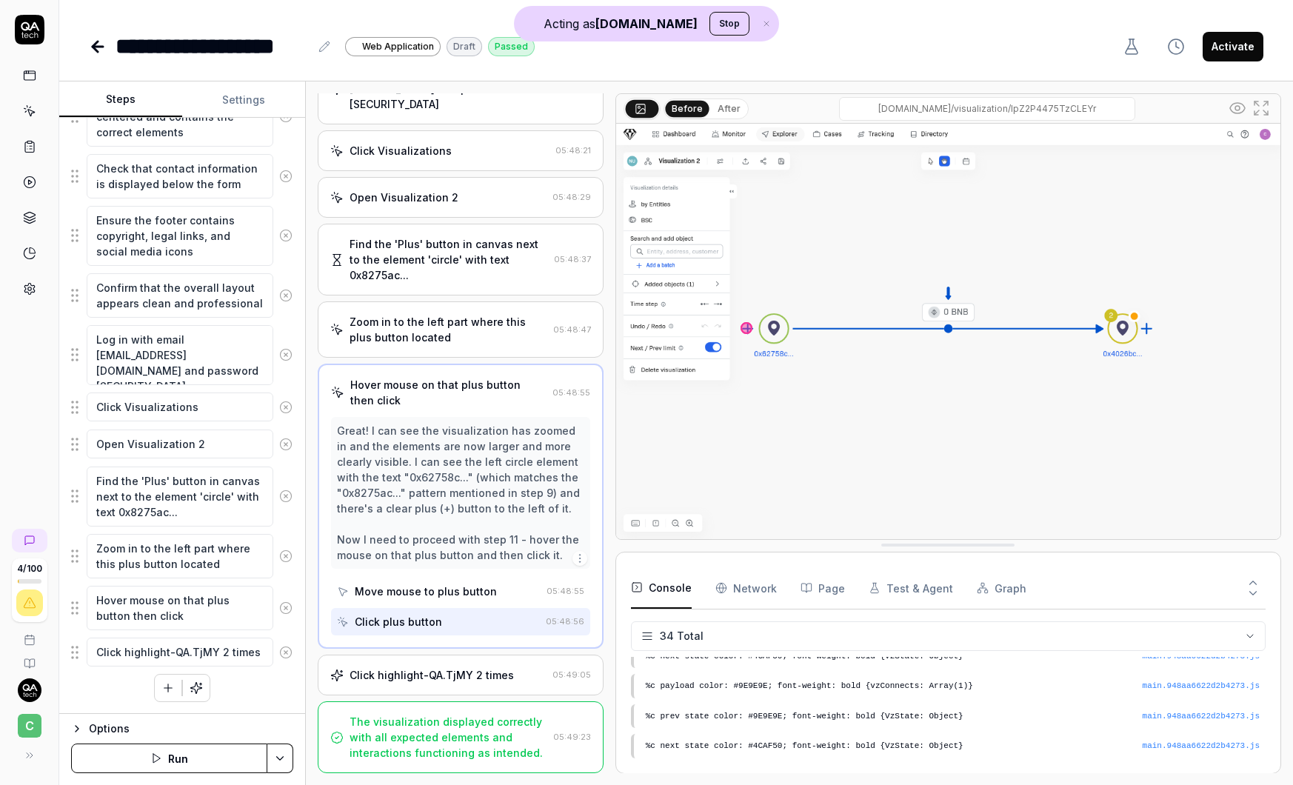
click at [456, 671] on div "Click highlight-QA.TjMY 2 times" at bounding box center [432, 675] width 164 height 16
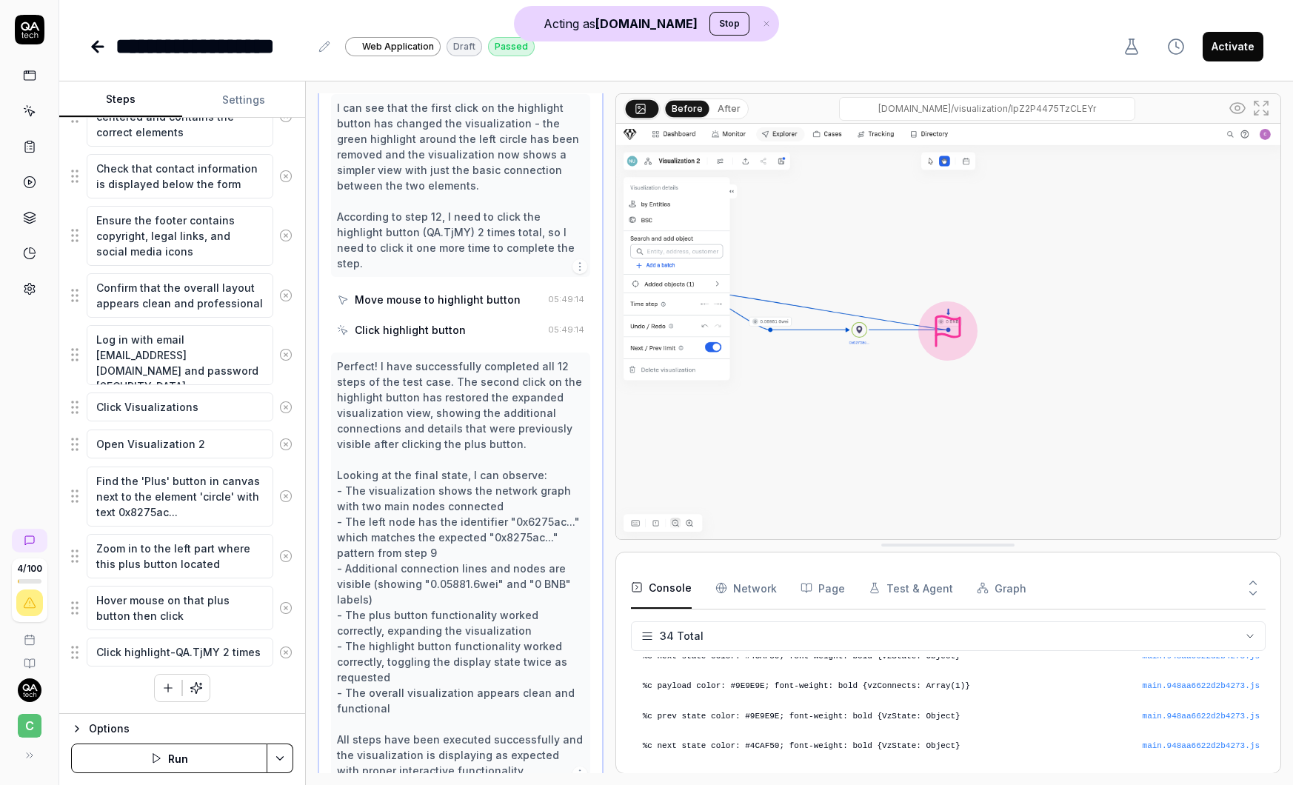
scroll to position [815, 0]
click at [98, 47] on icon at bounding box center [98, 47] width 10 height 0
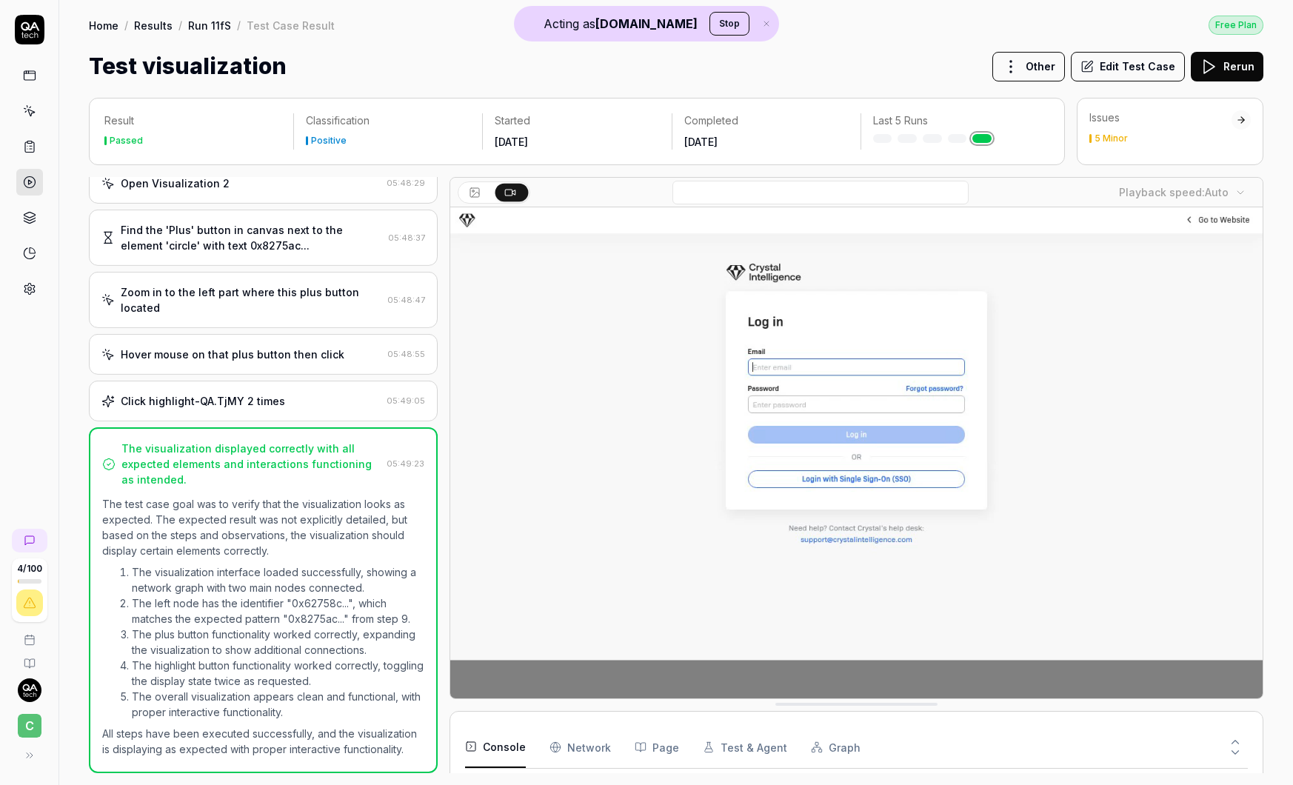
scroll to position [192, 0]
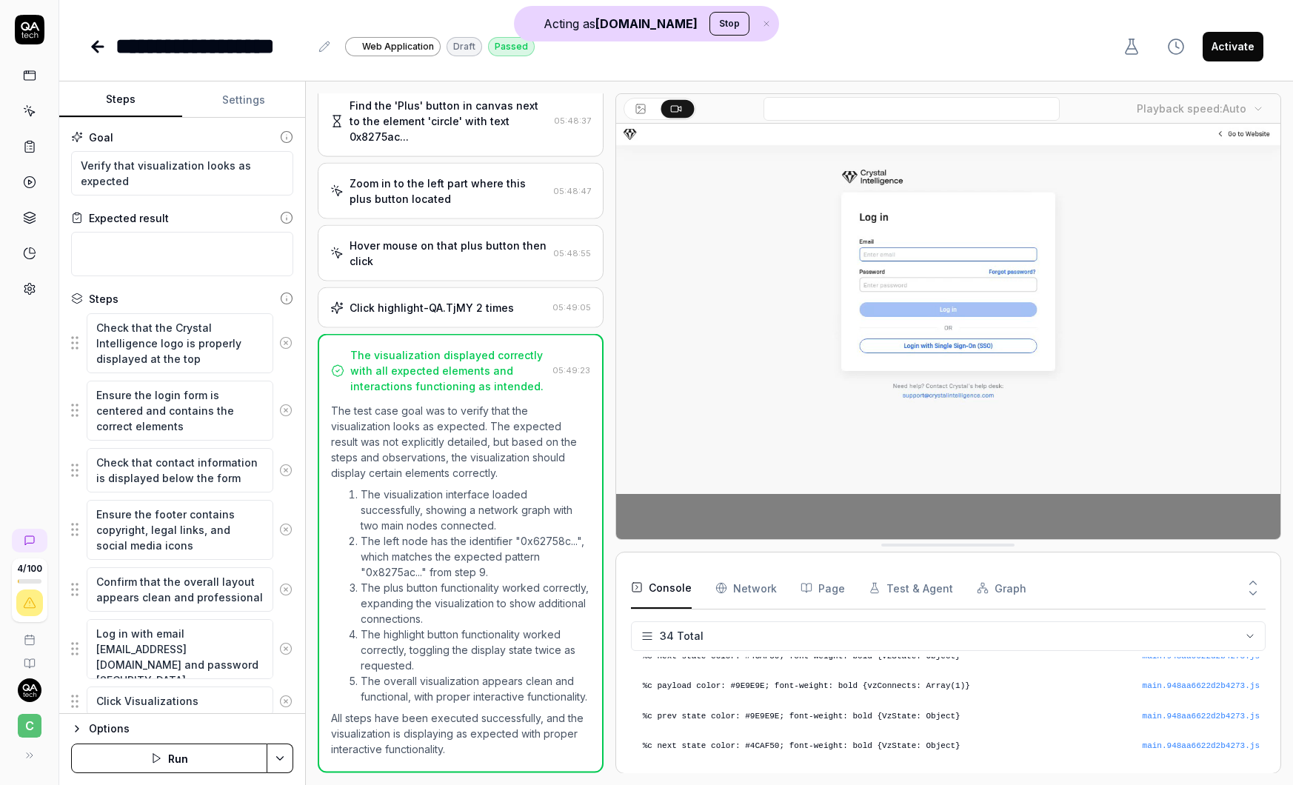
scroll to position [264, 0]
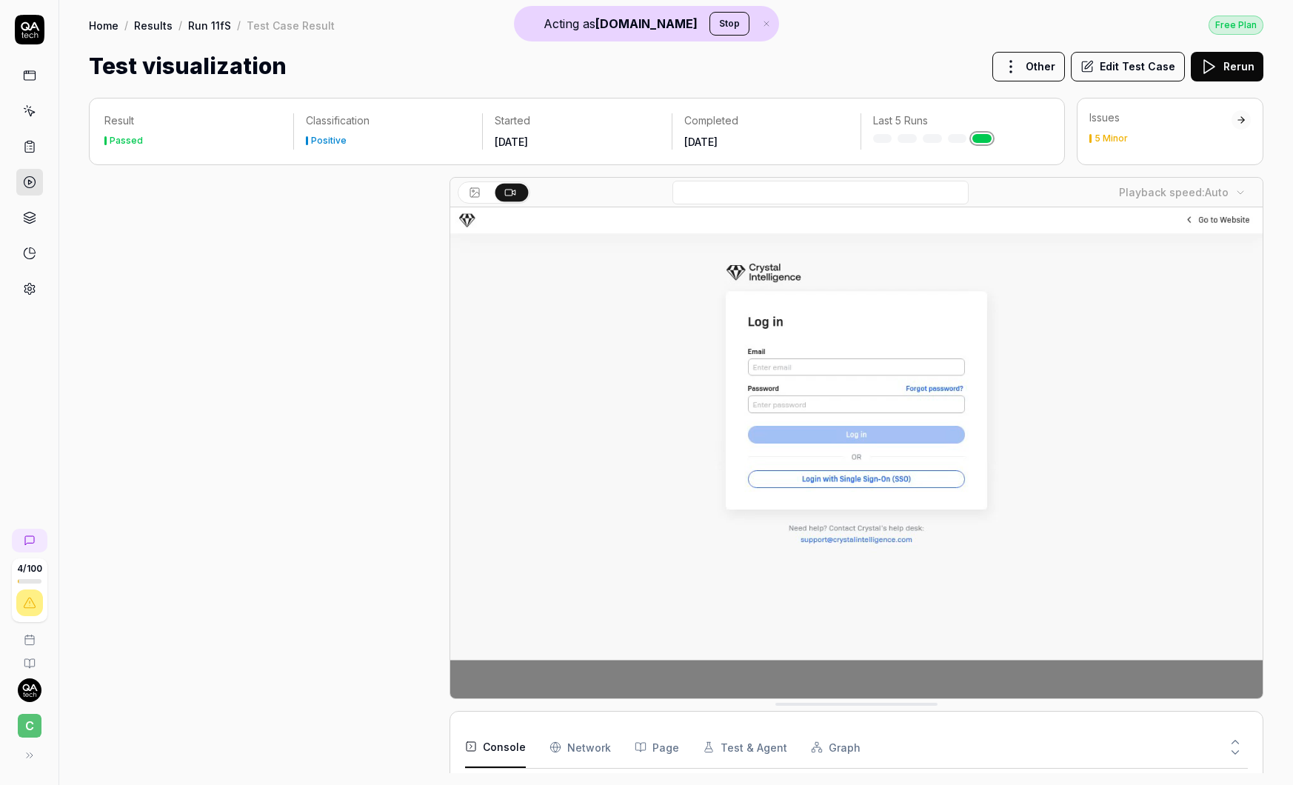
scroll to position [192, 0]
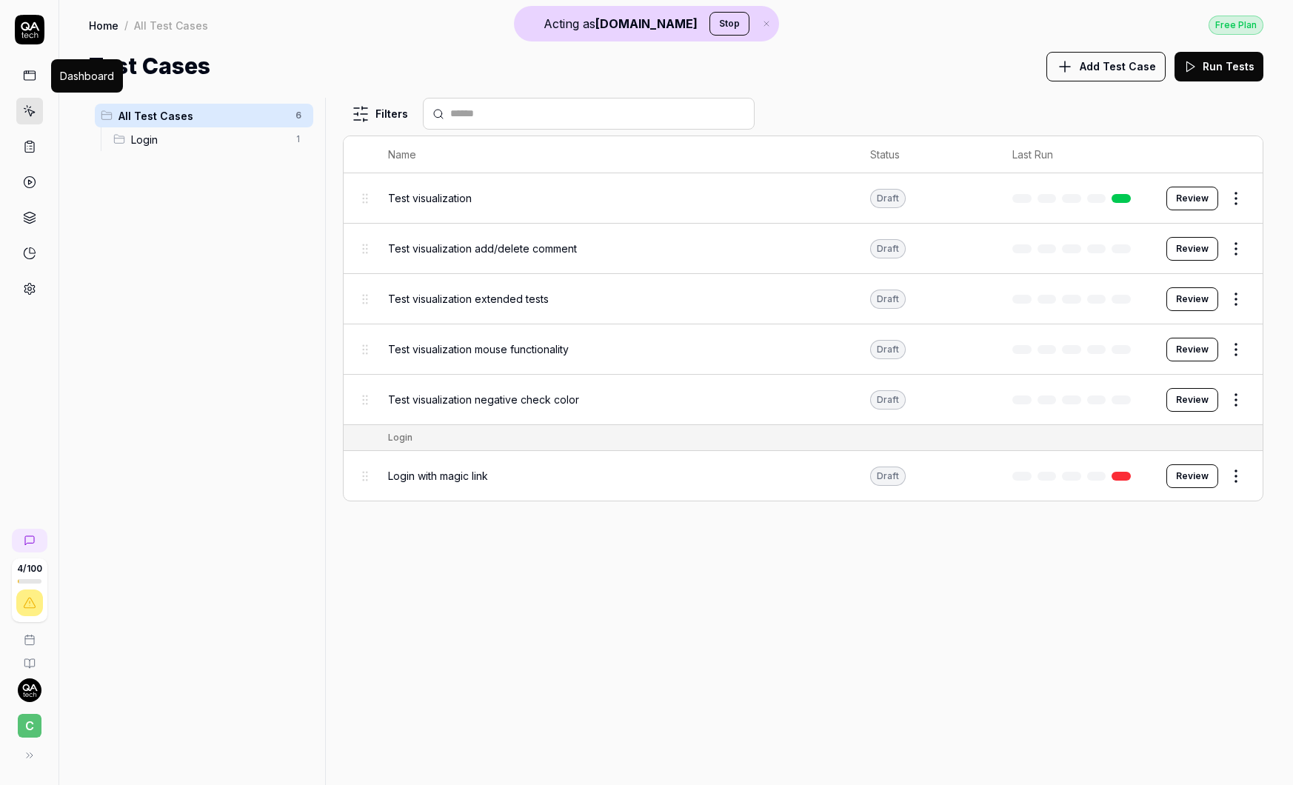
click at [30, 73] on icon at bounding box center [29, 73] width 11 height 0
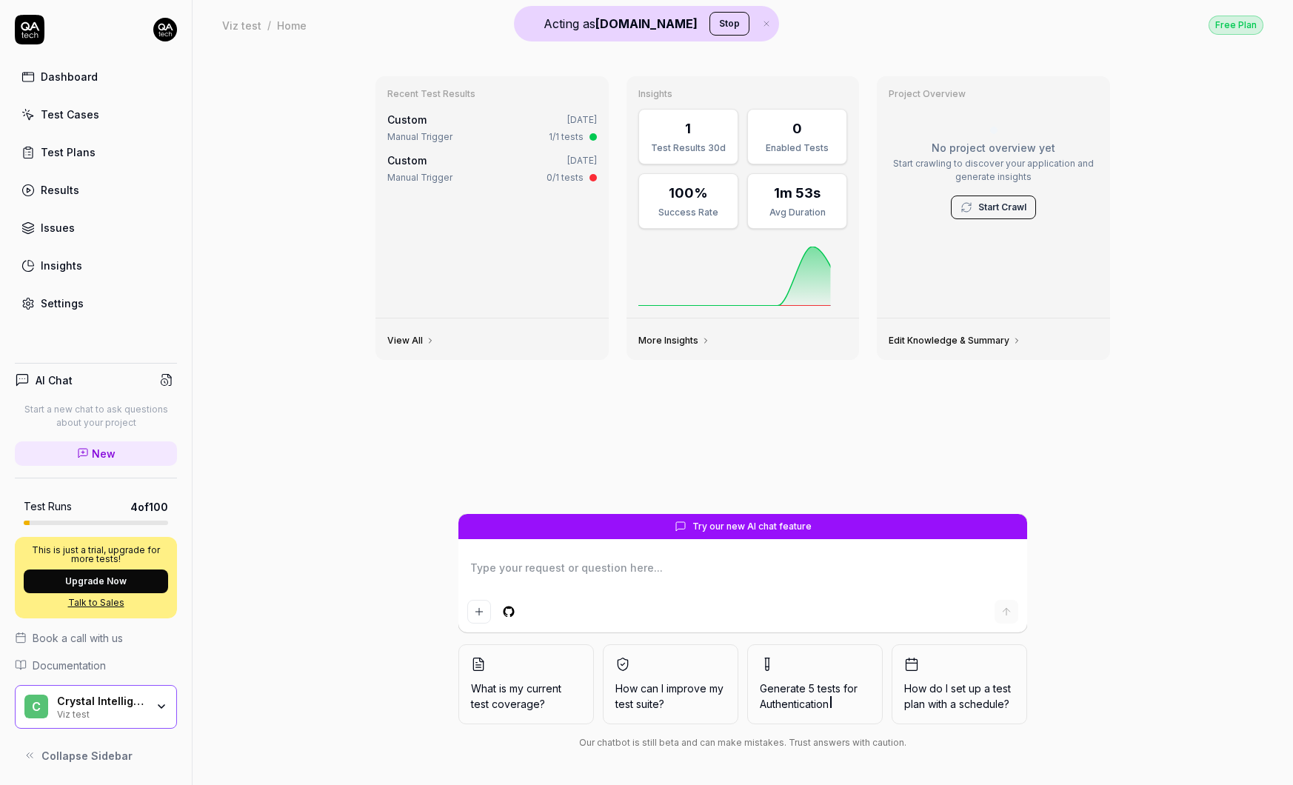
click at [572, 559] on textarea at bounding box center [742, 575] width 551 height 37
type textarea "*"
type textarea "d"
type textarea "*"
type textarea "do"
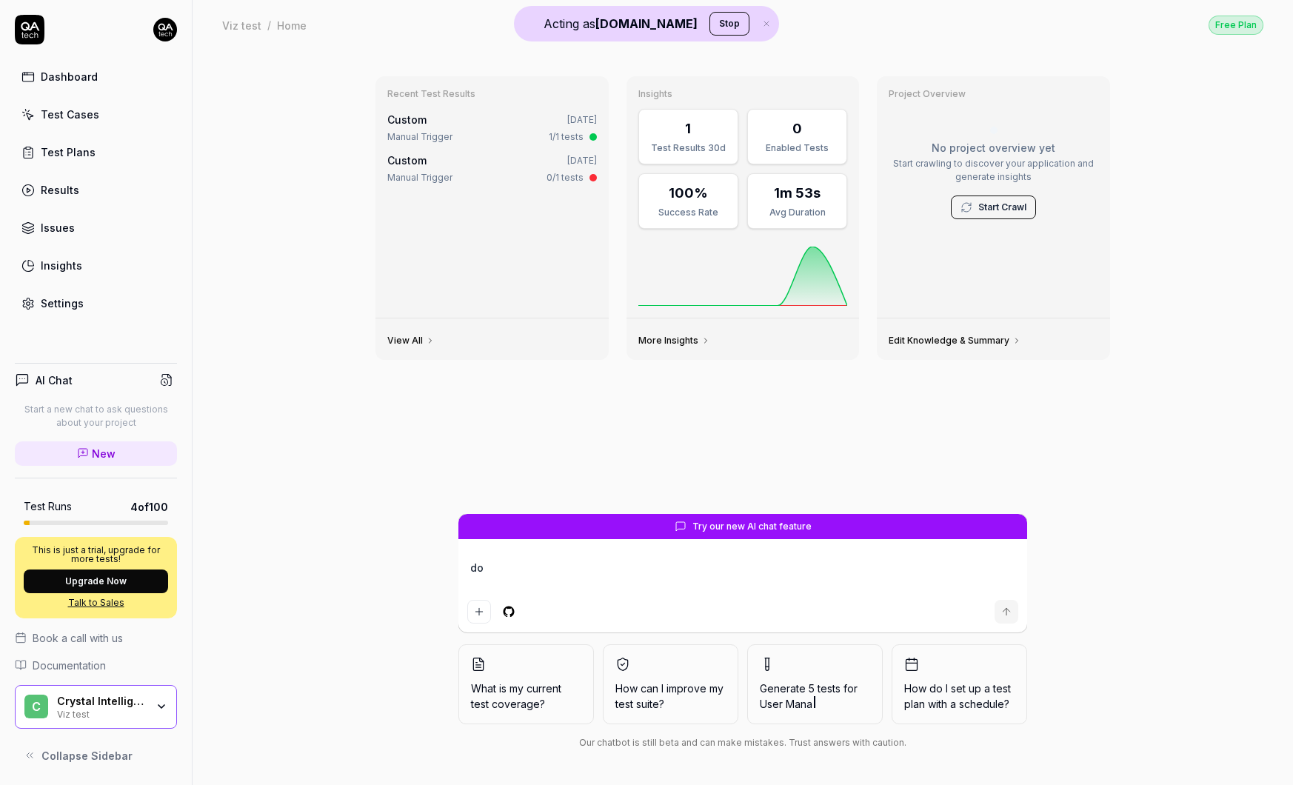
type textarea "*"
type textarea "do"
type textarea "*"
type textarea "do w"
type textarea "*"
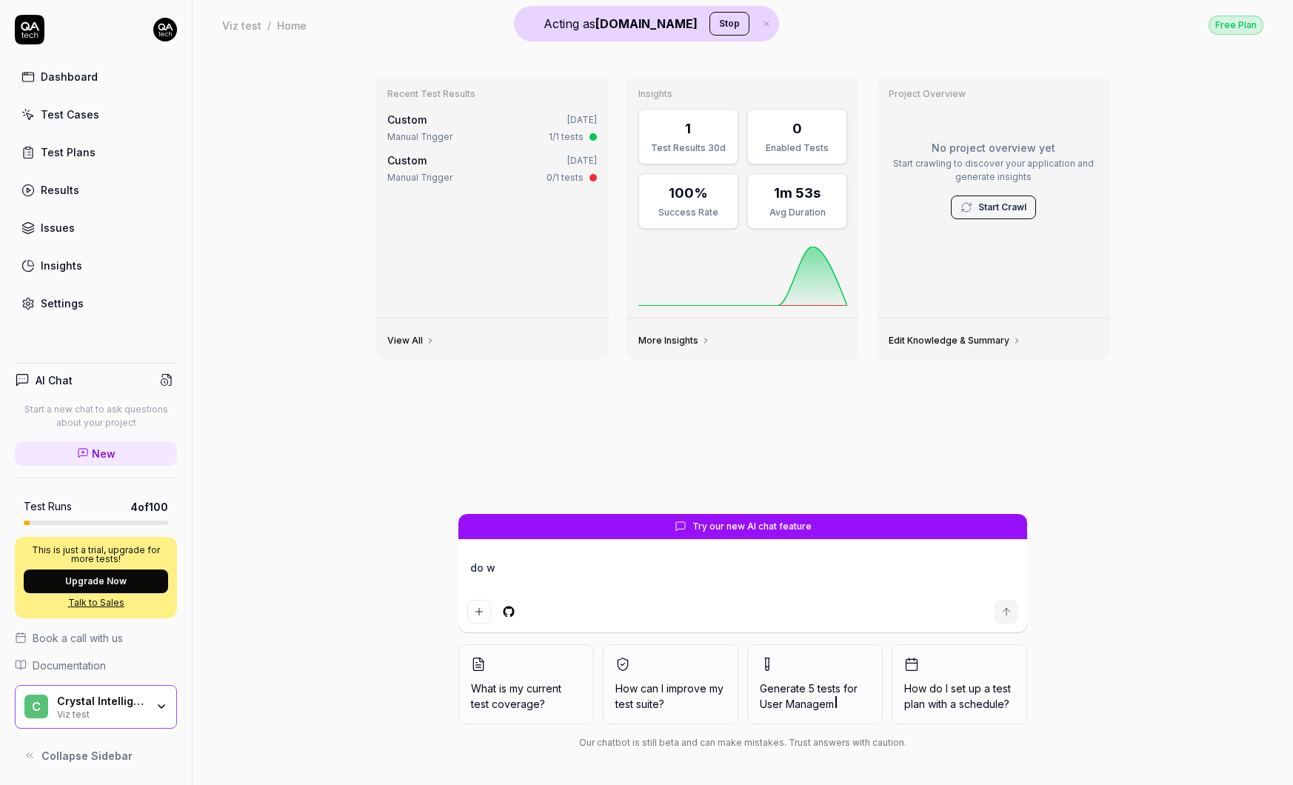
type textarea "do we"
type textarea "*"
type textarea "do we"
type textarea "*"
type textarea "do we h"
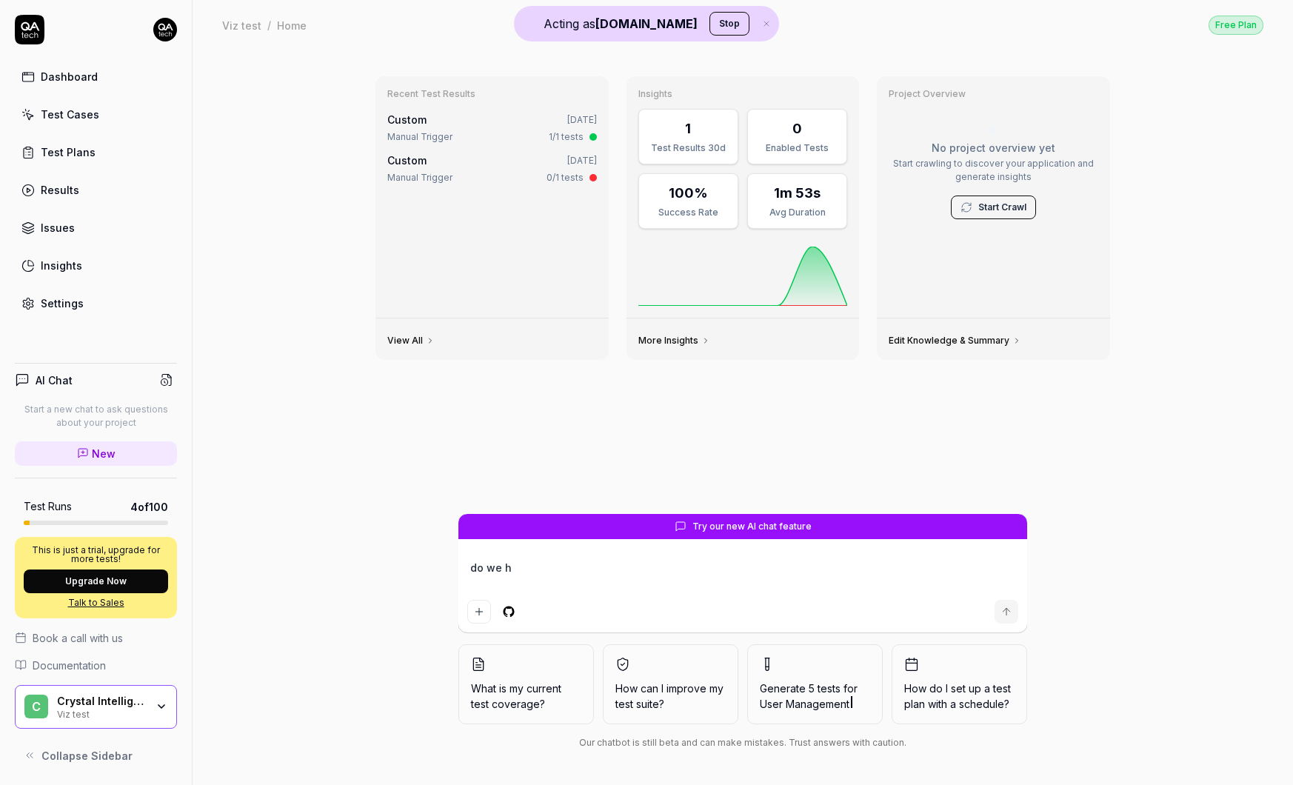
type textarea "*"
type textarea "do we ha"
type textarea "*"
type textarea "do we hav"
type textarea "*"
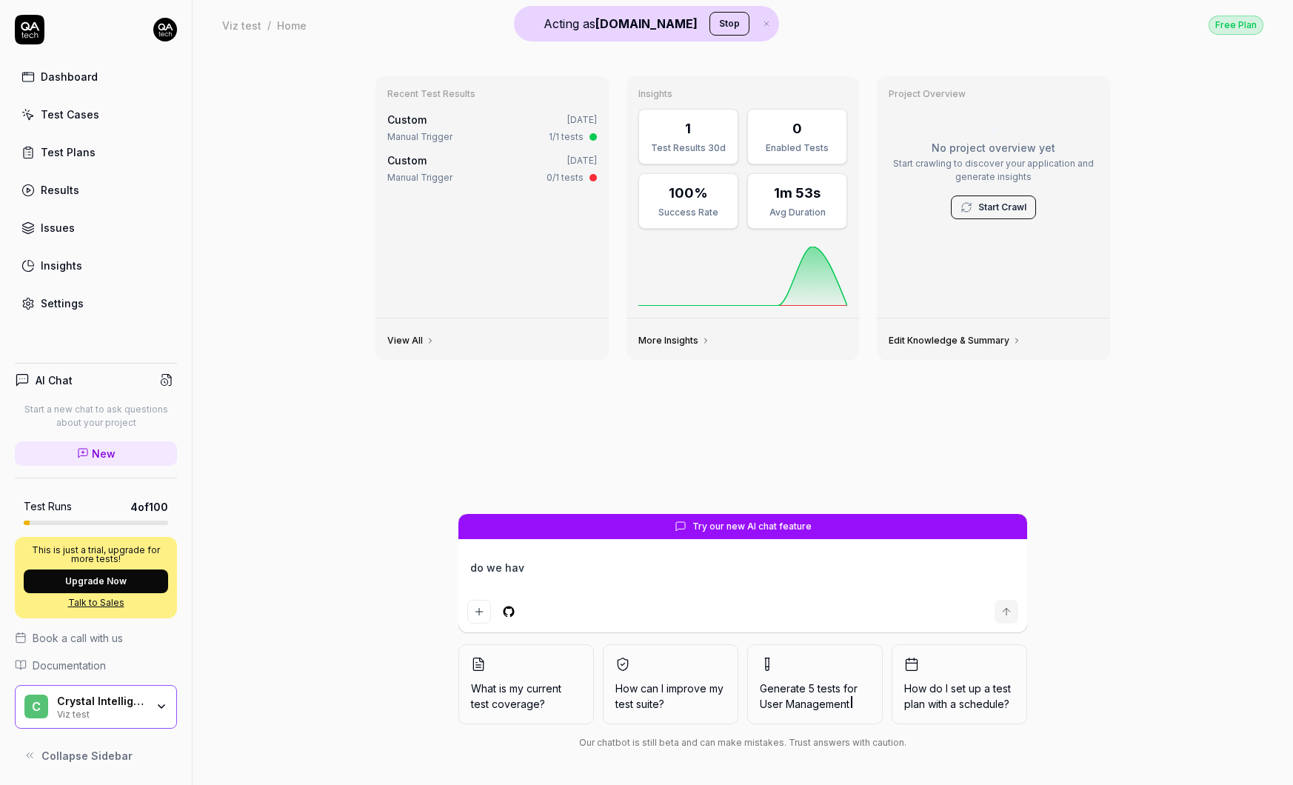
type textarea "do we have"
type textarea "*"
type textarea "do we have"
type textarea "*"
type textarea "do we have t"
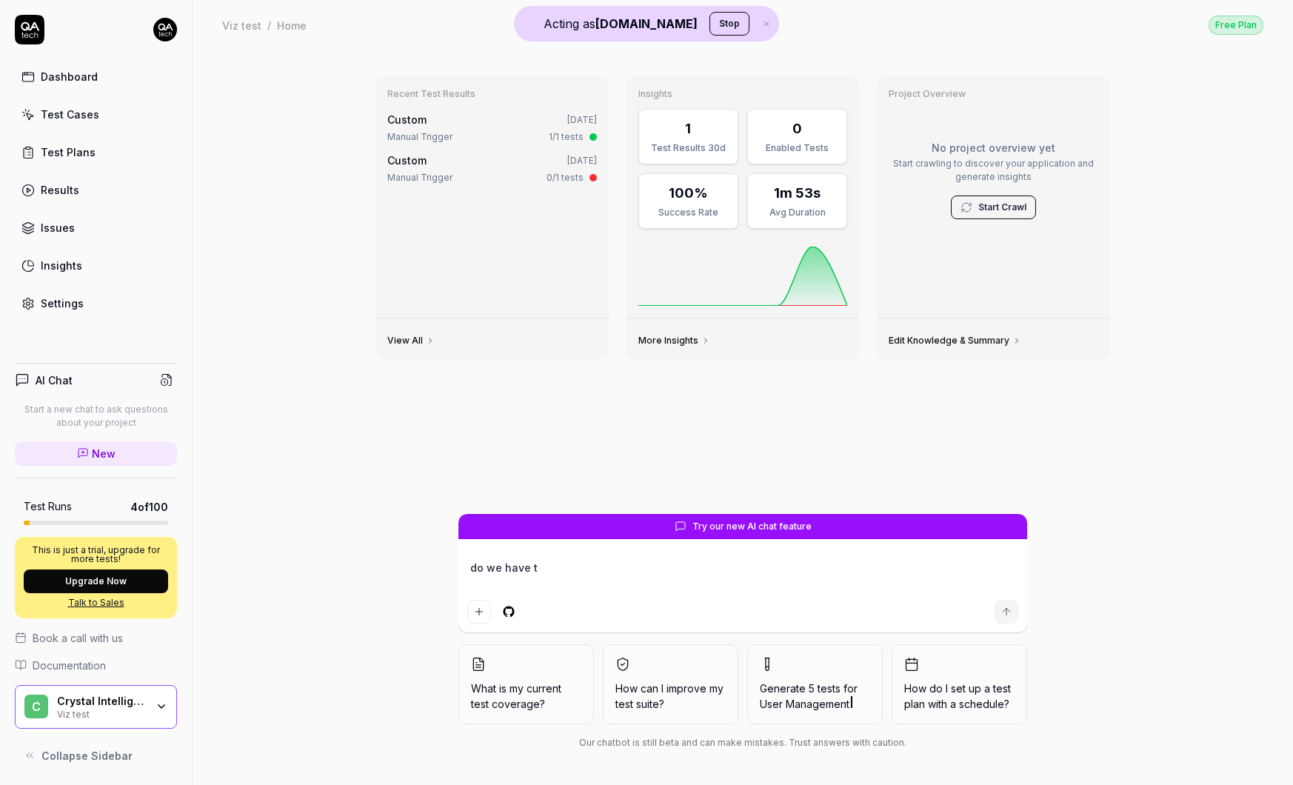
type textarea "*"
type textarea "do we have th"
type textarea "*"
type textarea "do we have the"
type textarea "*"
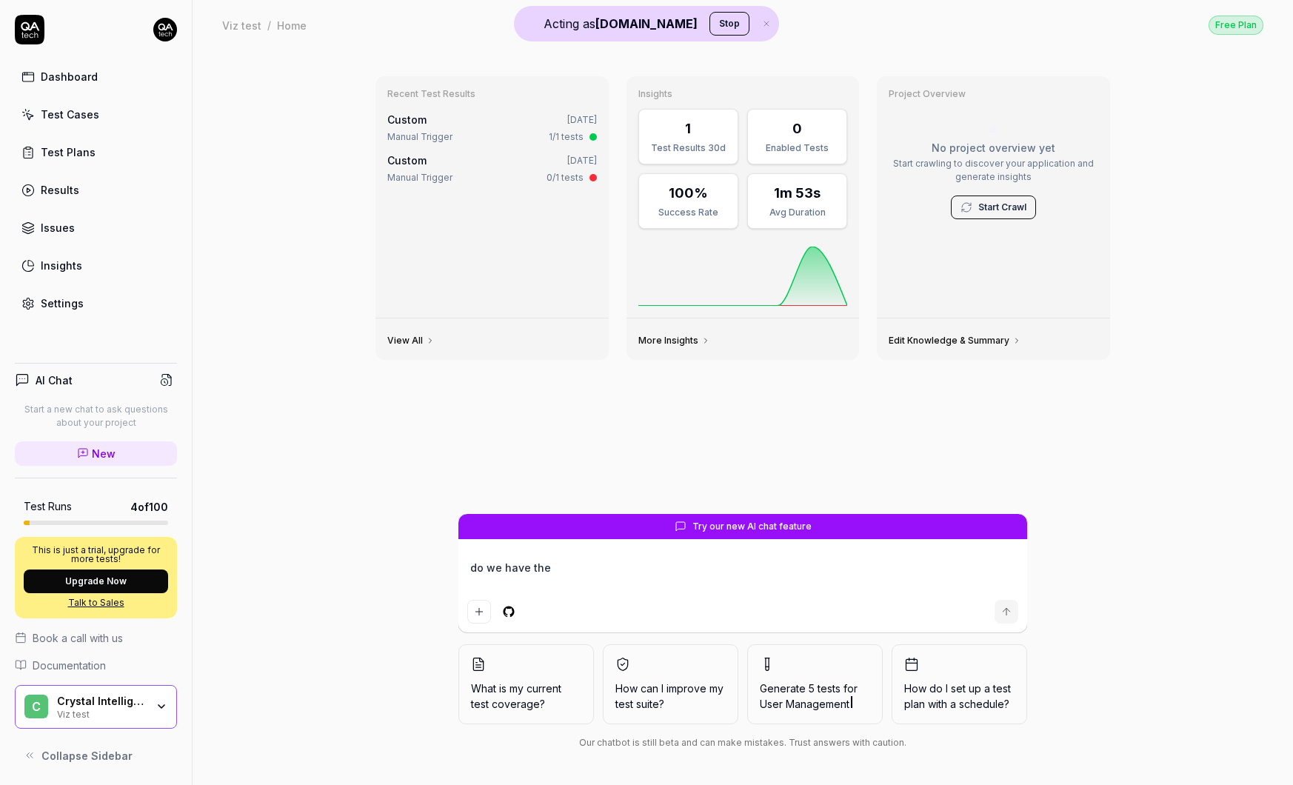
type textarea "do we have the"
type textarea "*"
type textarea "do we have the a"
type textarea "*"
type textarea "do we have the ab"
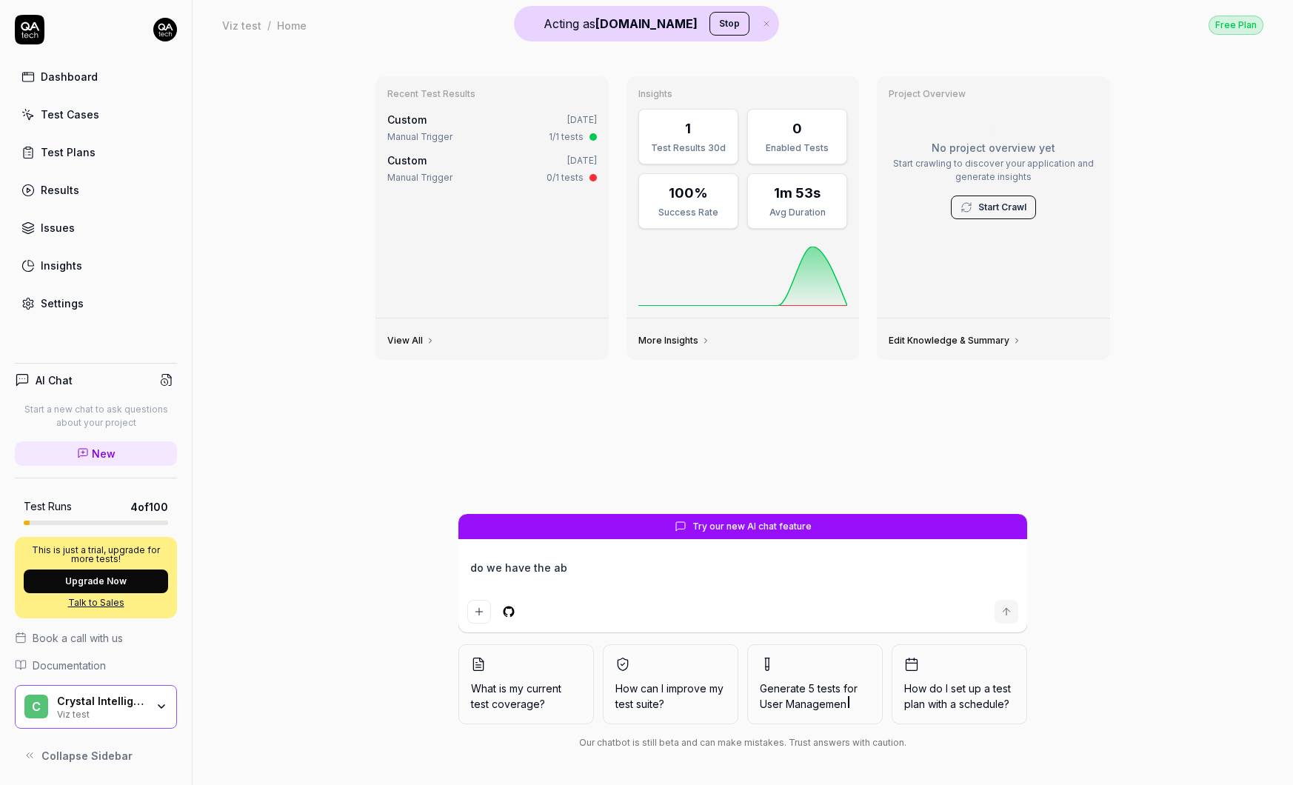
type textarea "*"
type textarea "do we have the abi"
type textarea "*"
type textarea "do we have the abil"
type textarea "*"
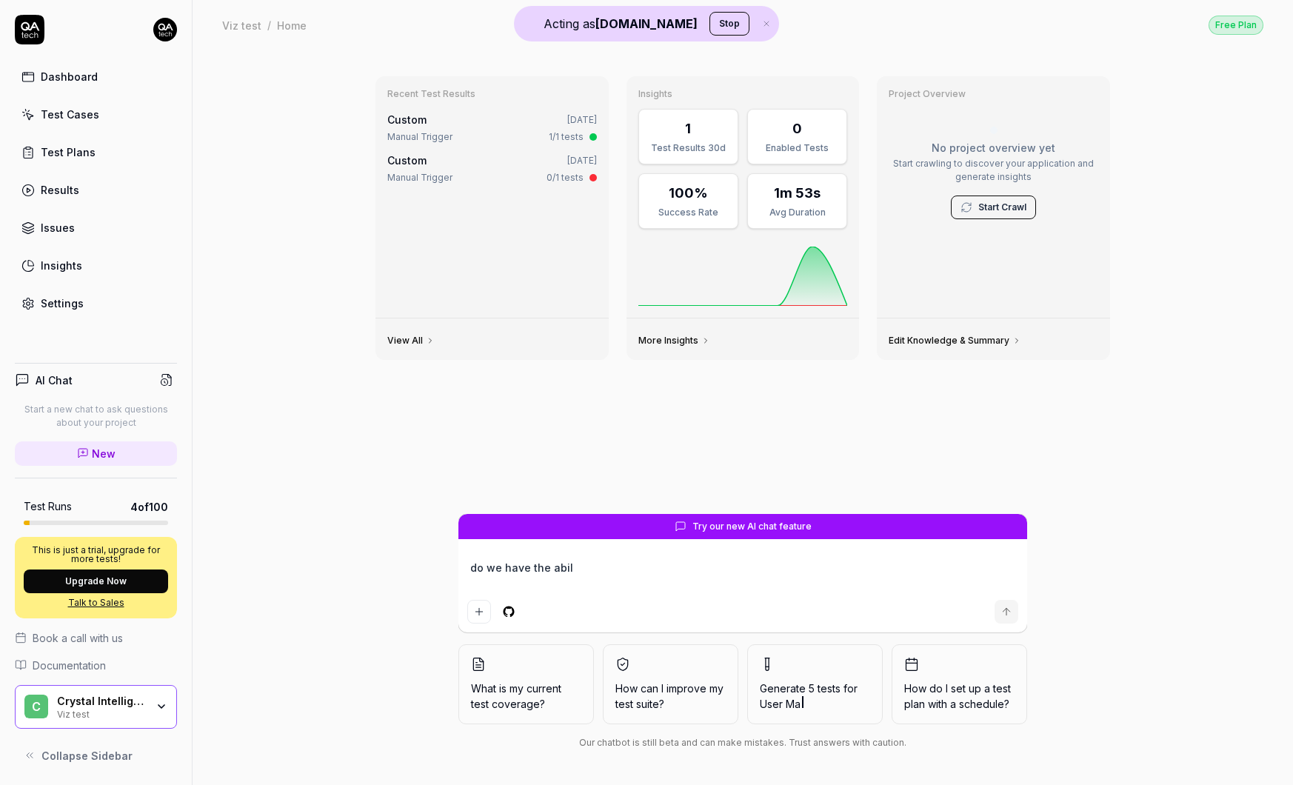
type textarea "do we have the abili"
type textarea "*"
type textarea "do we have the abilit"
type textarea "*"
type textarea "do we have the ability"
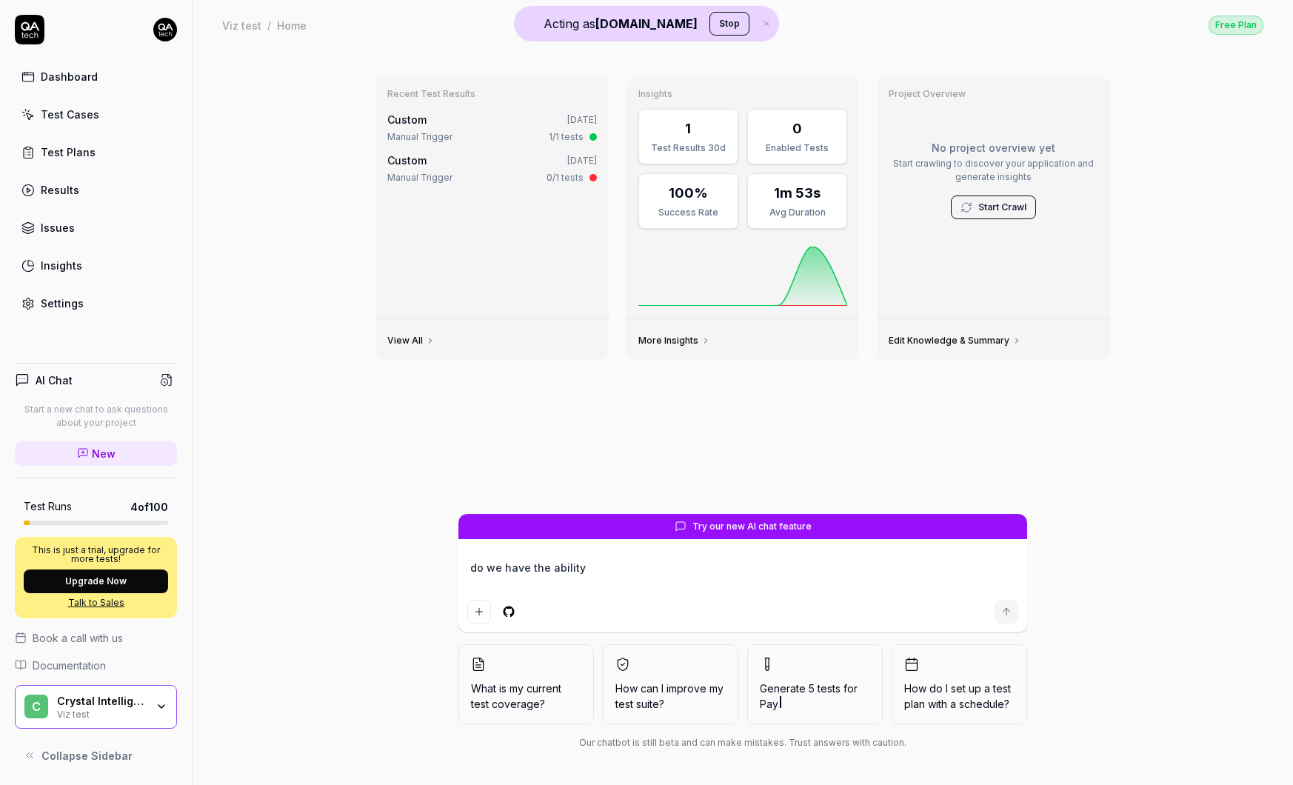
type textarea "*"
type textarea "do we have the ability t"
type textarea "*"
type textarea "do we have the ability to"
type textarea "*"
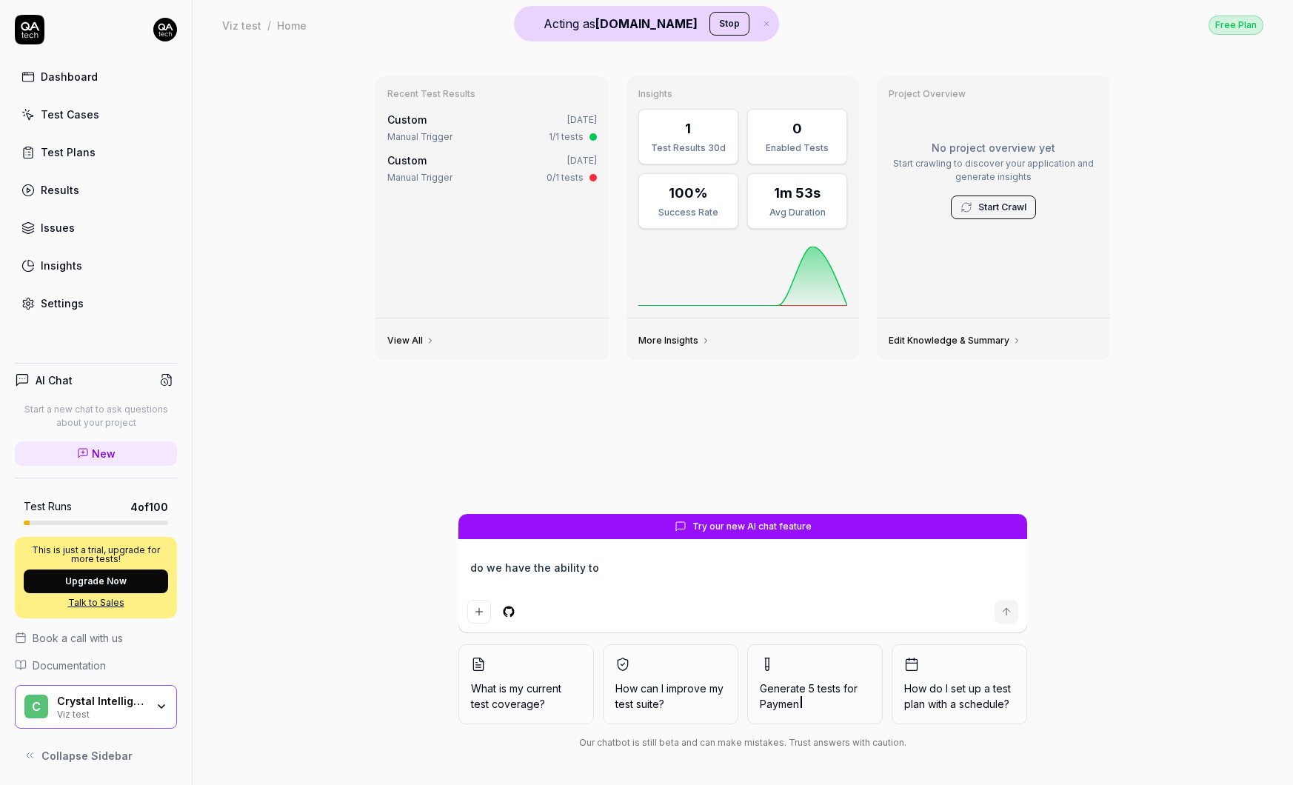
type textarea "do we have the ability to"
type textarea "*"
type textarea "do we have the ability to s"
type textarea "*"
type textarea "do we have the ability to se"
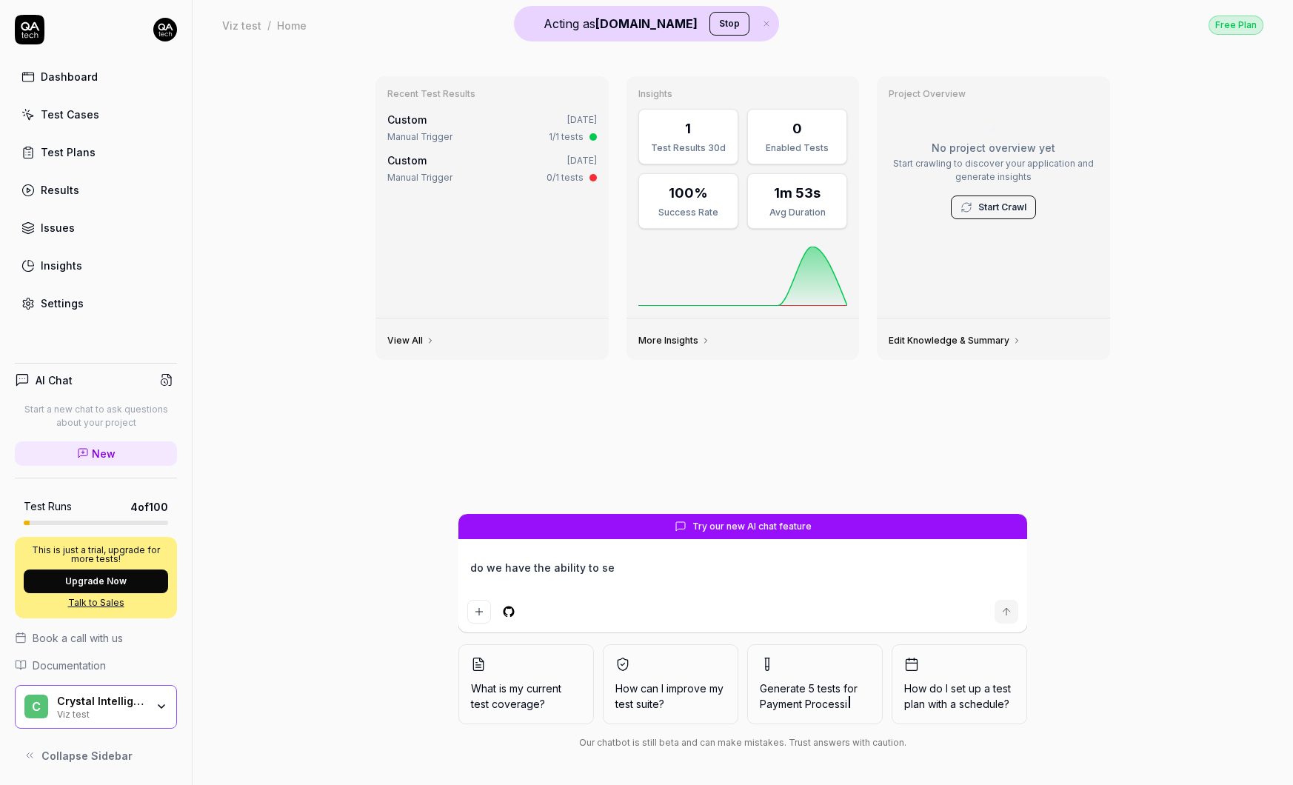
type textarea "*"
type textarea "do we have the ability to see"
type textarea "*"
type textarea "do we have the ability to see"
type textarea "*"
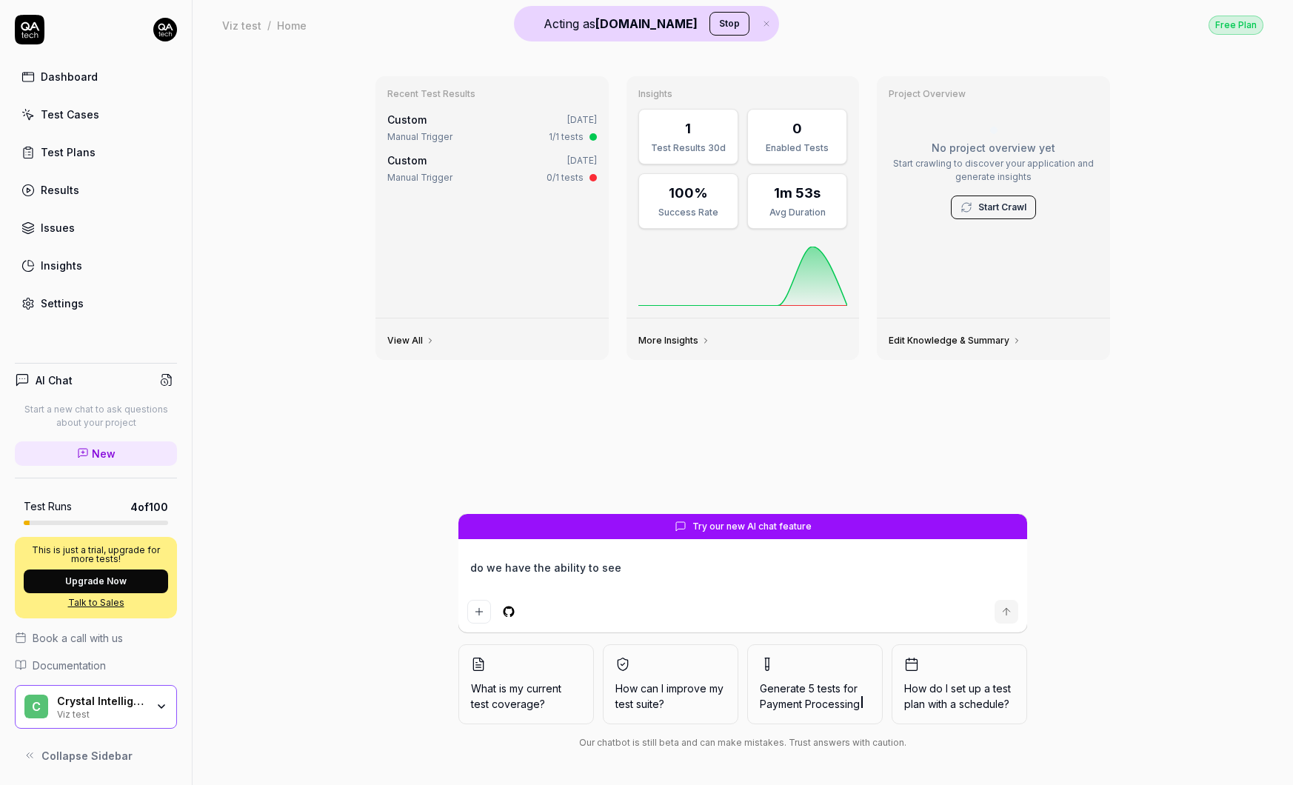
type textarea "do we have the ability to see p"
type textarea "*"
type textarea "do we have the ability to see pa"
type textarea "*"
type textarea "do we have the ability to see pas"
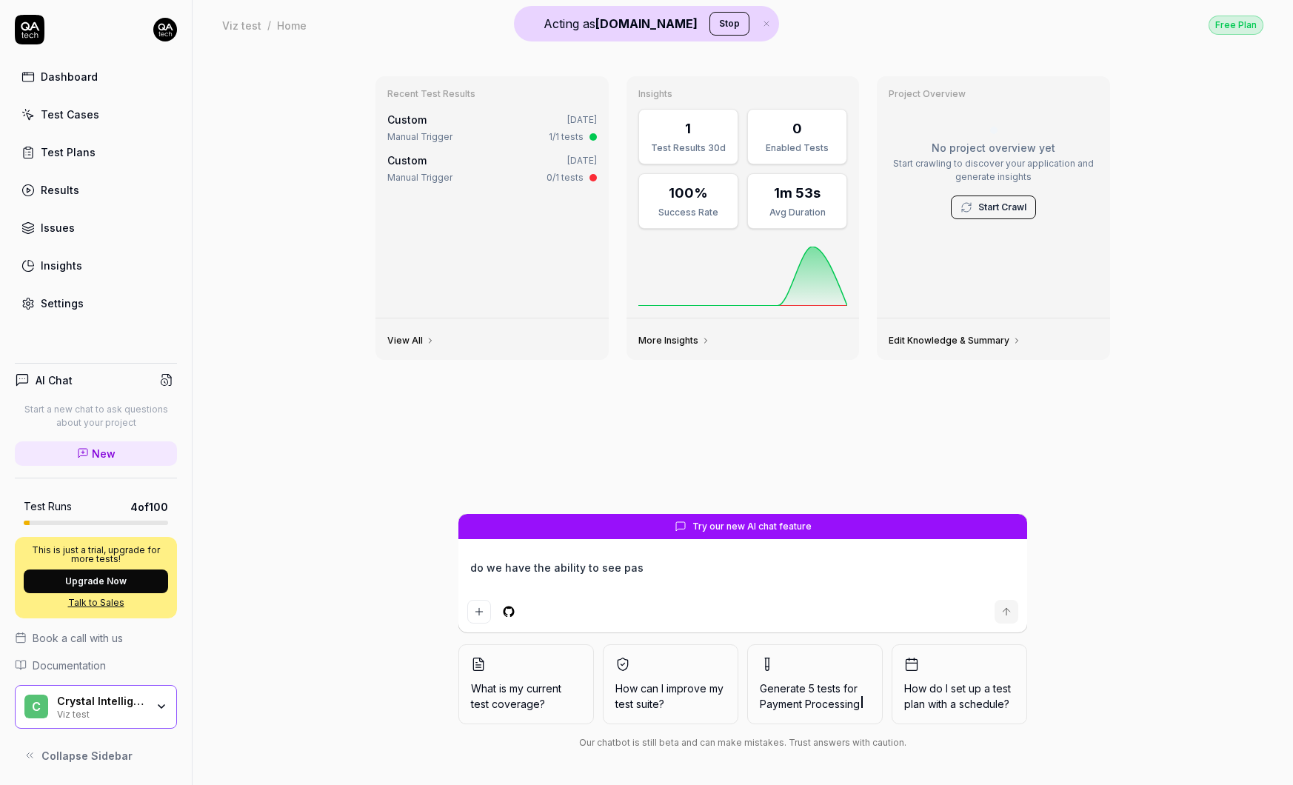
type textarea "*"
type textarea "do we have the ability to see past"
type textarea "*"
type textarea "do we have the ability to see past"
type textarea "*"
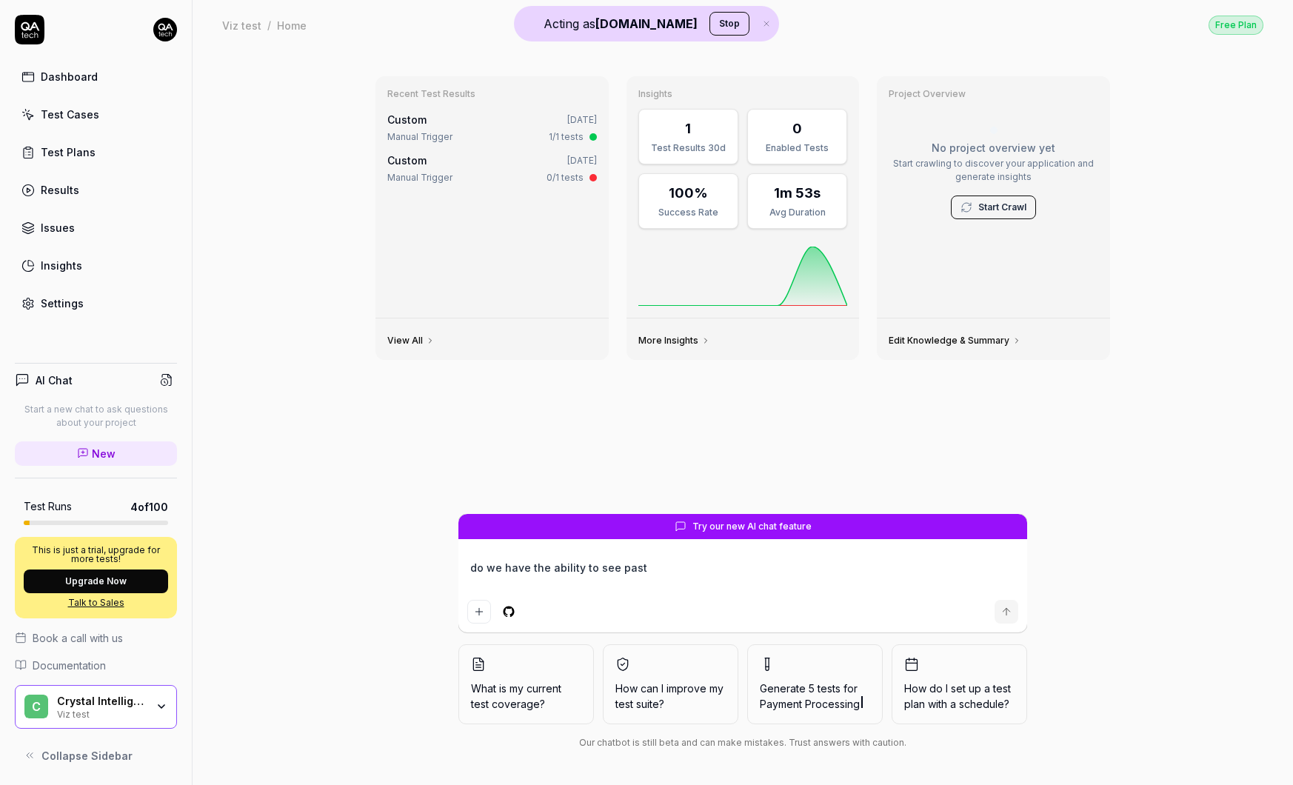
type textarea "do we have the ability to see past v"
type textarea "*"
type textarea "do we have the ability to see past ve"
type textarea "*"
type textarea "do we have the ability to see past versi"
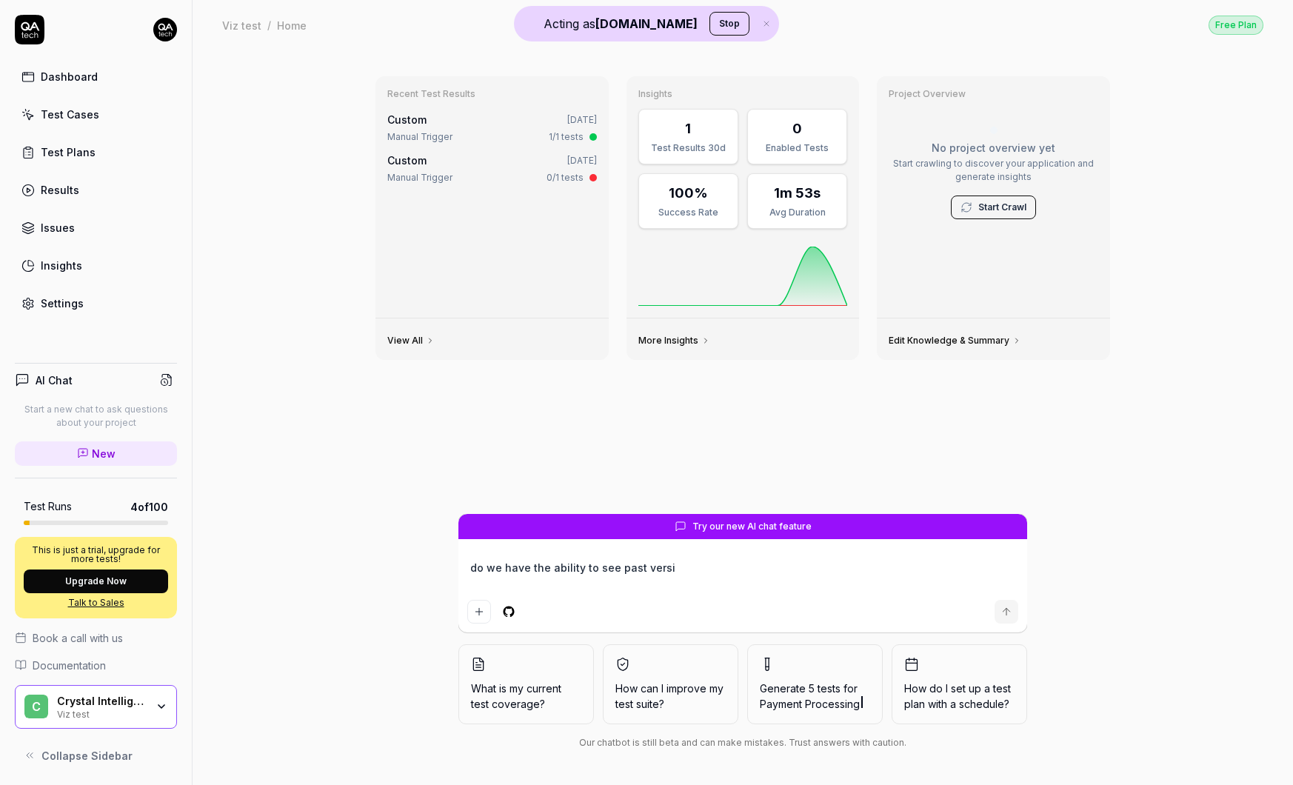
type textarea "*"
type textarea "do we have the ability to see past versio"
type textarea "*"
type textarea "do we have the ability to see past version"
type textarea "*"
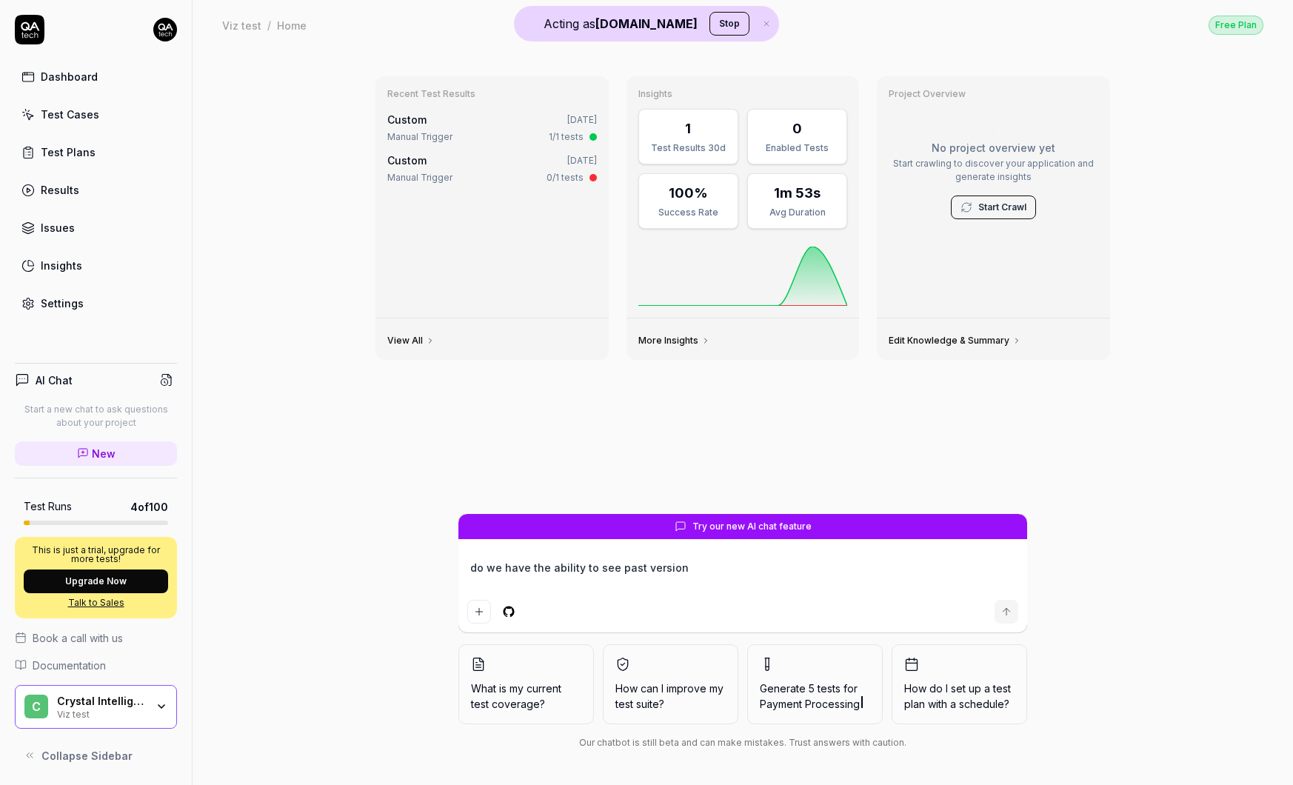
type textarea "do we have the ability to see past version"
type textarea "*"
type textarea "do we have the ability to see past version"
type textarea "*"
type textarea "do we have the ability to see past versions"
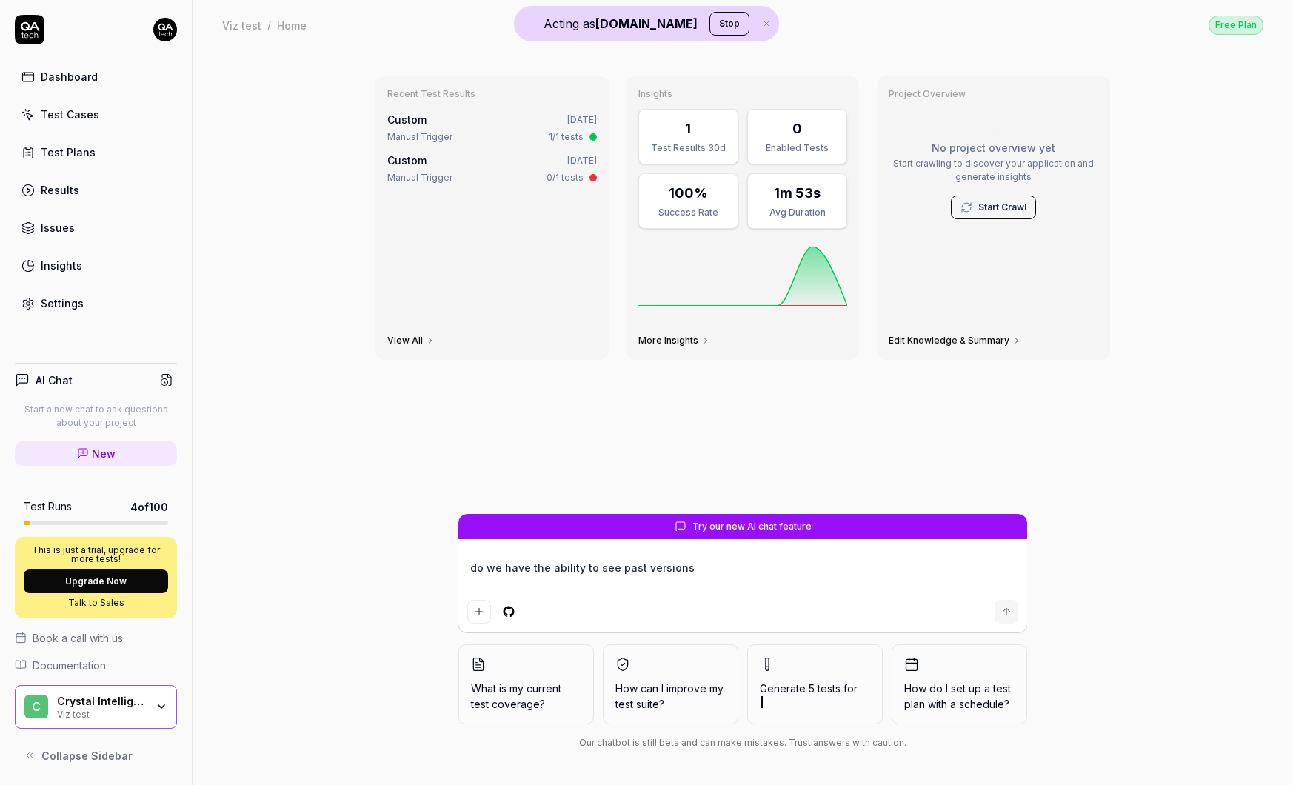
type textarea "*"
type textarea "do we have the ability to see past versions"
type textarea "*"
type textarea "do we have the ability to see past versions o"
type textarea "*"
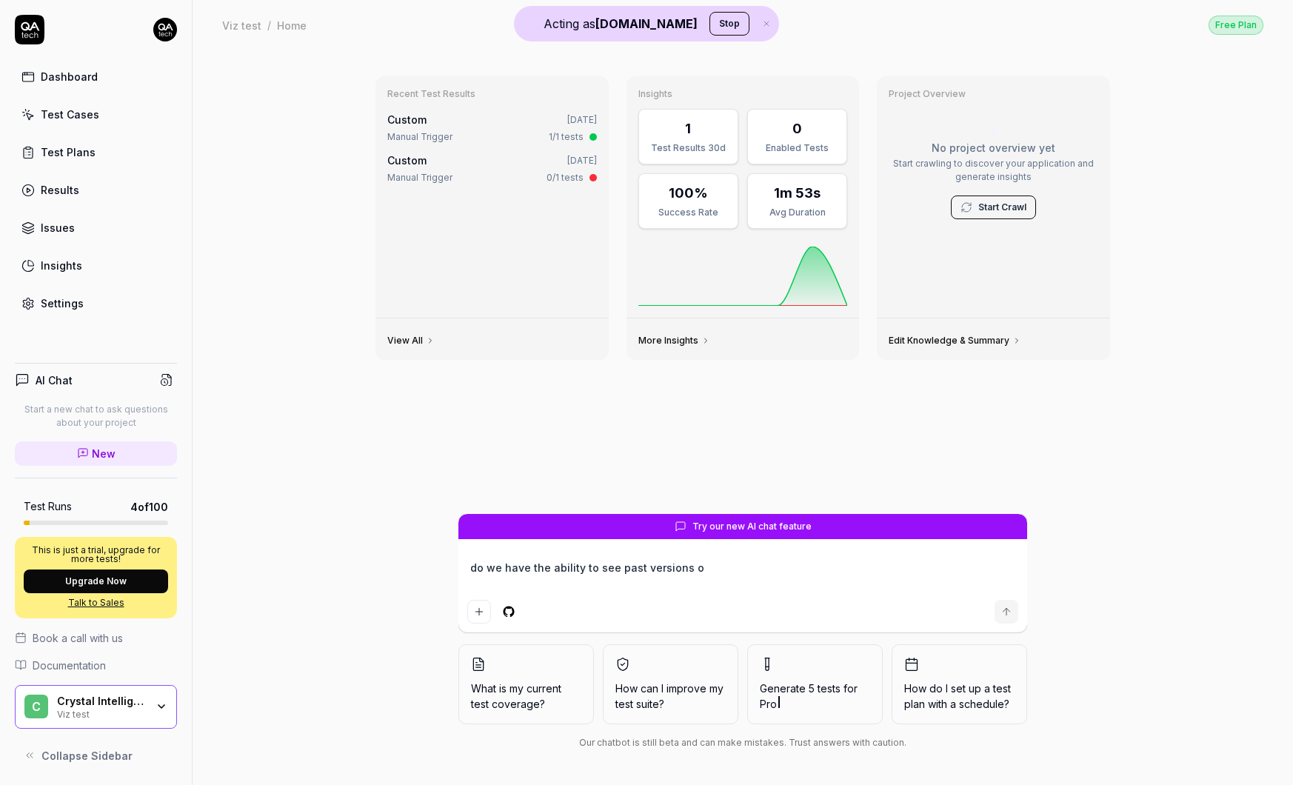
type textarea "do we have the ability to see past versions of"
type textarea "*"
type textarea "do we have the ability to see past versions of"
type textarea "*"
type textarea "do we have the ability to see past versions of t"
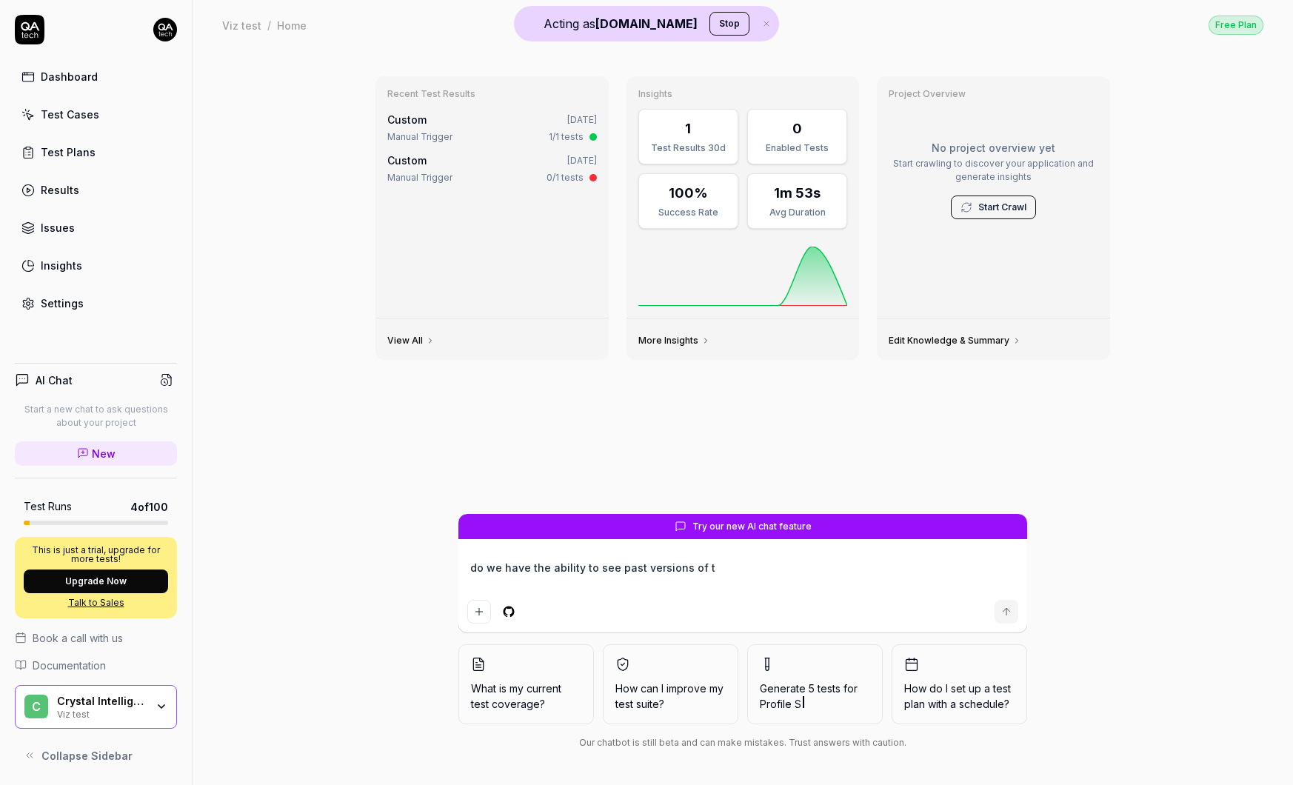
type textarea "*"
type textarea "do we have the ability to see past versions of te"
type textarea "*"
type textarea "do we have the ability to see past versions of tes"
type textarea "*"
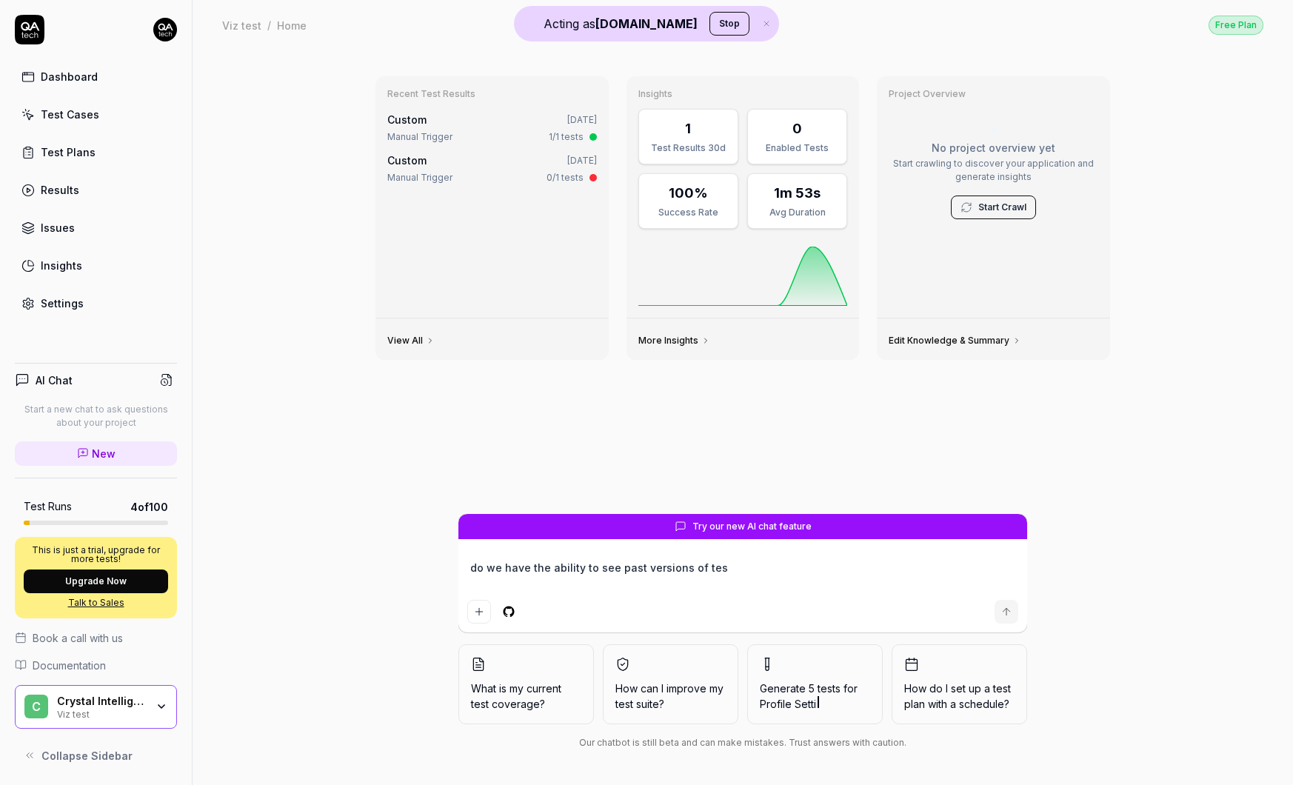
type textarea "do we have the ability to see past versions of test"
type textarea "*"
type textarea "do we have the ability to see past versions of tests"
type textarea "*"
type textarea "do we have the ability to see past versions of tests?"
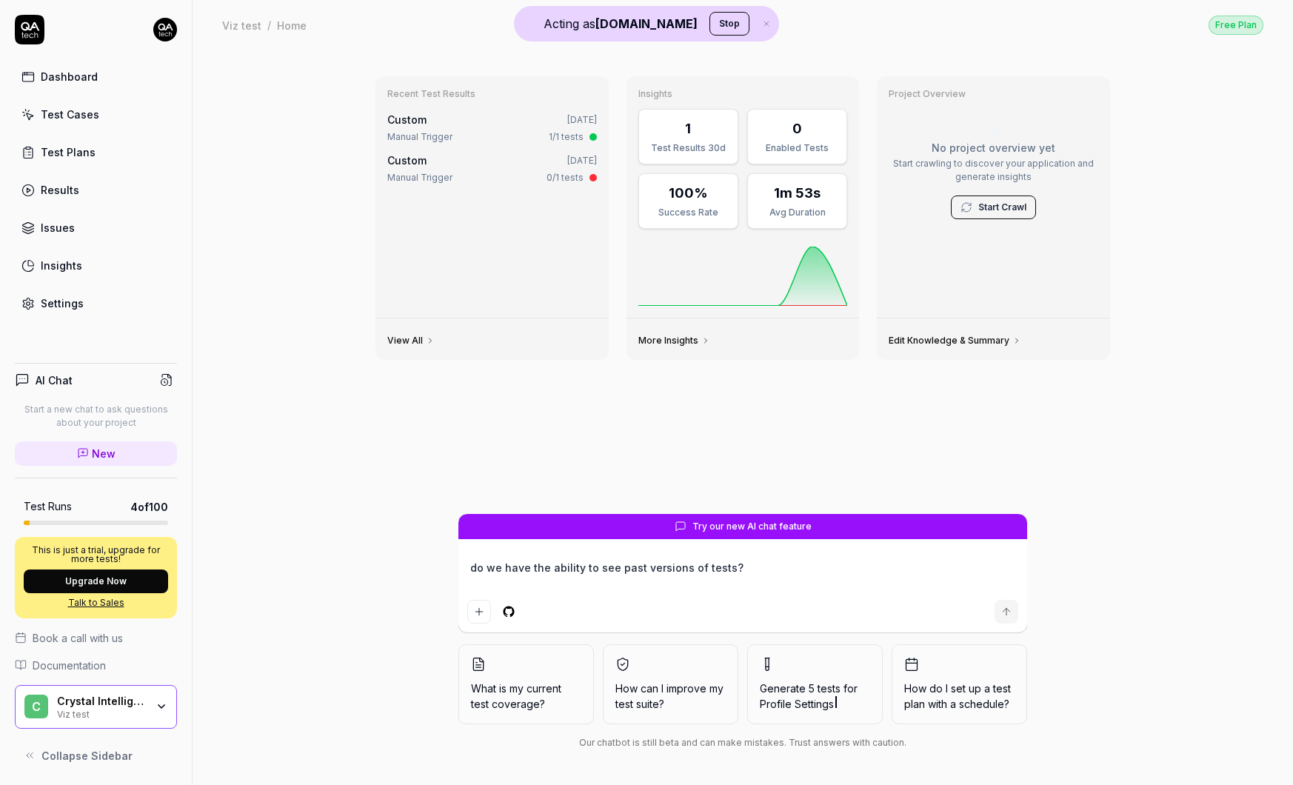
type textarea "*"
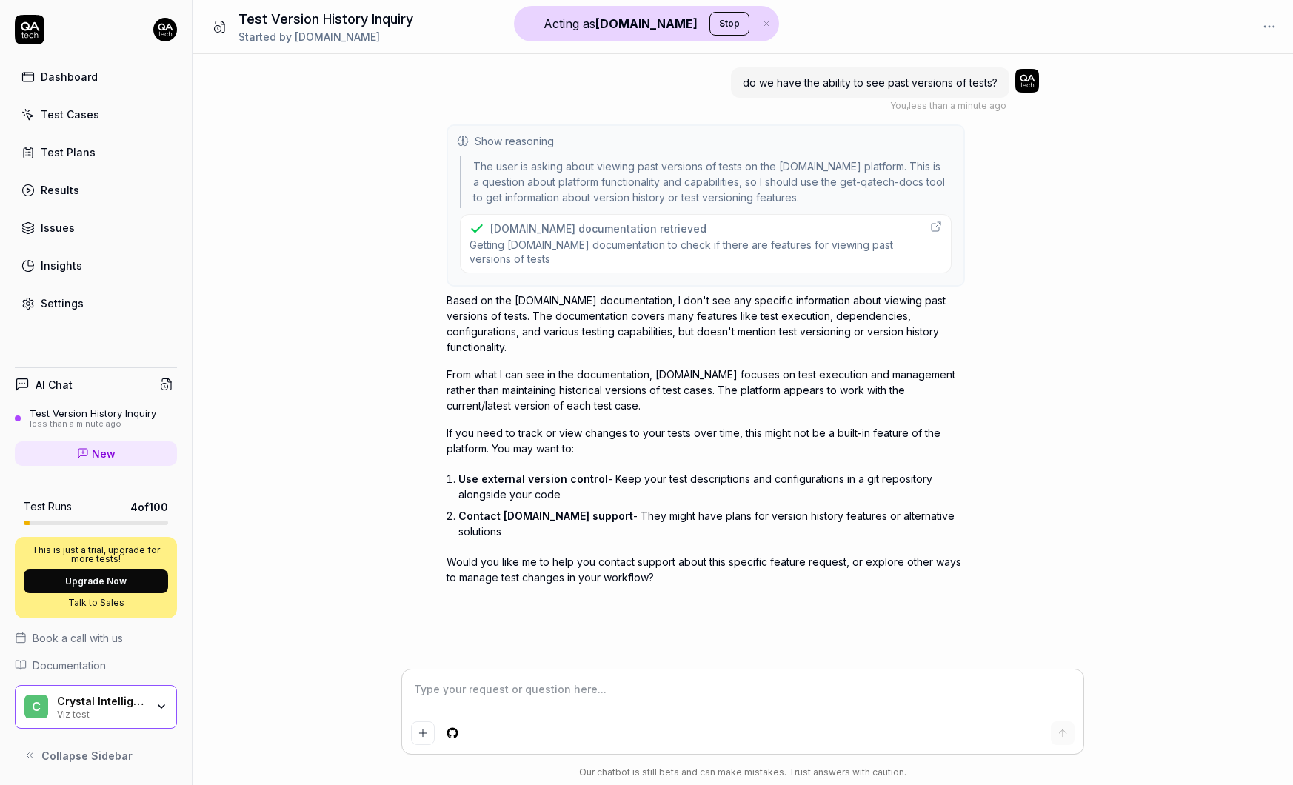
type textarea "*"
